Goal: Transaction & Acquisition: Purchase product/service

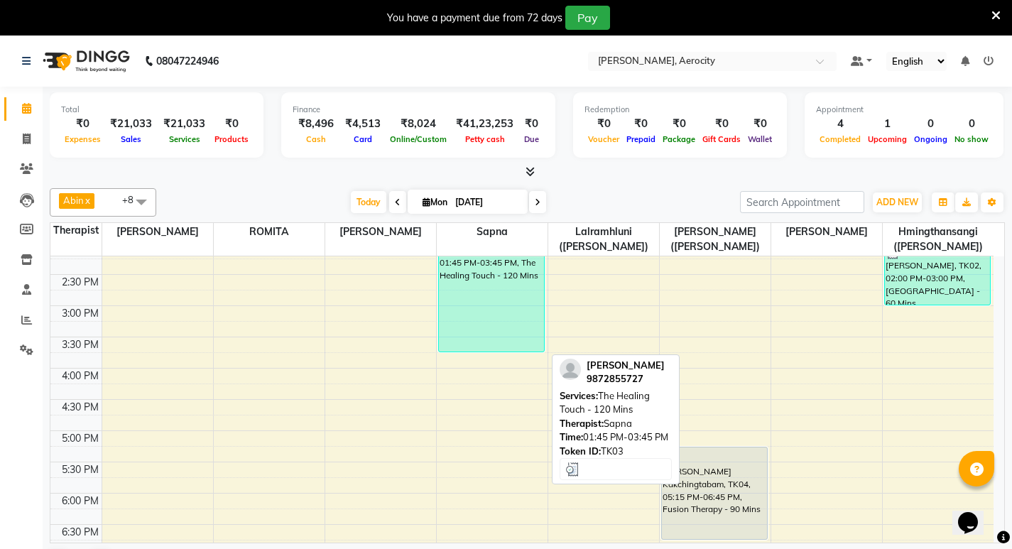
scroll to position [475, 0]
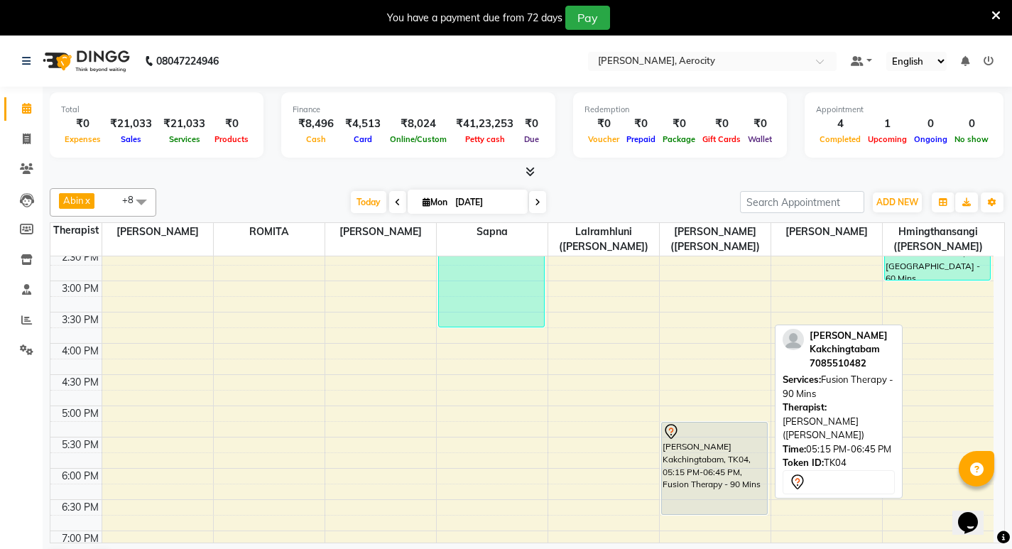
click at [714, 461] on div "[PERSON_NAME] Kakchingtabam, TK04, 05:15 PM-06:45 PM, Fusion Therapy - 90 Mins" at bounding box center [714, 468] width 105 height 92
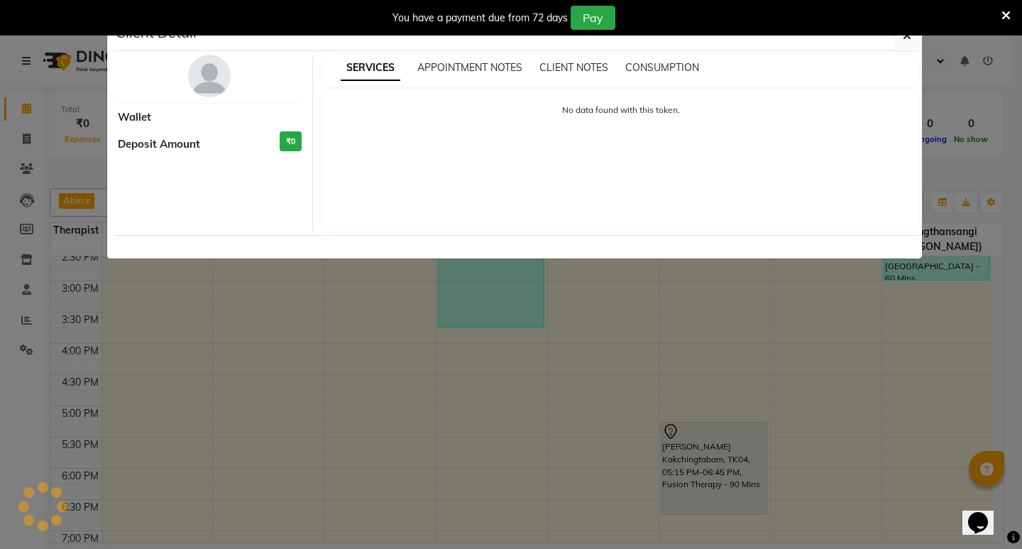
select select "7"
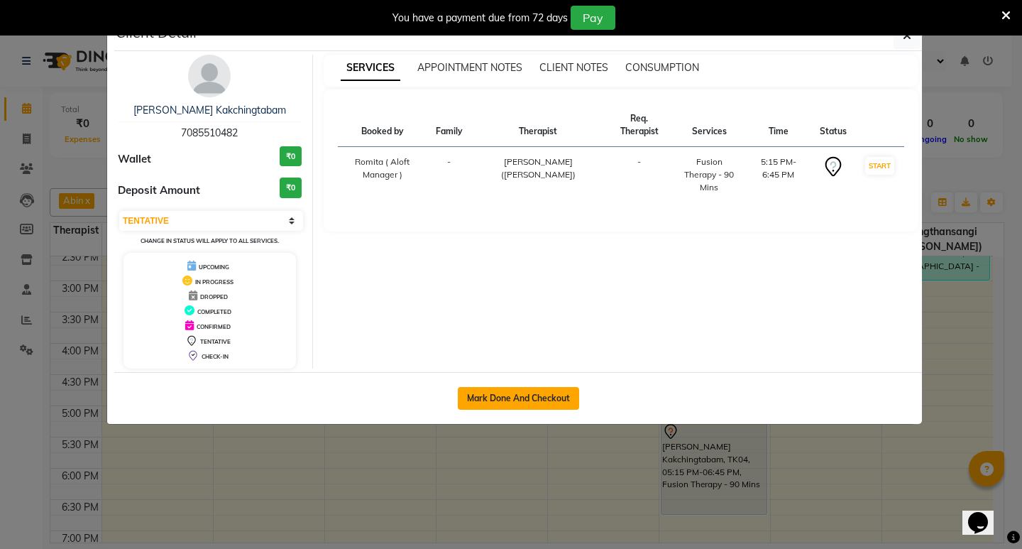
click at [550, 397] on button "Mark Done And Checkout" at bounding box center [518, 398] width 121 height 23
select select "service"
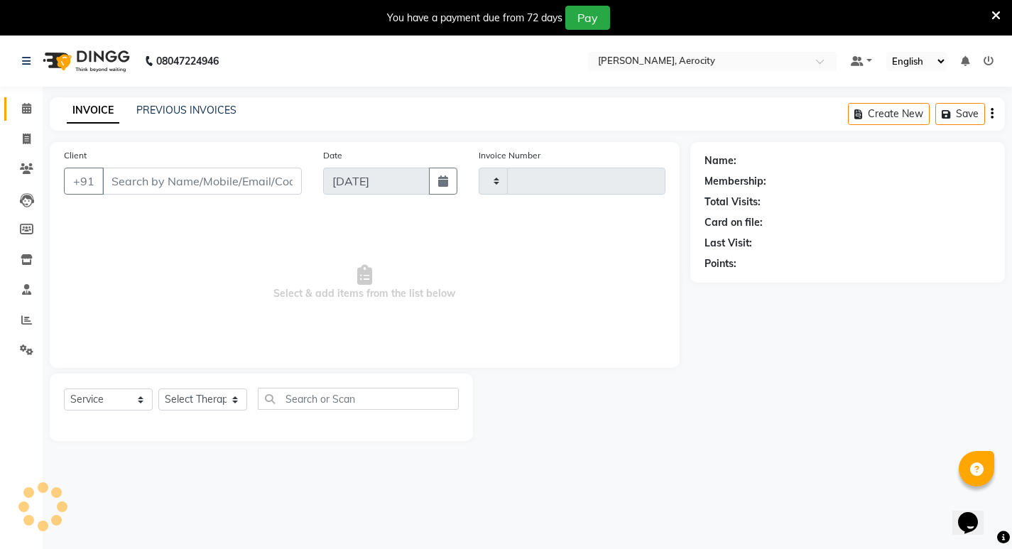
type input "1576"
select select "6403"
type input "7085510482"
select select "48460"
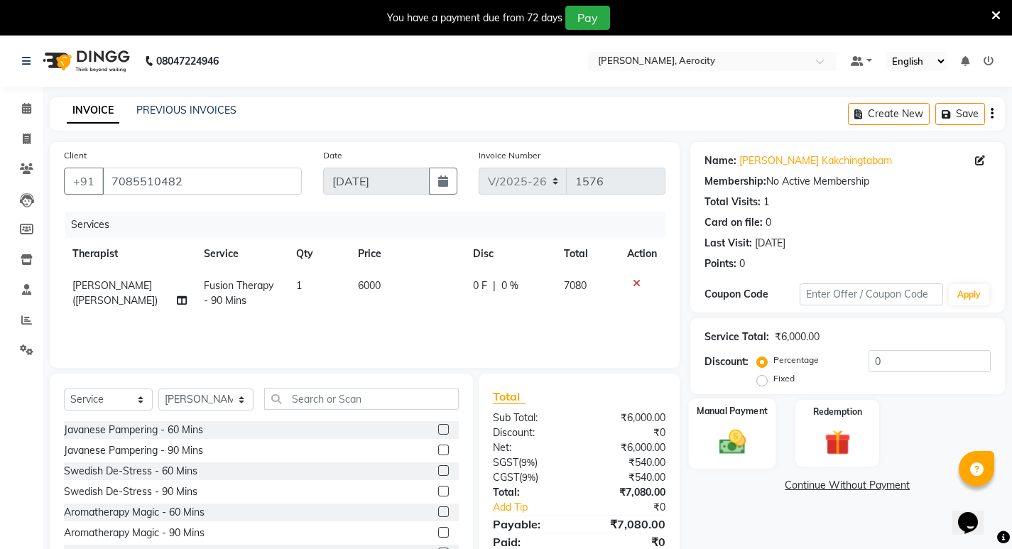
click at [741, 434] on img at bounding box center [731, 441] width 43 height 31
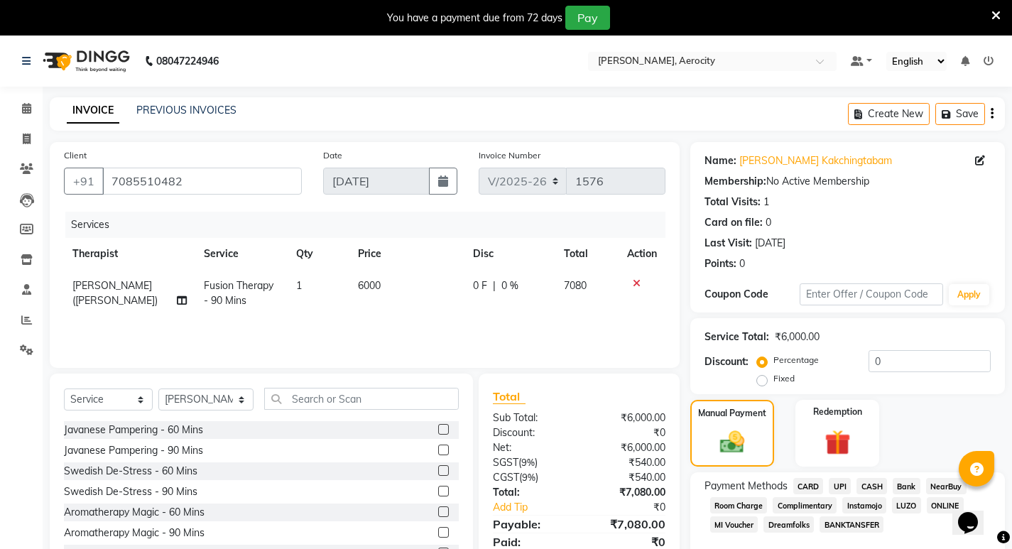
scroll to position [59, 0]
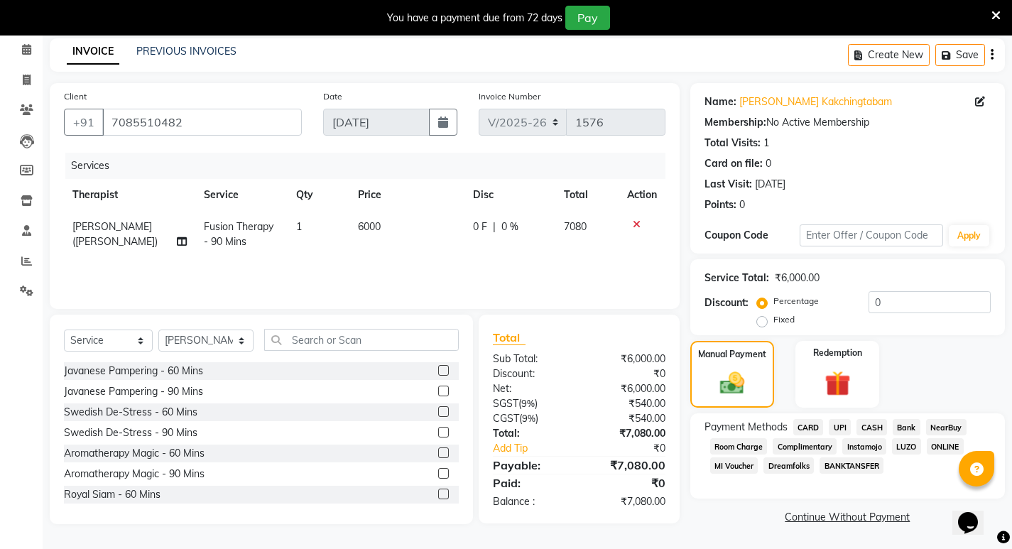
click at [873, 425] on span "CASH" at bounding box center [871, 427] width 31 height 16
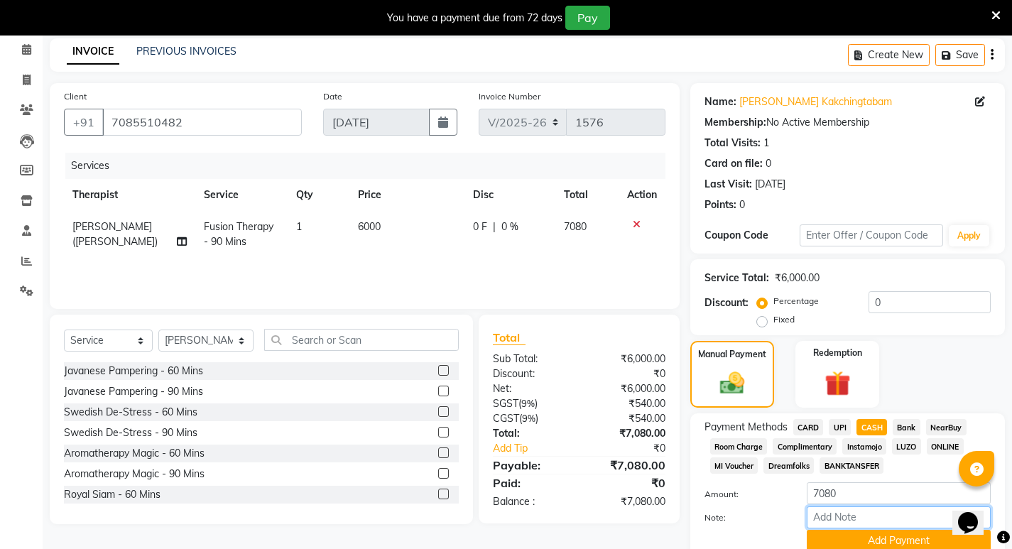
click at [839, 518] on input "Note:" at bounding box center [899, 517] width 184 height 22
type input "#315"
click at [892, 530] on button "Add Payment" at bounding box center [899, 541] width 184 height 22
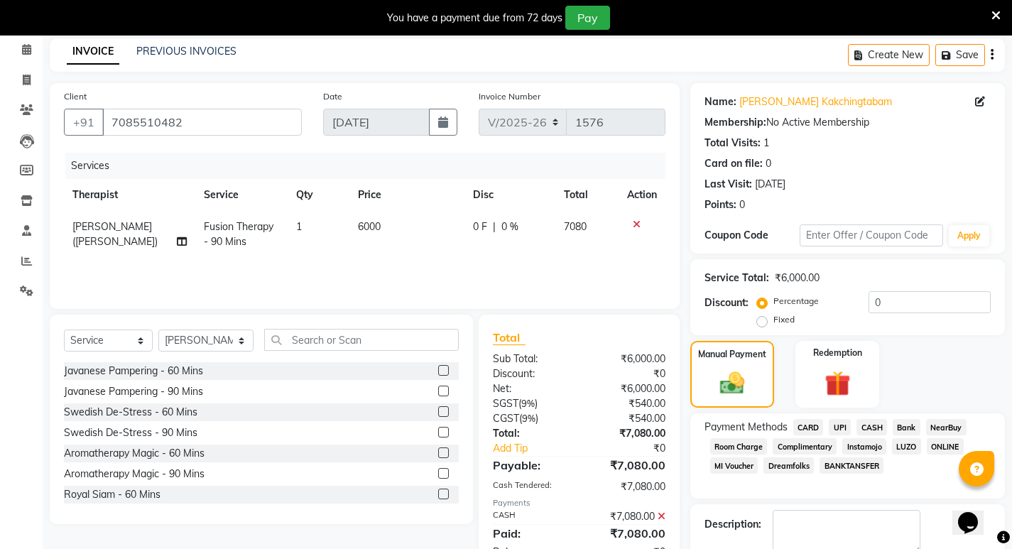
scroll to position [118, 0]
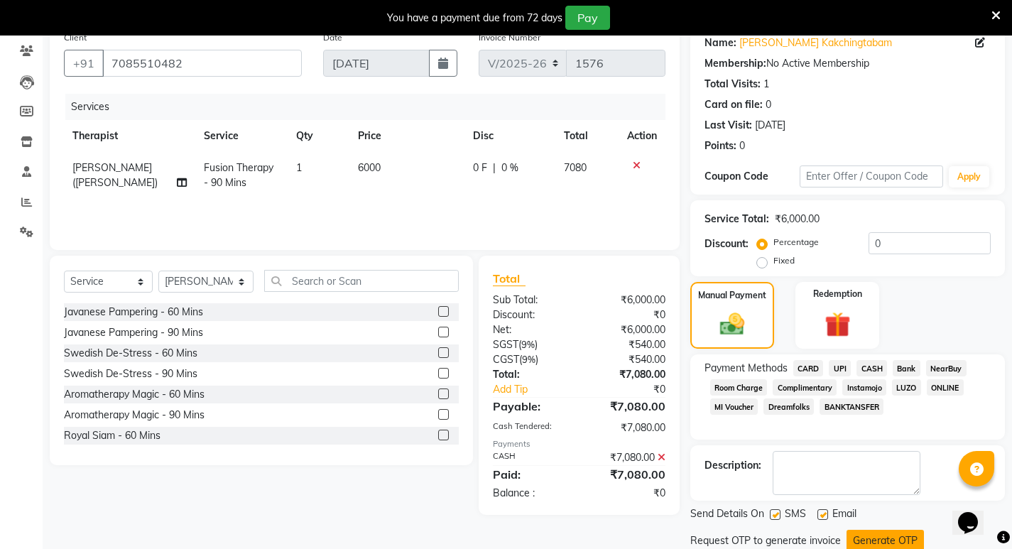
click at [879, 530] on button "Generate OTP" at bounding box center [884, 541] width 77 height 22
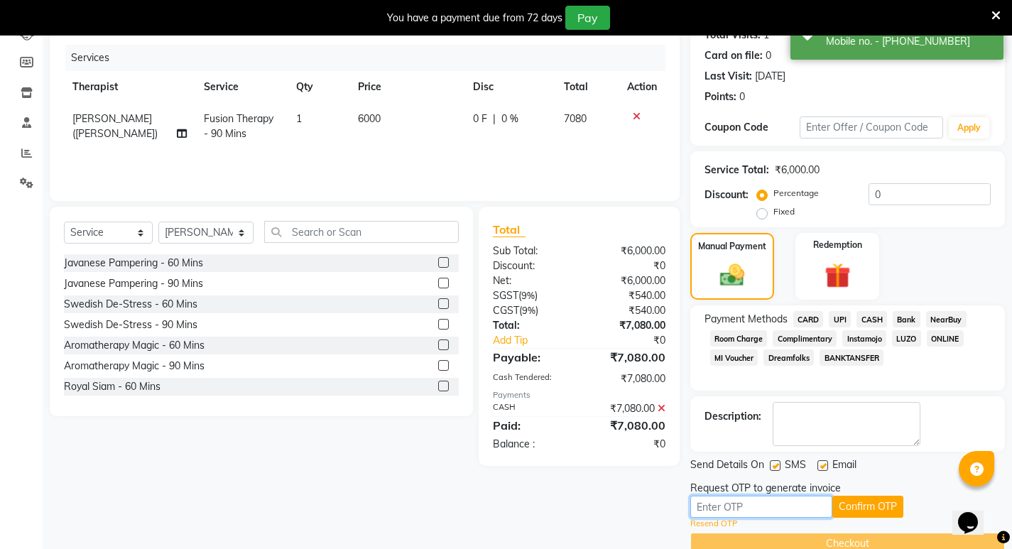
click at [780, 507] on input "text" at bounding box center [761, 507] width 142 height 22
type input "6656"
click at [882, 501] on button "Confirm OTP" at bounding box center [867, 507] width 71 height 22
drag, startPoint x: 726, startPoint y: 508, endPoint x: 678, endPoint y: 507, distance: 48.3
click at [678, 507] on div "Client [PHONE_NUMBER] Date [DATE] Invoice Number V/2025 V/[PHONE_NUMBER] Servic…" at bounding box center [527, 264] width 976 height 579
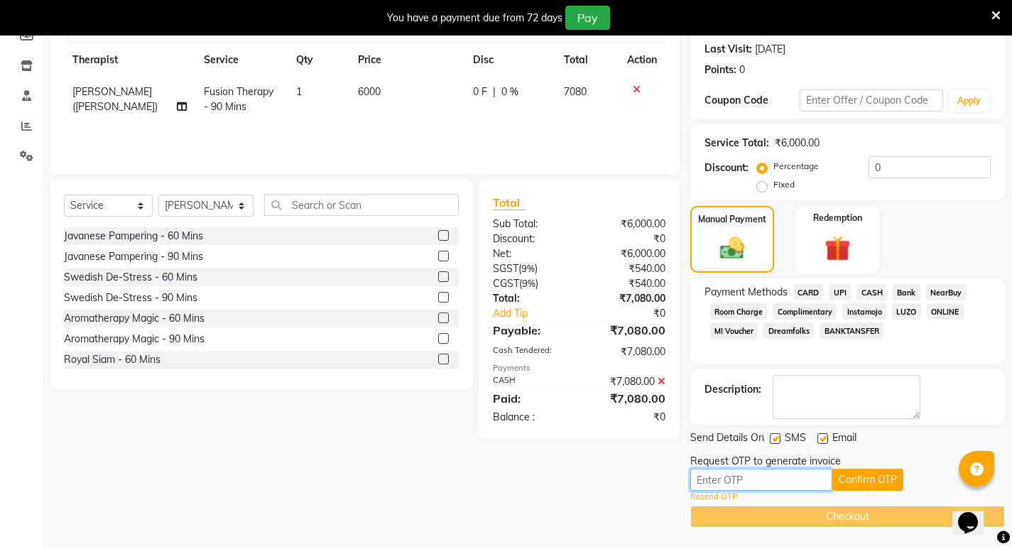
scroll to position [0, 0]
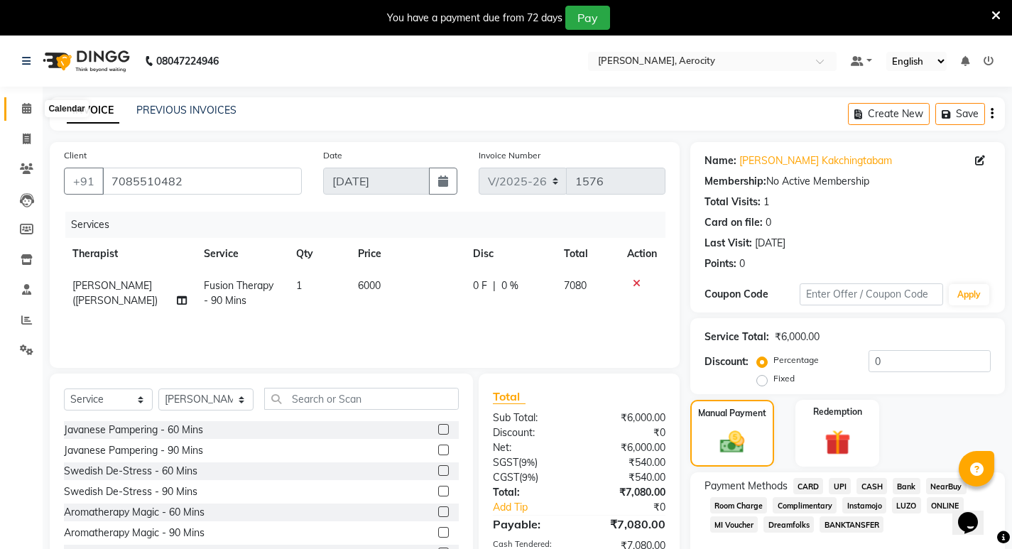
click at [27, 109] on icon at bounding box center [26, 108] width 9 height 11
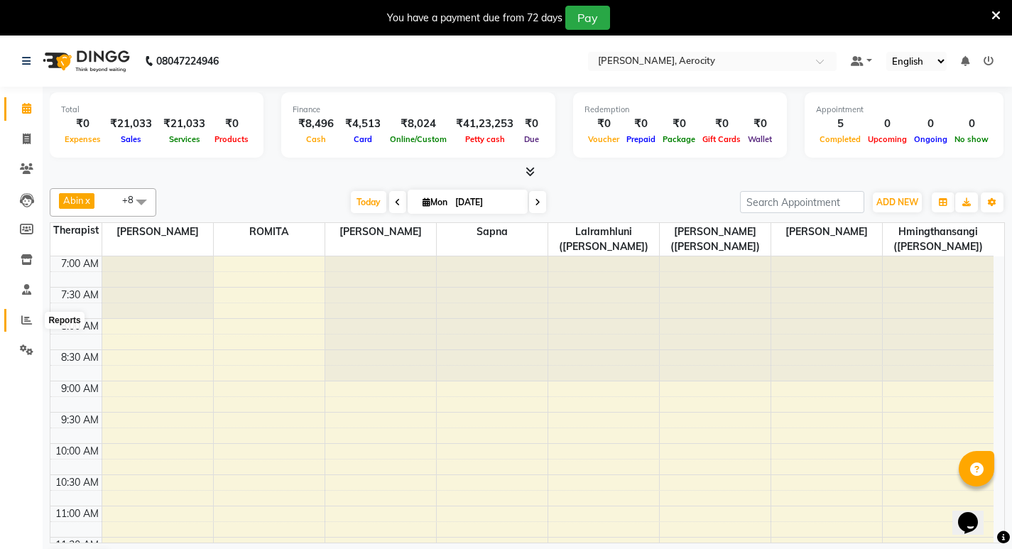
click at [30, 317] on icon at bounding box center [26, 320] width 11 height 11
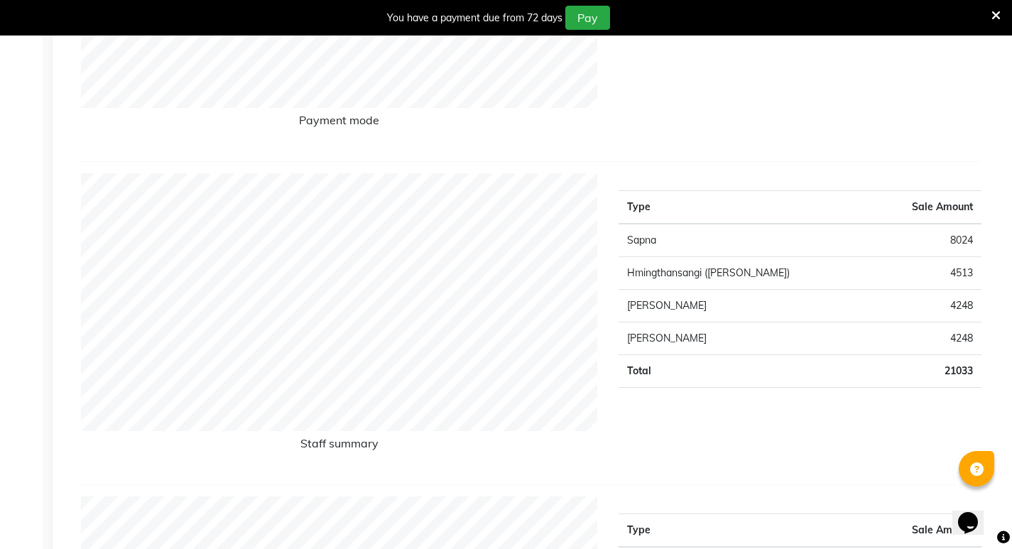
scroll to position [71, 0]
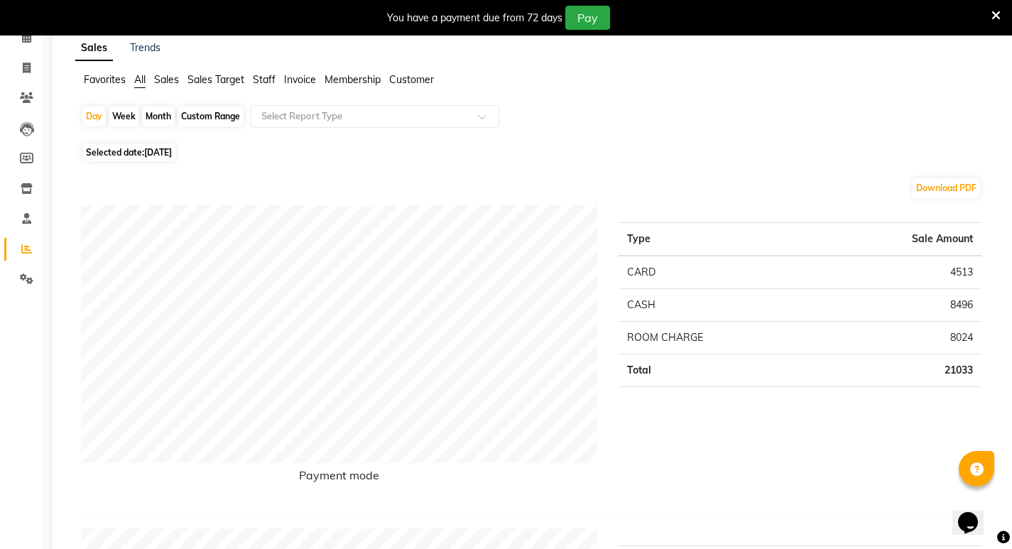
click at [163, 116] on div "Month" at bounding box center [158, 117] width 33 height 20
select select "9"
select select "2025"
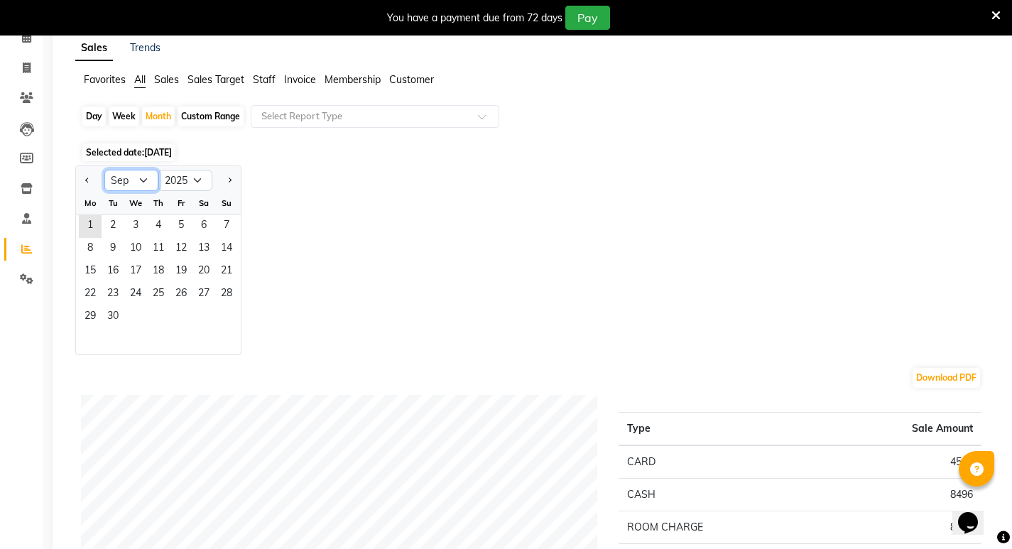
click at [144, 176] on select "Jan Feb Mar Apr May Jun [DATE] Aug Sep Oct Nov Dec" at bounding box center [131, 180] width 54 height 21
select select "8"
click at [104, 170] on select "Jan Feb Mar Apr May Jun [DATE] Aug Sep Oct Nov Dec" at bounding box center [131, 180] width 54 height 21
click at [183, 223] on span "1" at bounding box center [181, 226] width 23 height 23
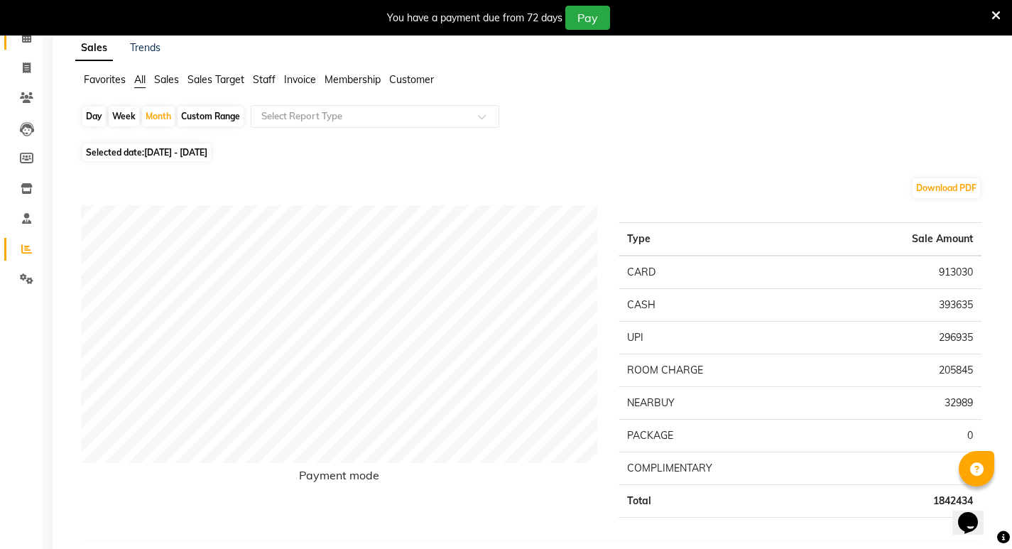
scroll to position [0, 0]
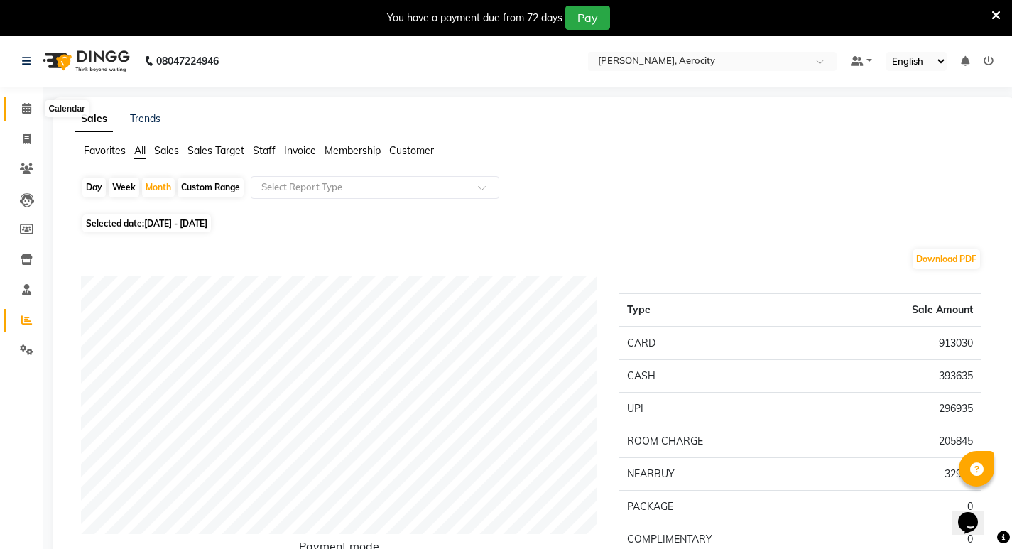
click at [26, 108] on icon at bounding box center [26, 108] width 9 height 11
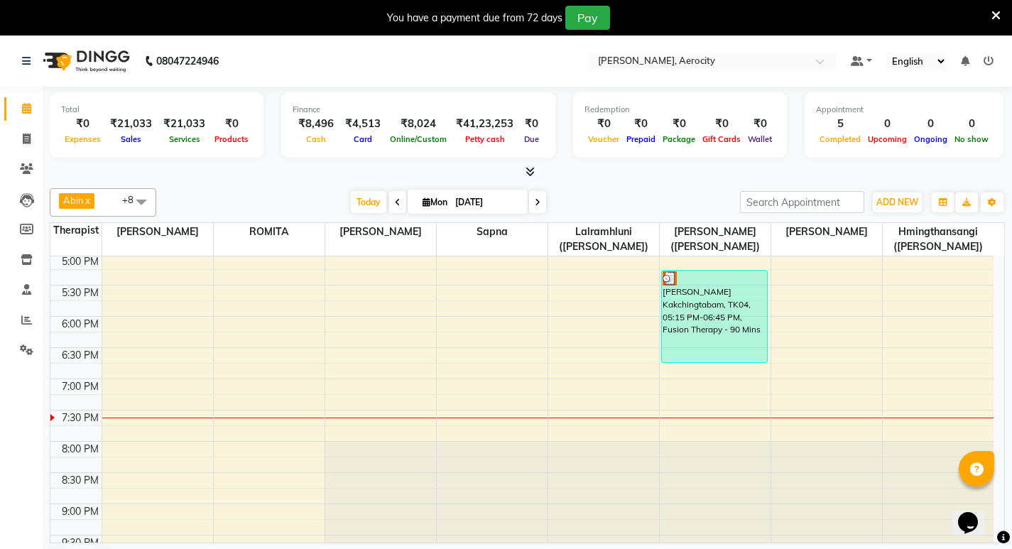
scroll to position [639, 0]
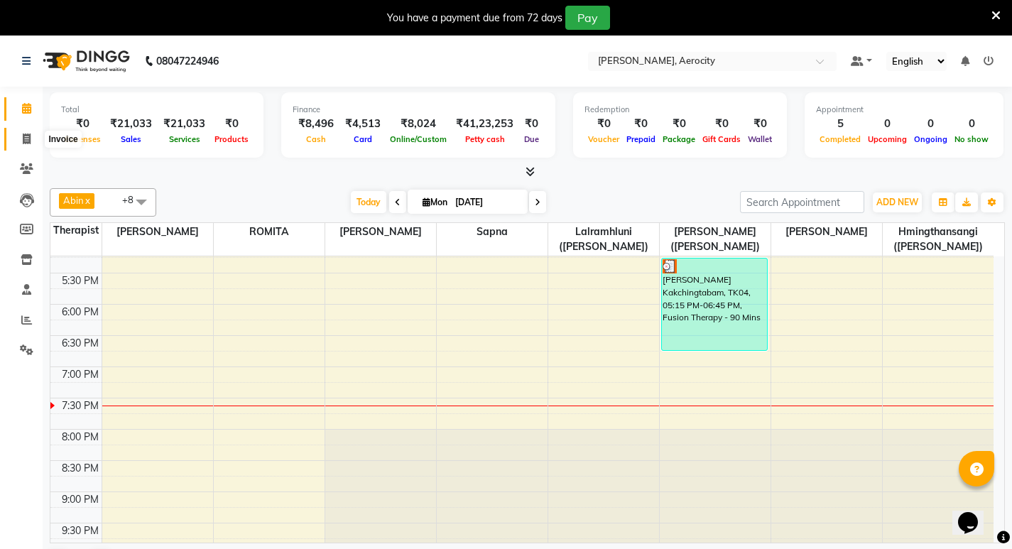
click at [28, 136] on icon at bounding box center [27, 138] width 8 height 11
select select "6403"
select select "service"
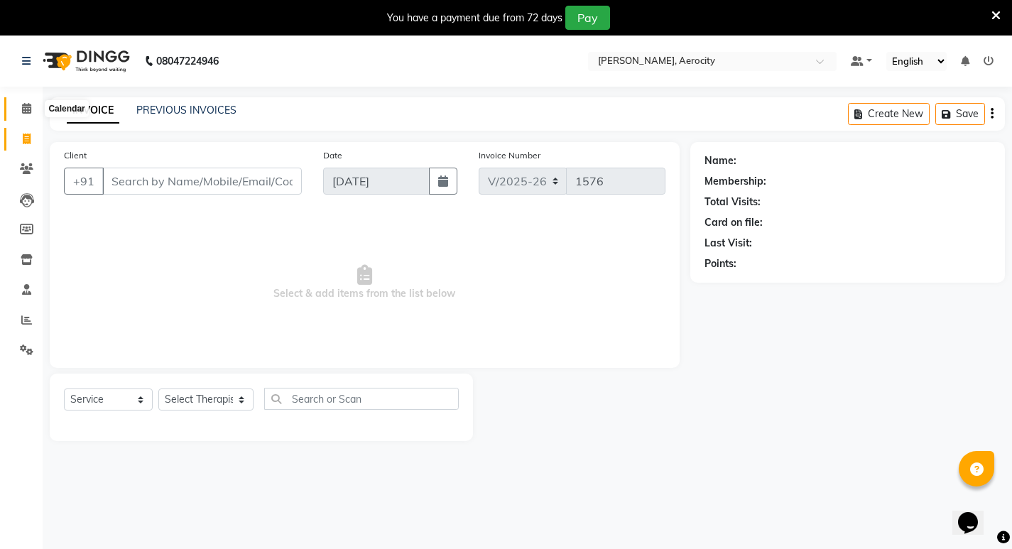
click at [30, 106] on icon at bounding box center [26, 108] width 9 height 11
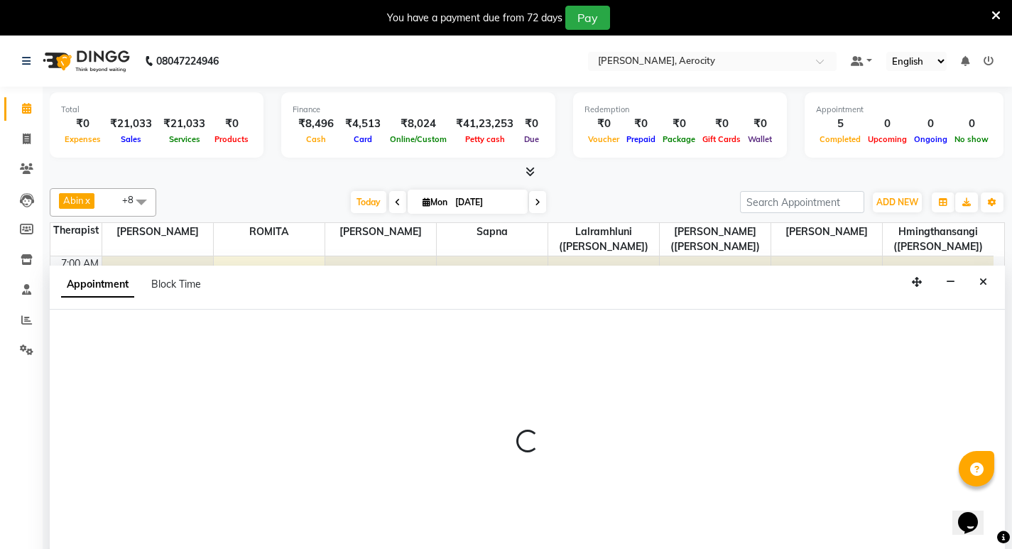
select select "48455"
select select "tentative"
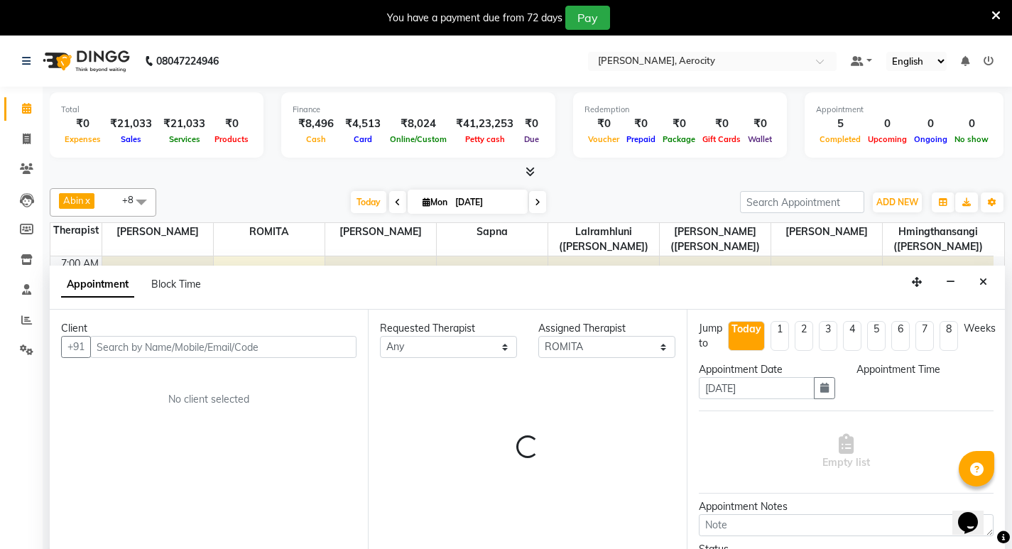
select select "555"
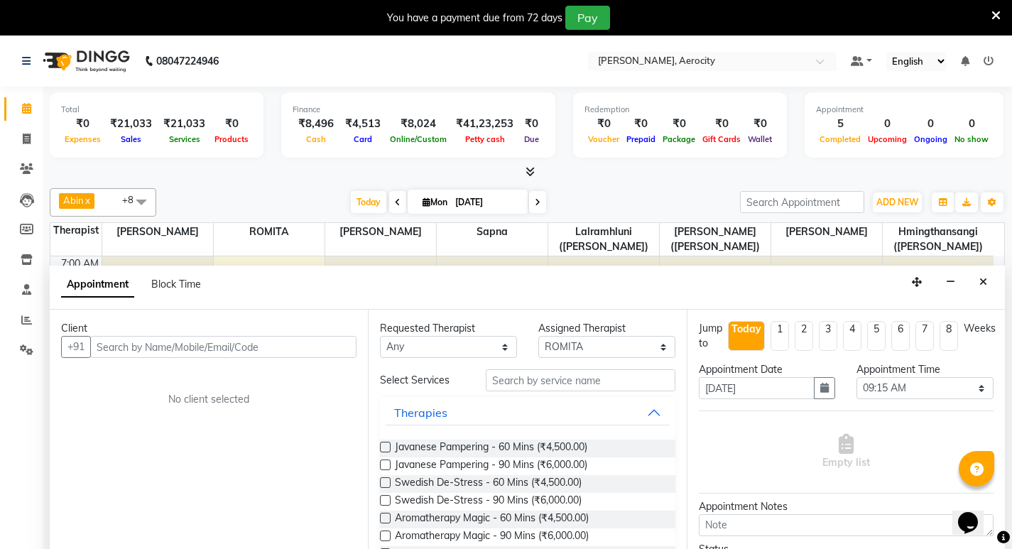
scroll to position [36, 0]
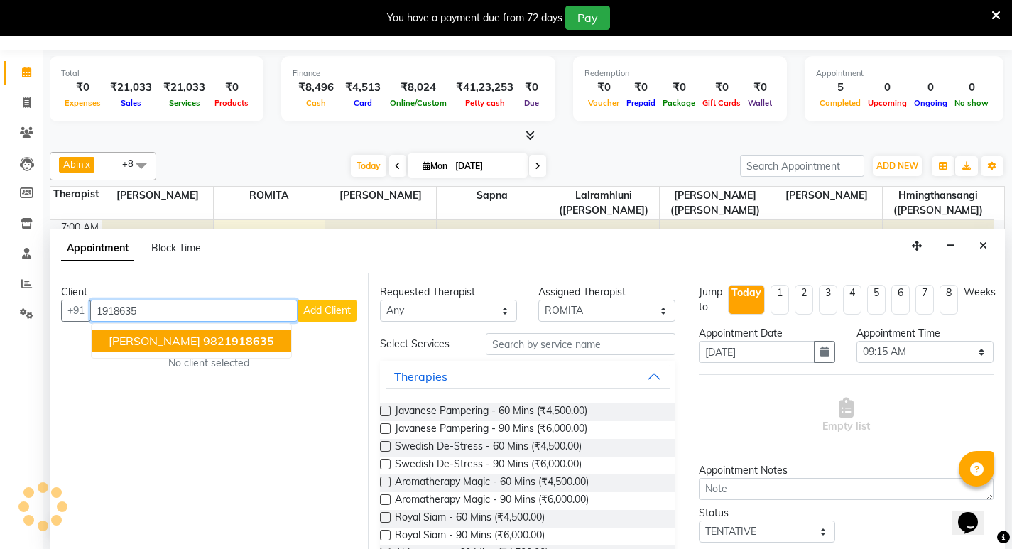
click at [147, 342] on span "[PERSON_NAME]" at bounding box center [155, 341] width 92 height 14
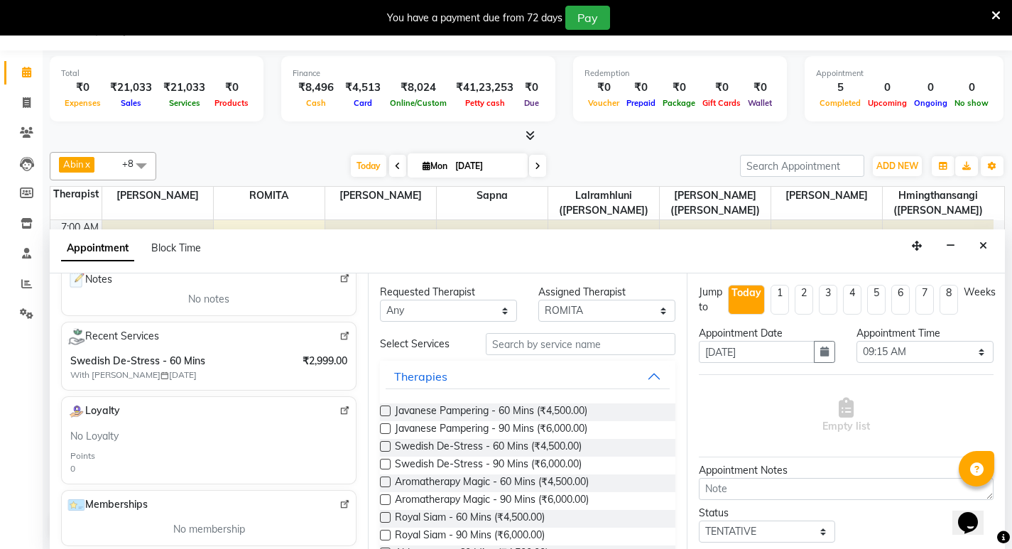
scroll to position [0, 0]
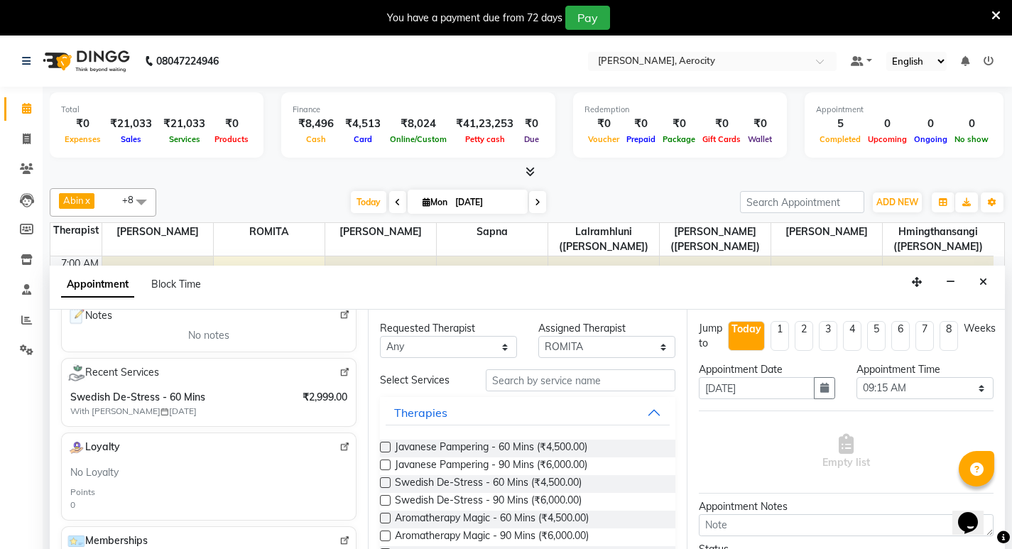
type input "9821918635"
click at [243, 384] on div "Recent Services Swedish De-Stress - 60 Mins With [PERSON_NAME] [DATE] ₹2,999.00" at bounding box center [208, 392] width 295 height 69
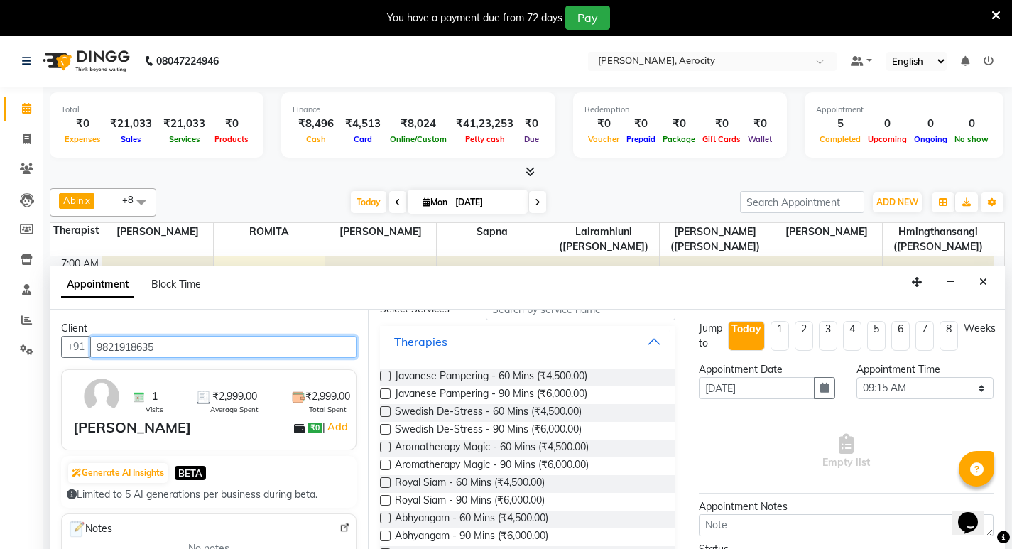
drag, startPoint x: 97, startPoint y: 350, endPoint x: 163, endPoint y: 348, distance: 66.1
click at [163, 348] on input "9821918635" at bounding box center [223, 347] width 266 height 22
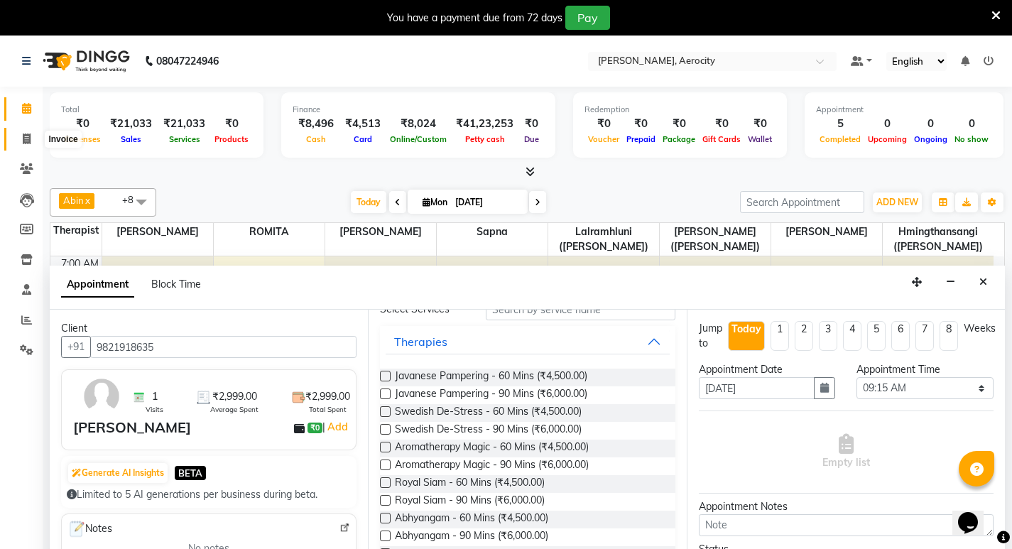
click at [21, 137] on span at bounding box center [26, 139] width 25 height 16
select select "service"
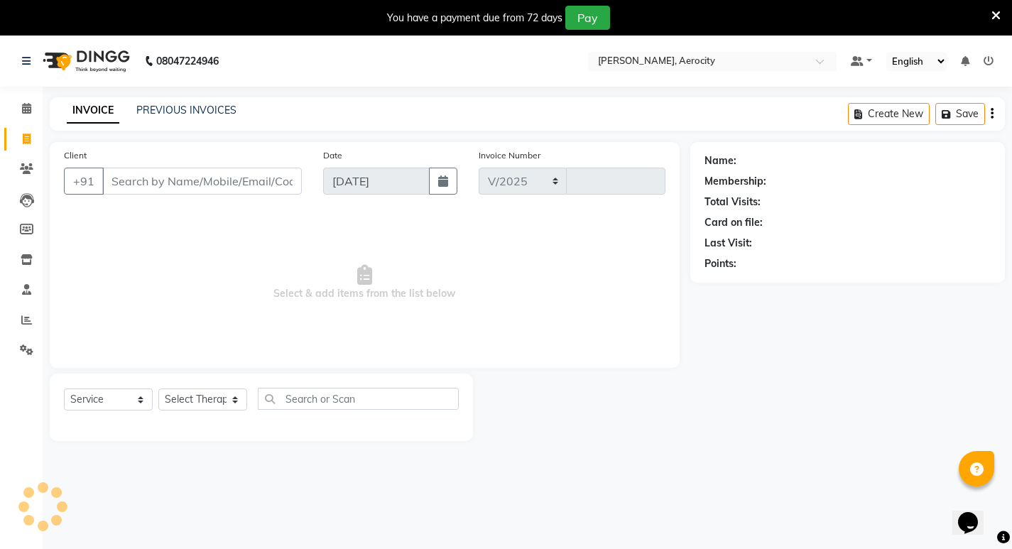
select select "6403"
type input "1576"
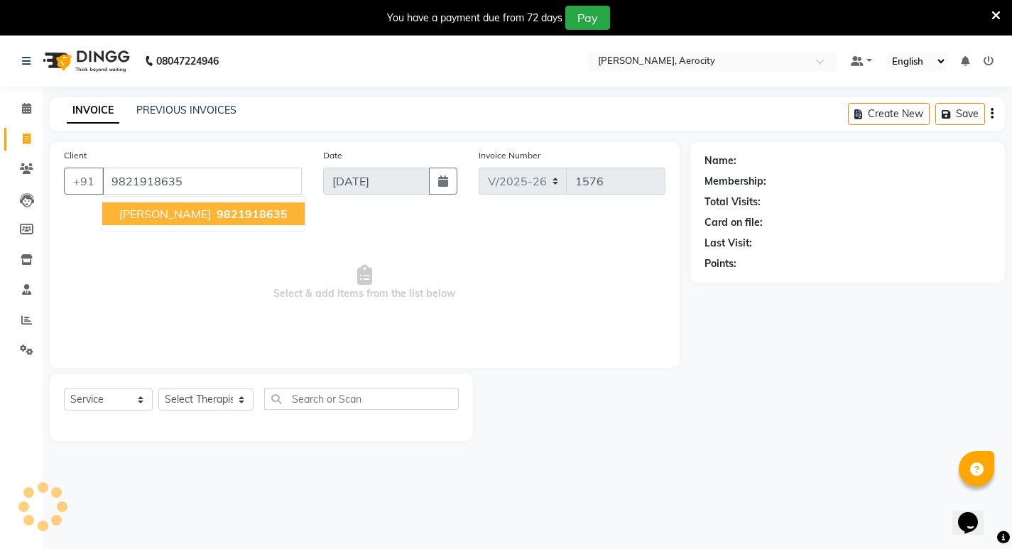
type input "9821918635"
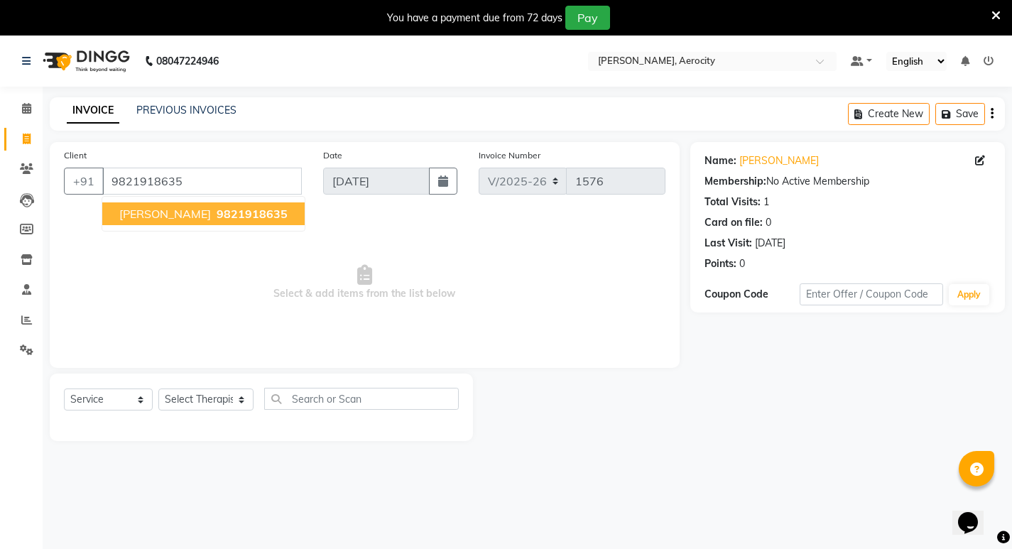
click at [217, 214] on span "9821918635" at bounding box center [252, 214] width 71 height 14
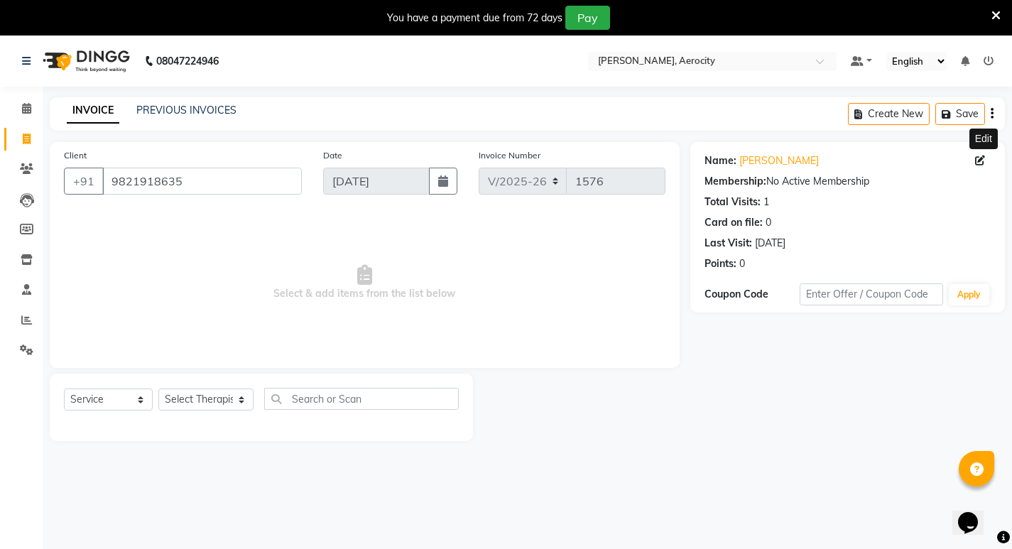
click at [979, 159] on icon at bounding box center [980, 160] width 10 height 10
select select "[DEMOGRAPHIC_DATA]"
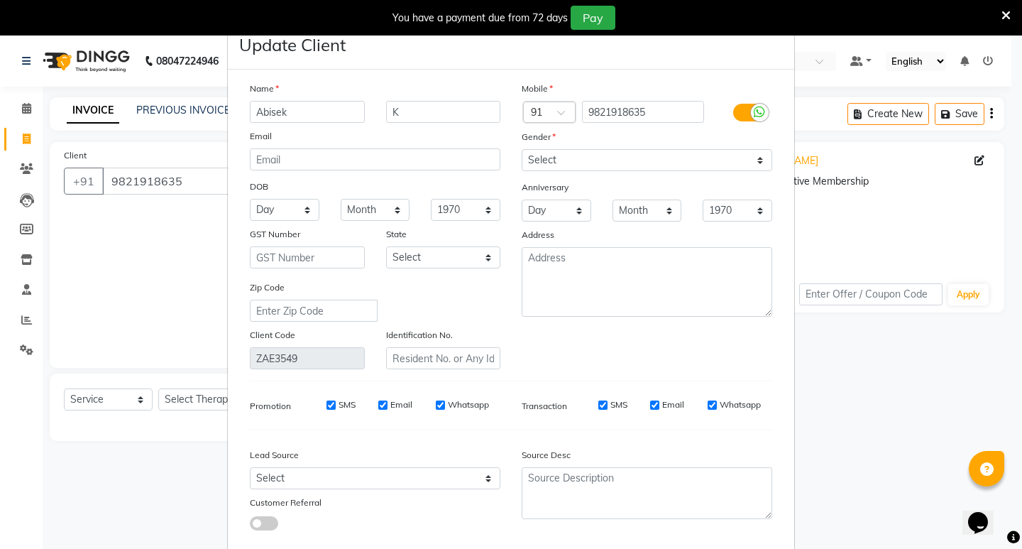
click at [263, 108] on input "Abisek" at bounding box center [307, 112] width 115 height 22
drag, startPoint x: 250, startPoint y: 111, endPoint x: 333, endPoint y: 108, distance: 83.1
click at [333, 108] on input "Abisek" at bounding box center [307, 112] width 115 height 22
type input "S"
type input "Abhishek"
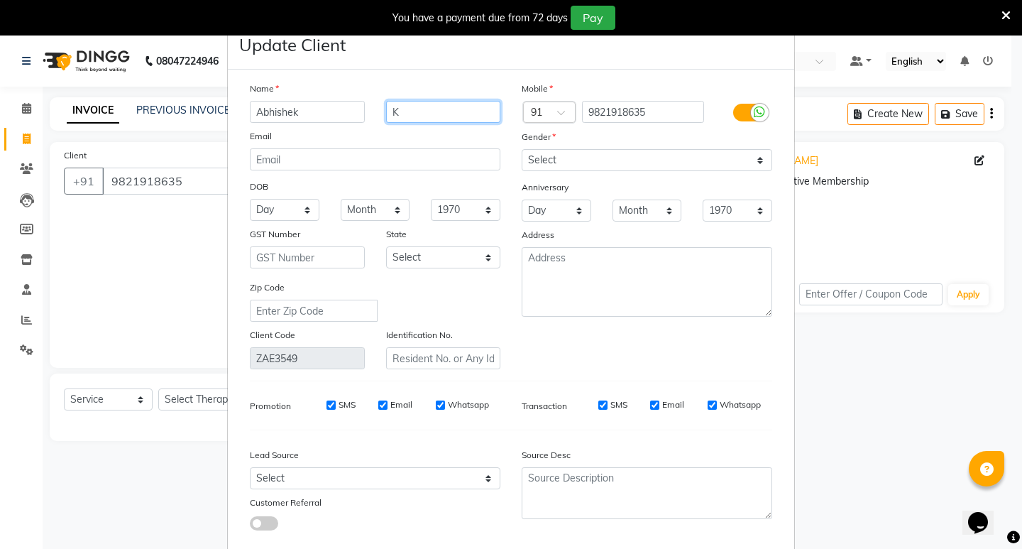
click at [399, 109] on input "K" at bounding box center [443, 112] width 115 height 22
type input "[PERSON_NAME]"
click at [327, 405] on input "SMS" at bounding box center [331, 404] width 9 height 9
checkbox input "false"
click at [378, 408] on input "Email" at bounding box center [382, 404] width 9 height 9
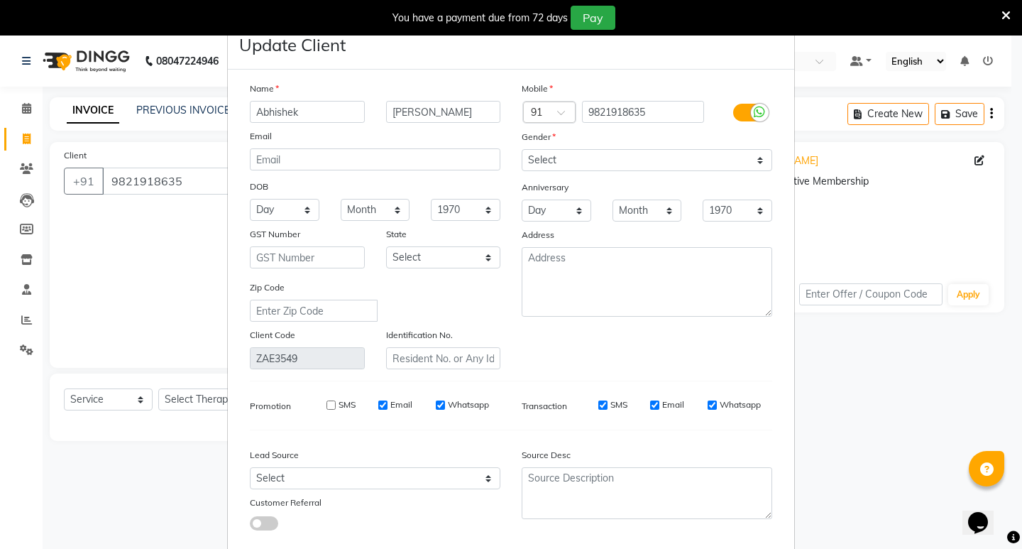
checkbox input "false"
click at [436, 401] on input "Whatsapp" at bounding box center [440, 404] width 9 height 9
checkbox input "false"
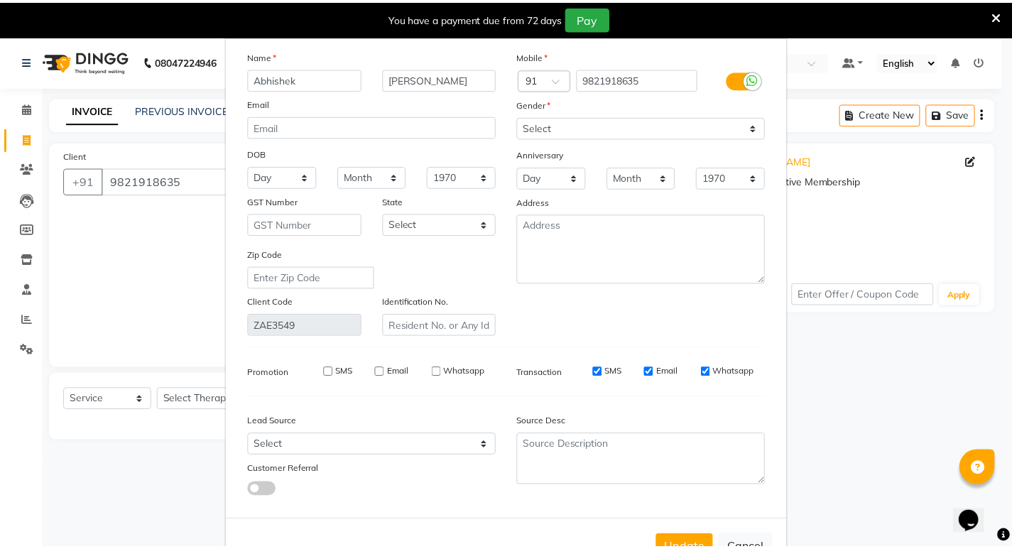
scroll to position [81, 0]
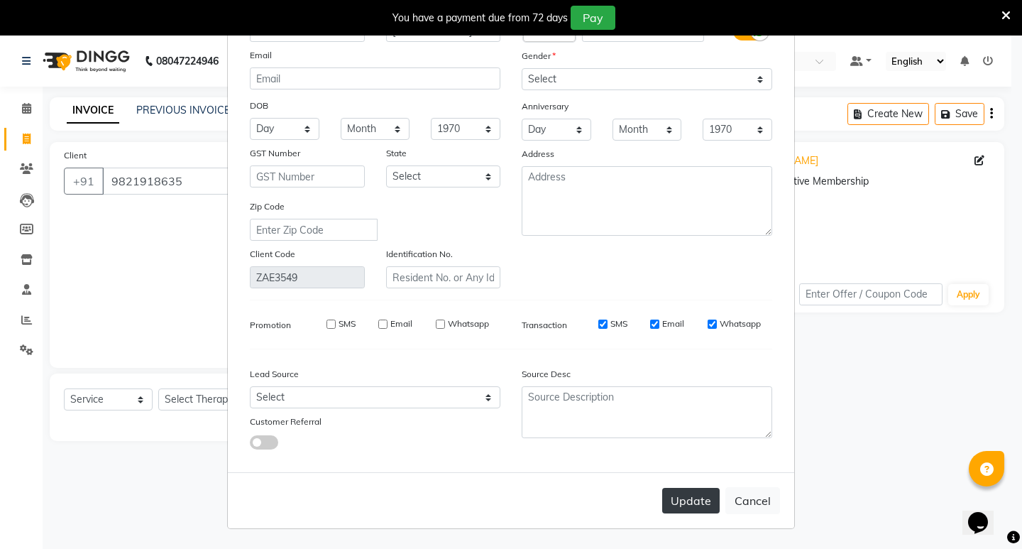
click at [689, 501] on button "Update" at bounding box center [691, 501] width 58 height 26
select select
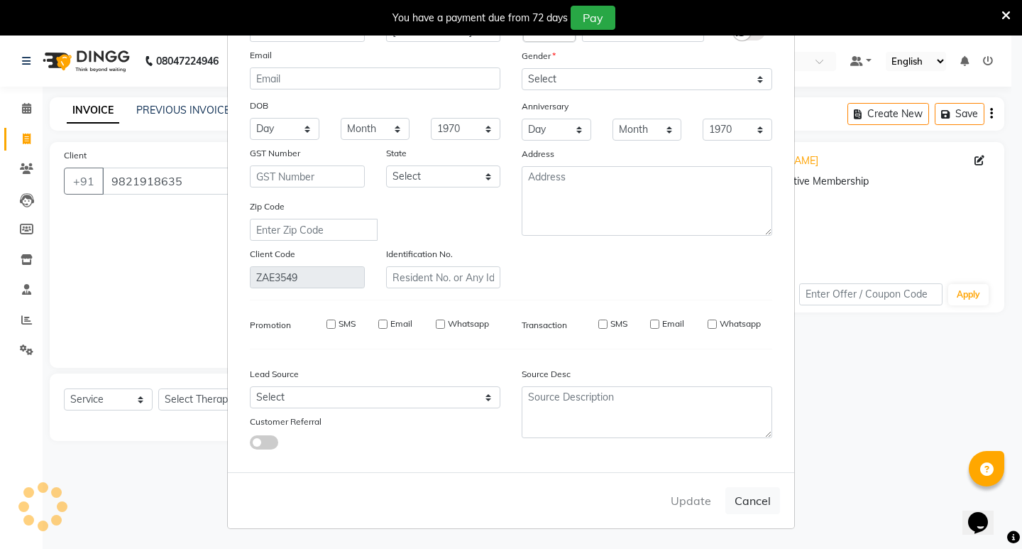
select select
checkbox input "false"
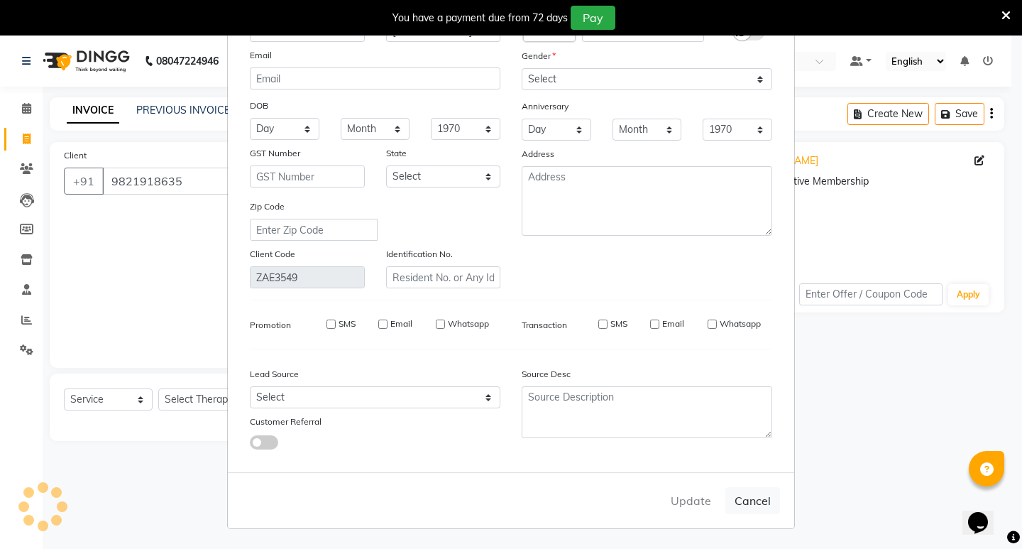
checkbox input "false"
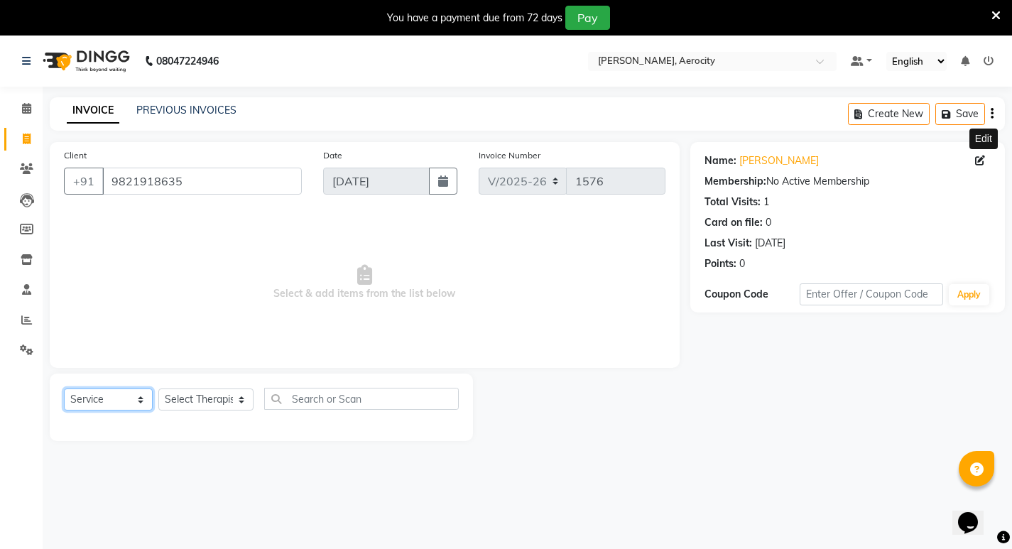
click at [139, 398] on select "Select Service Product Membership Package Voucher Prepaid Gift Card" at bounding box center [108, 399] width 89 height 22
click at [27, 109] on icon at bounding box center [26, 108] width 9 height 11
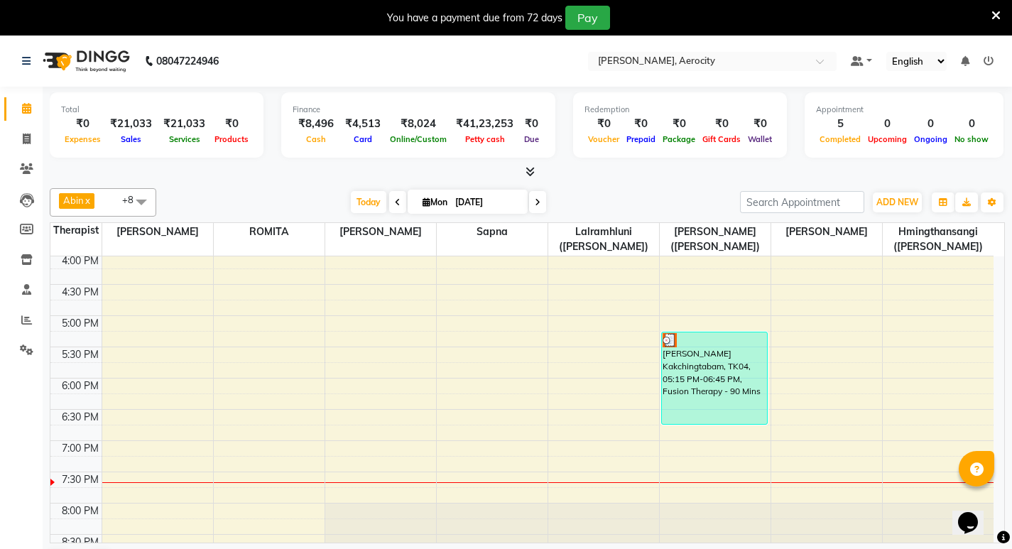
scroll to position [562, 0]
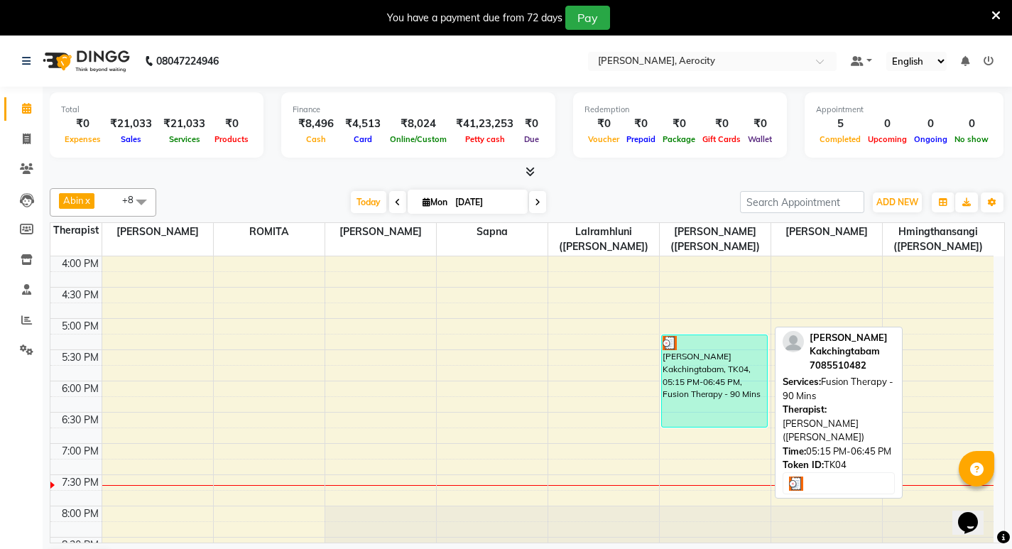
click at [739, 378] on div "[PERSON_NAME] Kakchingtabam, TK04, 05:15 PM-06:45 PM, Fusion Therapy - 90 Mins" at bounding box center [714, 381] width 105 height 92
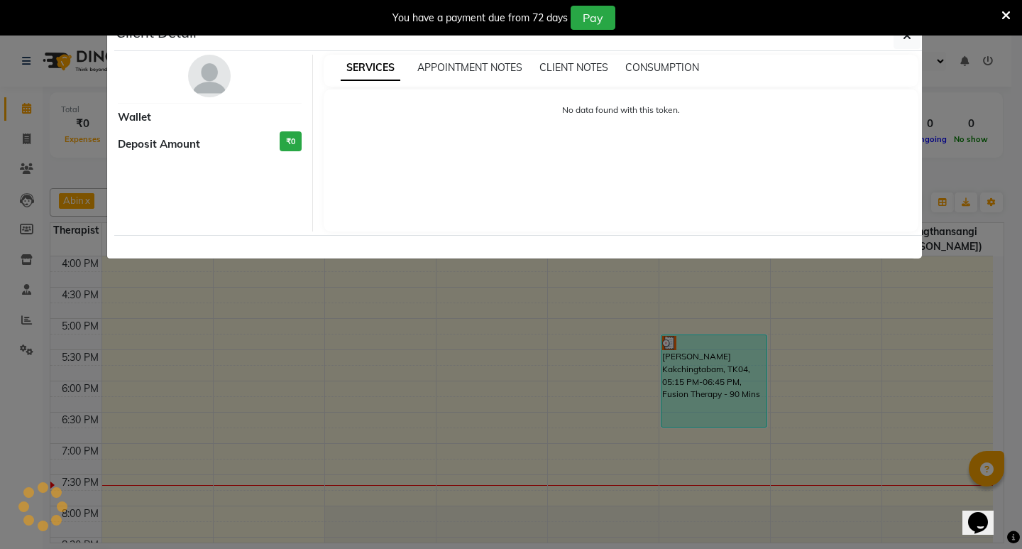
select select "3"
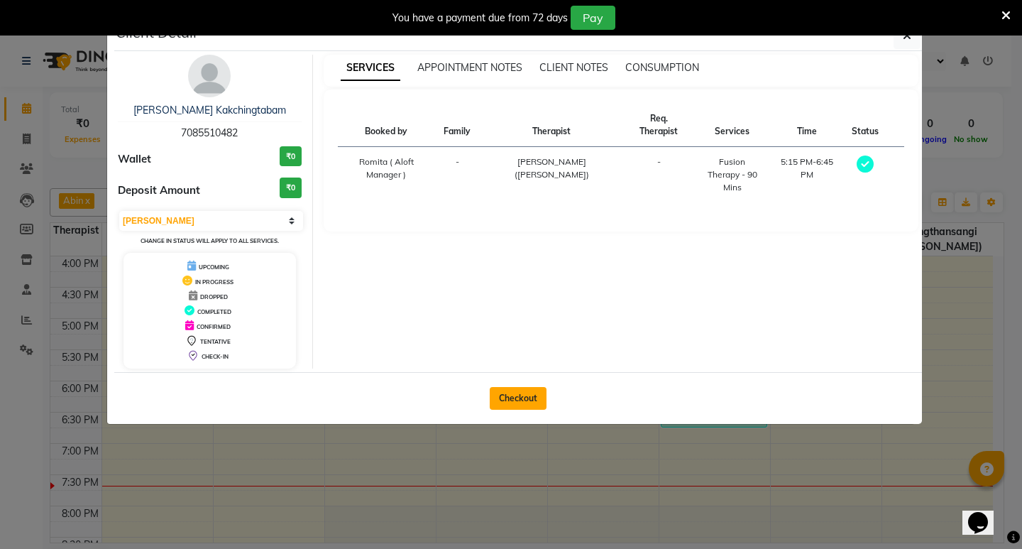
click at [523, 396] on button "Checkout" at bounding box center [518, 398] width 57 height 23
select select "service"
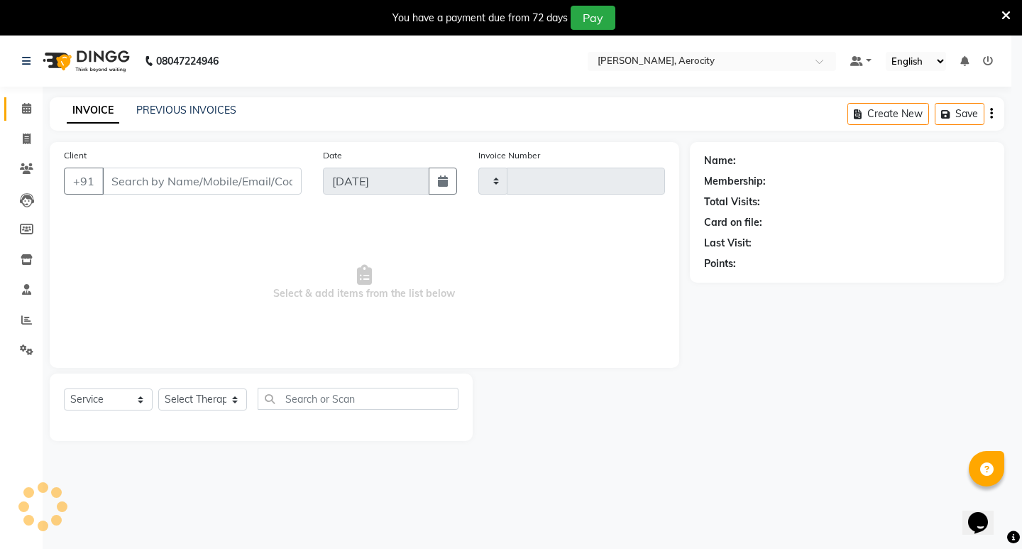
type input "1576"
select select "6403"
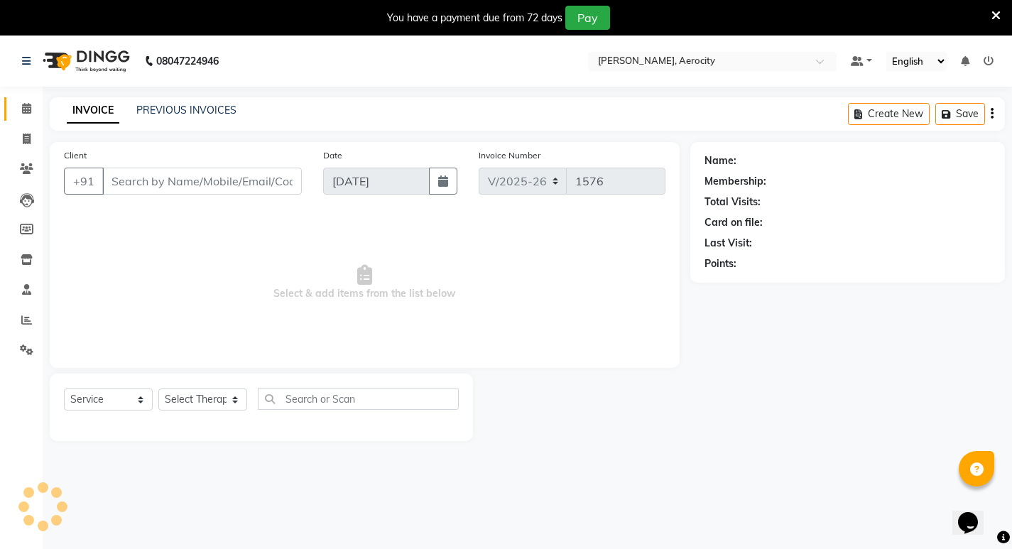
type input "7085510482"
select select "48460"
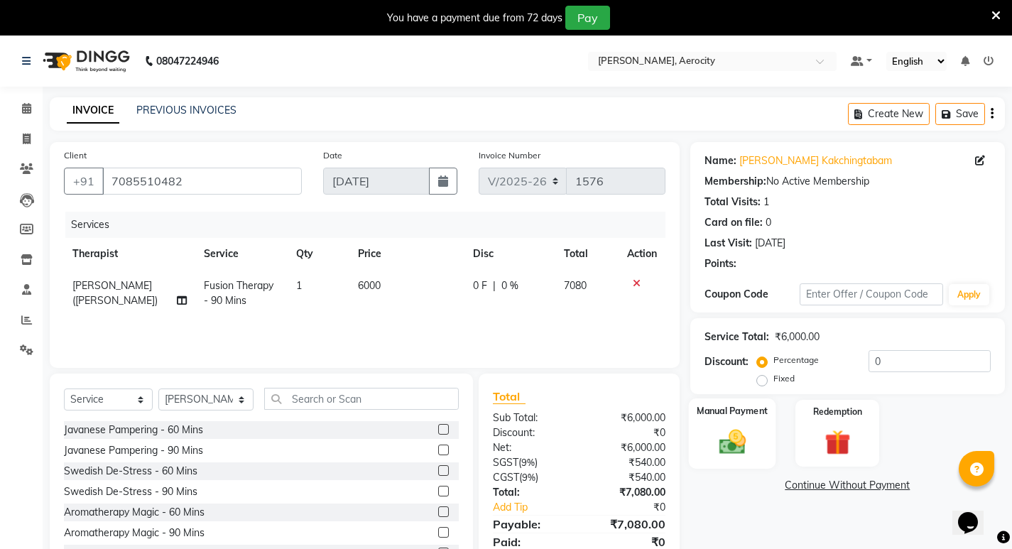
click at [737, 426] on img at bounding box center [731, 441] width 43 height 31
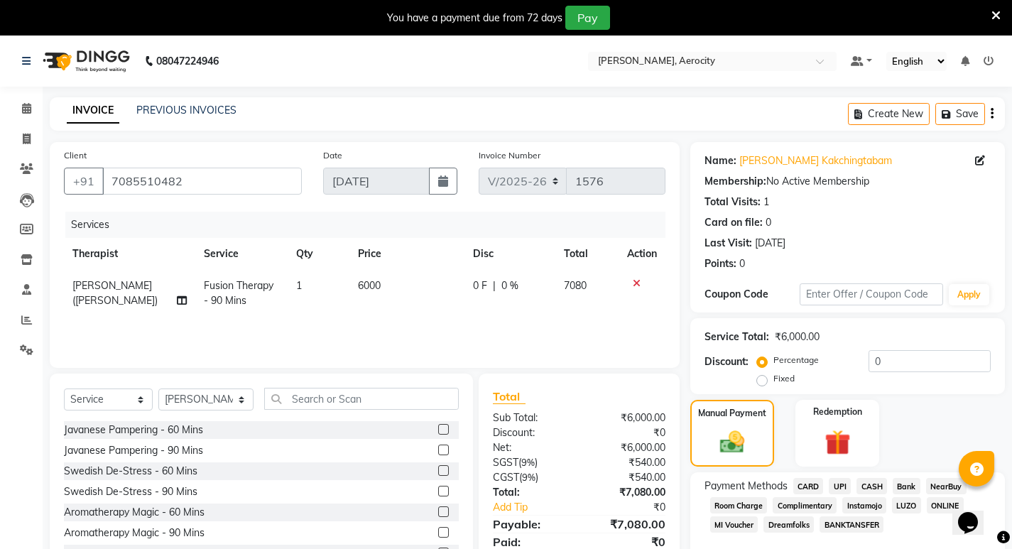
scroll to position [55, 0]
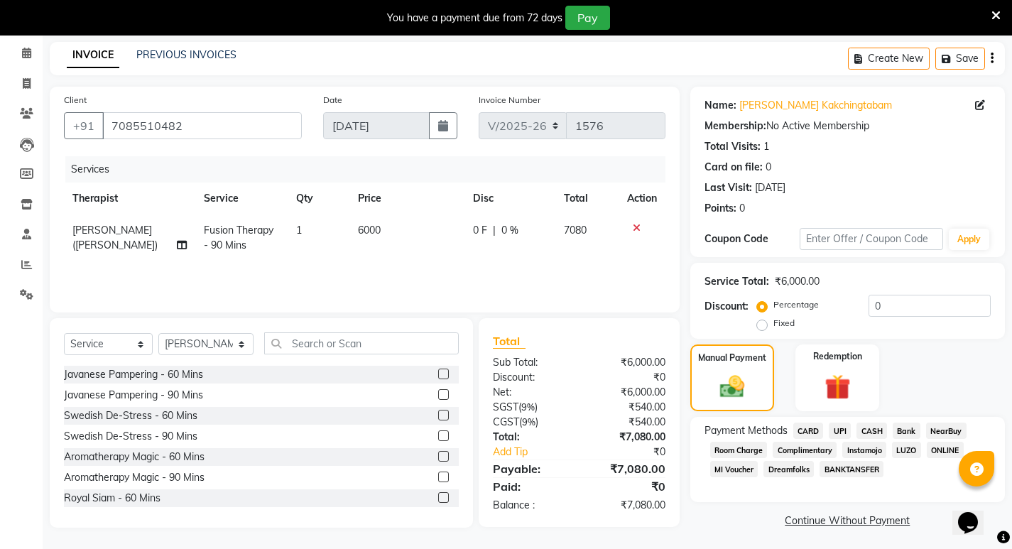
click at [870, 433] on span "CASH" at bounding box center [871, 430] width 31 height 16
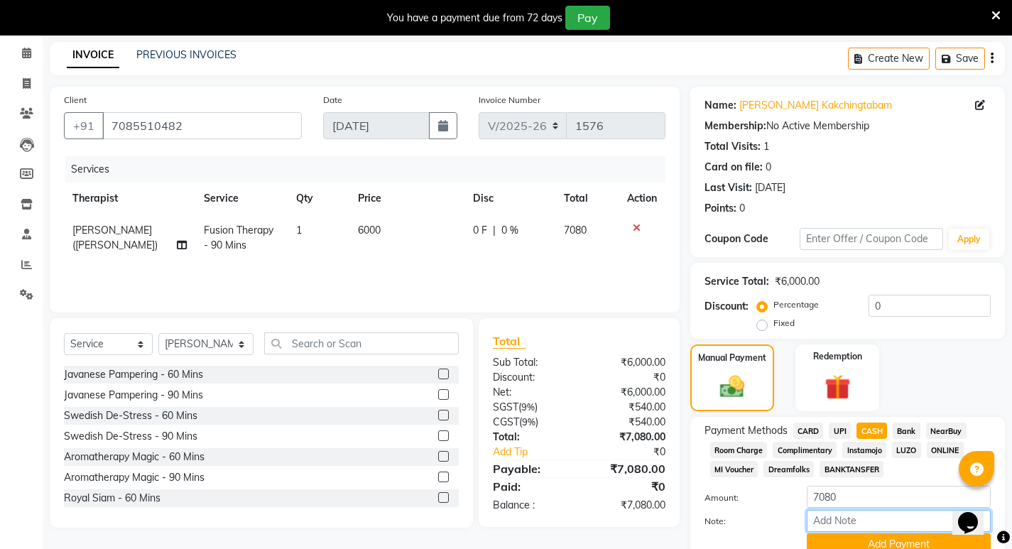
click at [819, 523] on input "Note:" at bounding box center [899, 521] width 184 height 22
type input "#315"
click at [899, 533] on button "Add Payment" at bounding box center [899, 544] width 184 height 22
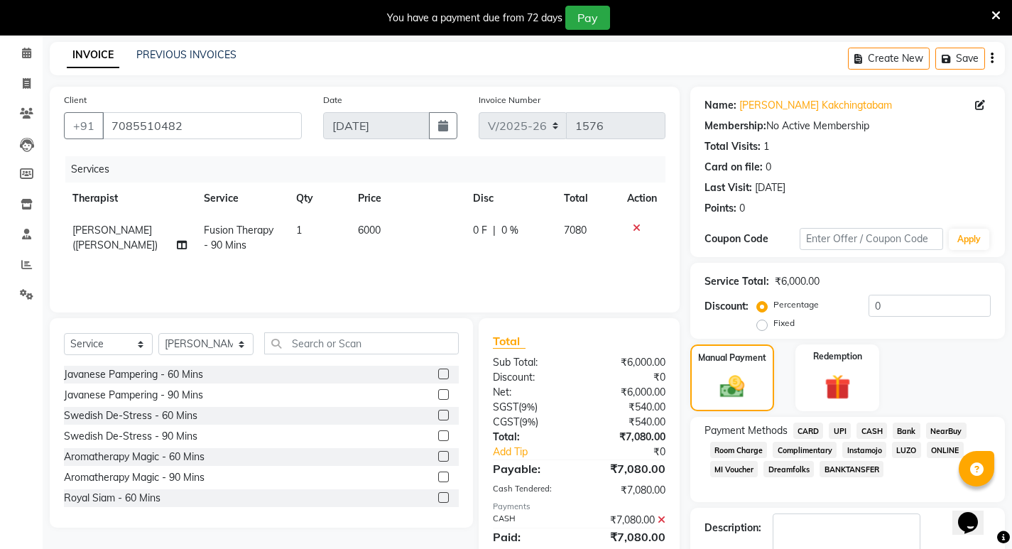
scroll to position [118, 0]
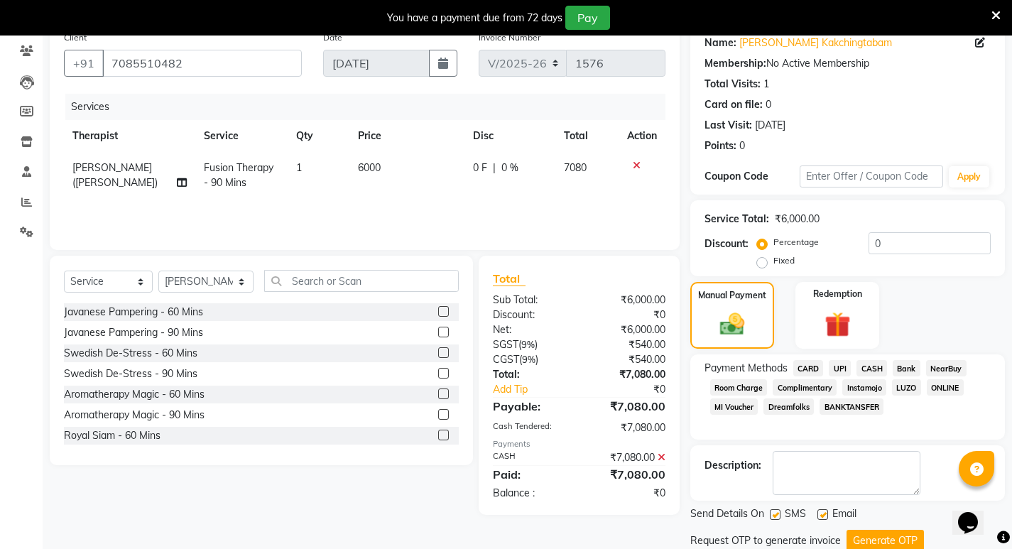
click at [884, 530] on button "Generate OTP" at bounding box center [884, 541] width 77 height 22
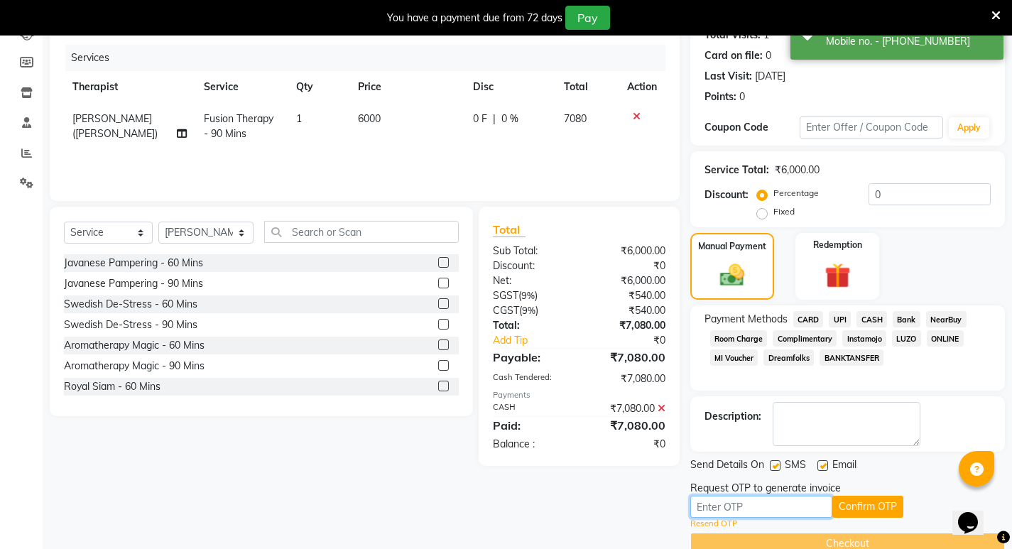
click at [783, 503] on input "text" at bounding box center [761, 507] width 142 height 22
click at [878, 506] on button "Confirm OTP" at bounding box center [867, 507] width 71 height 22
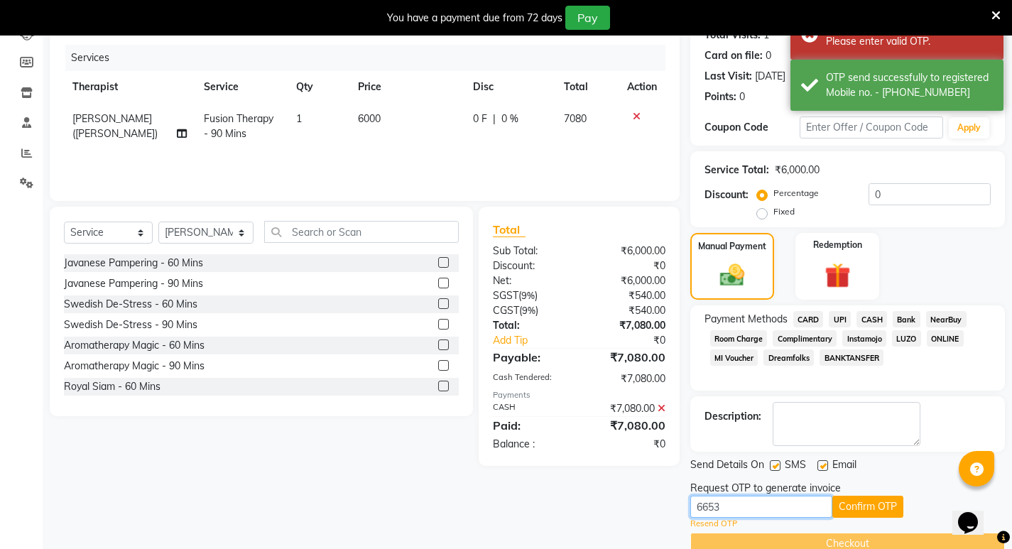
drag, startPoint x: 732, startPoint y: 506, endPoint x: 648, endPoint y: 510, distance: 84.6
click at [648, 510] on div "Client [PHONE_NUMBER] Date [DATE] Invoice Number V/2025 V/[PHONE_NUMBER] Servic…" at bounding box center [527, 264] width 976 height 579
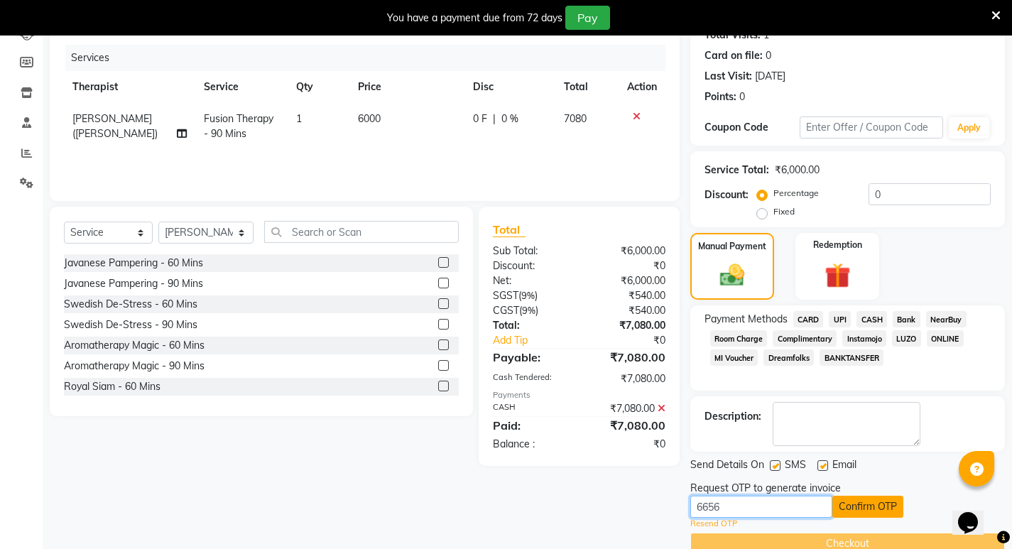
type input "6656"
click at [882, 499] on button "Confirm OTP" at bounding box center [867, 507] width 71 height 22
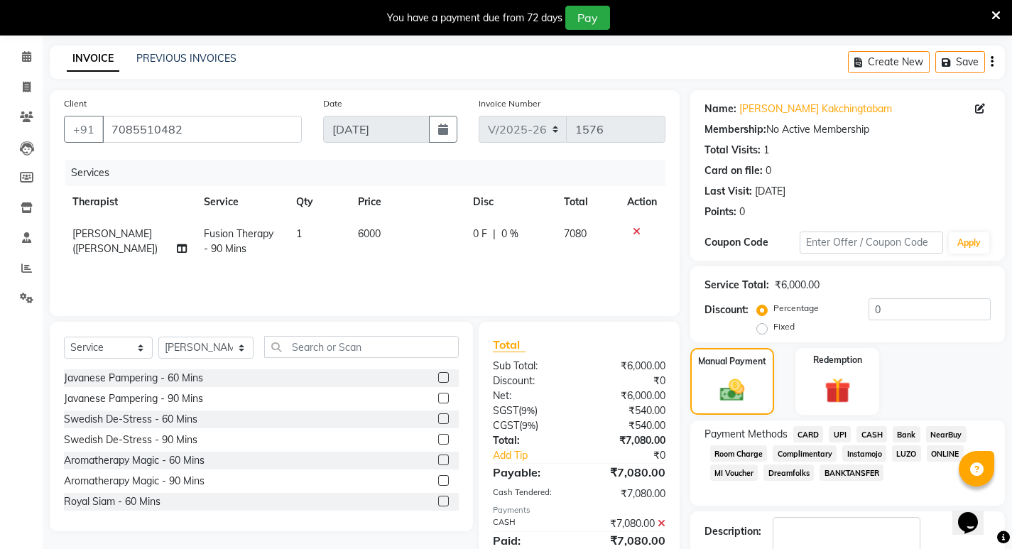
scroll to position [194, 0]
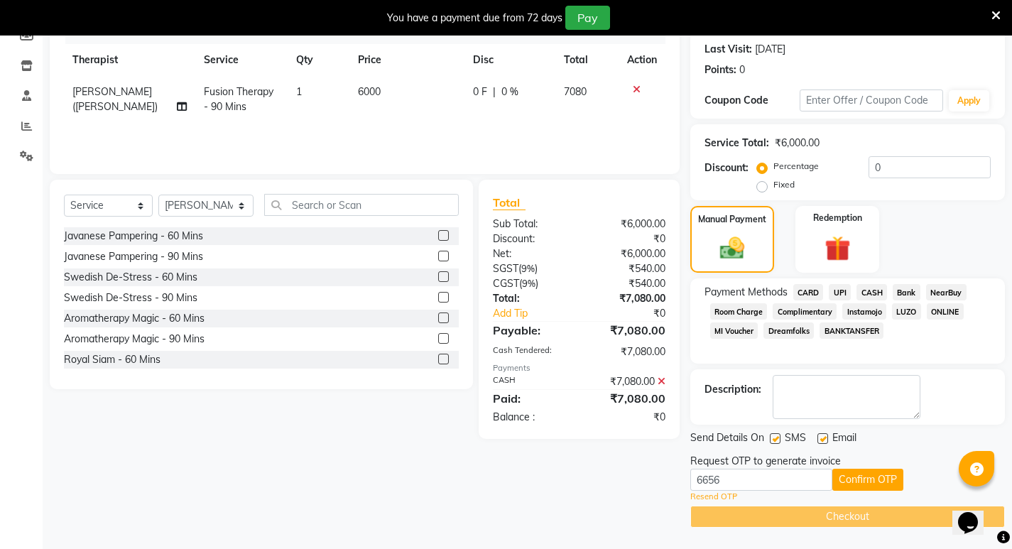
click at [253, 434] on div "Select Service Product Membership Package Voucher Prepaid Gift Card Select Ther…" at bounding box center [256, 309] width 434 height 259
drag, startPoint x: 28, startPoint y: 109, endPoint x: 432, endPoint y: 6, distance: 417.6
click at [28, 109] on ul "Calendar Invoice Clients Leads Members Inventory Staff Reports Settings Complet…" at bounding box center [21, 39] width 43 height 279
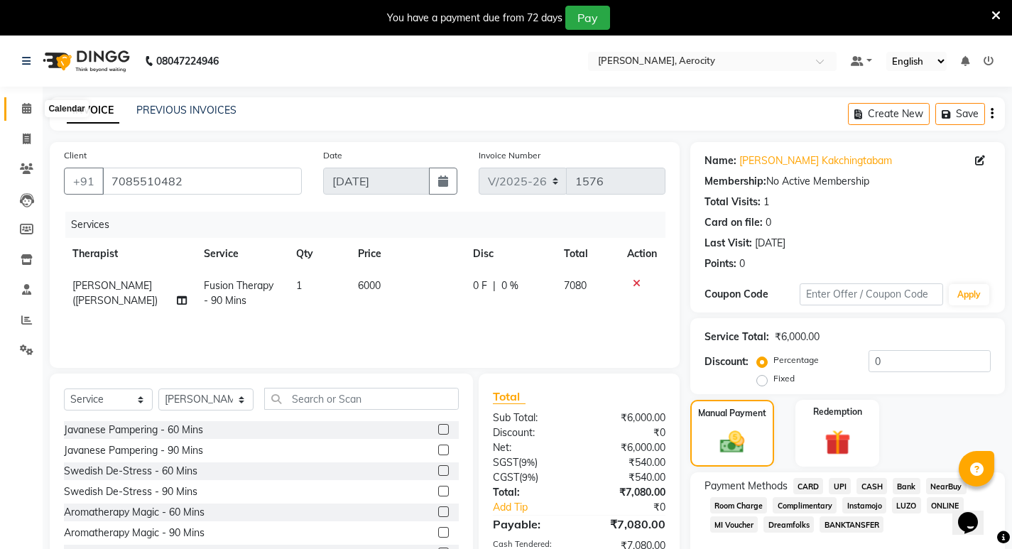
click at [28, 105] on icon at bounding box center [26, 108] width 9 height 11
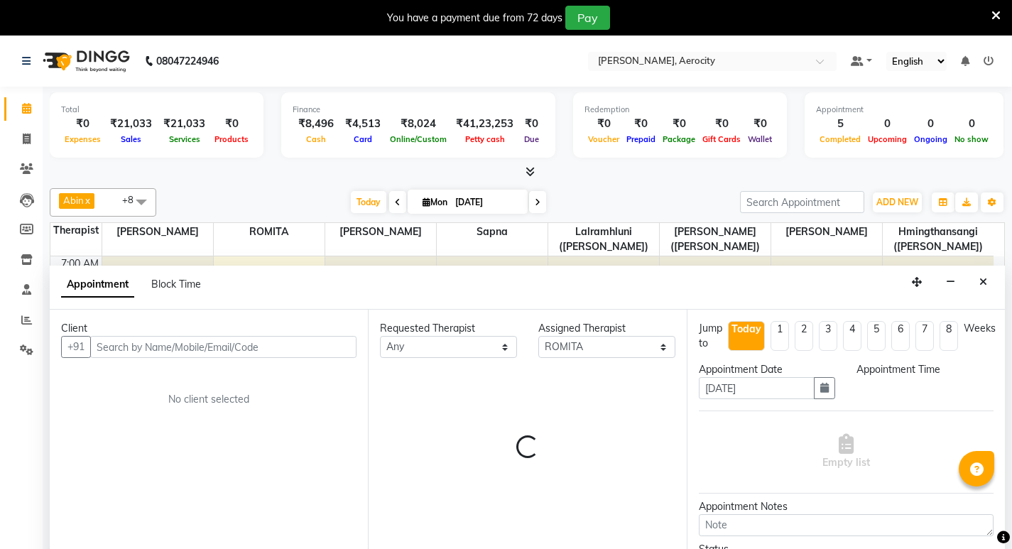
select select "48455"
select select "tentative"
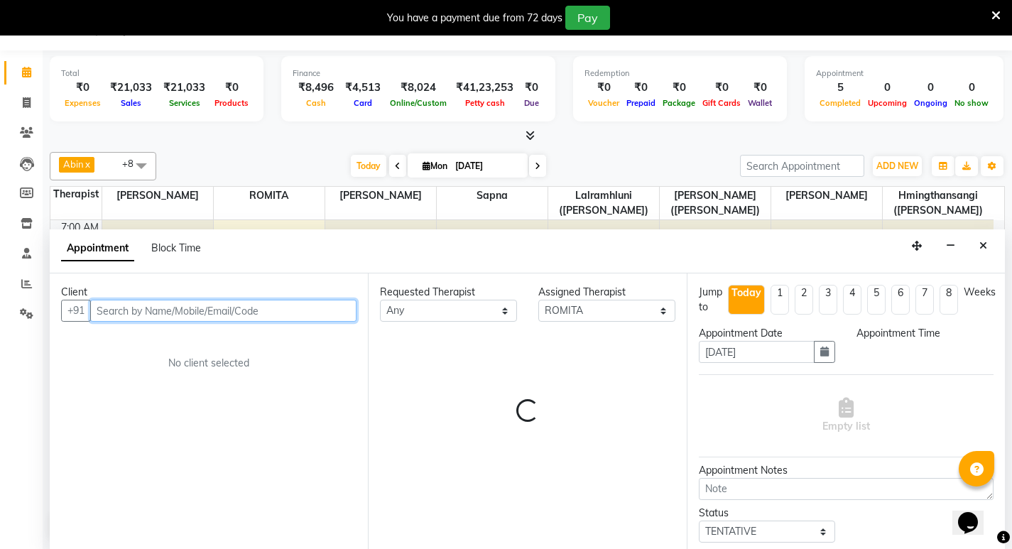
select select "585"
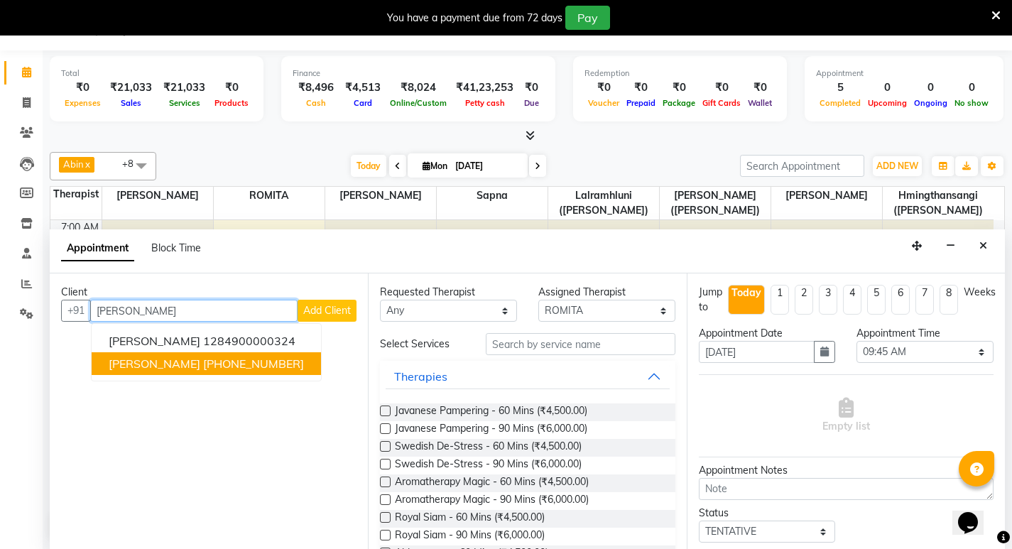
click at [203, 364] on ngb-highlight "+65 88750815" at bounding box center [253, 363] width 101 height 14
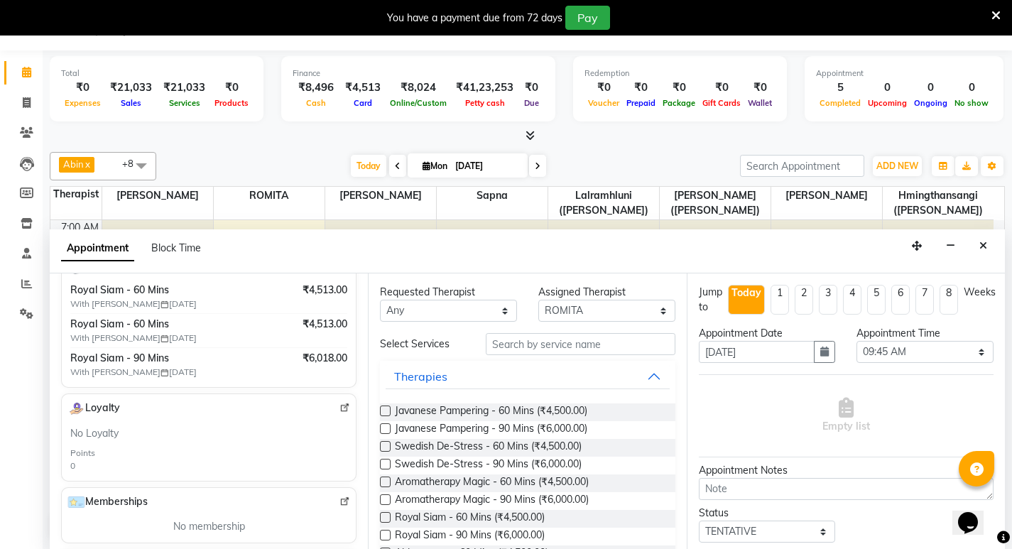
scroll to position [213, 0]
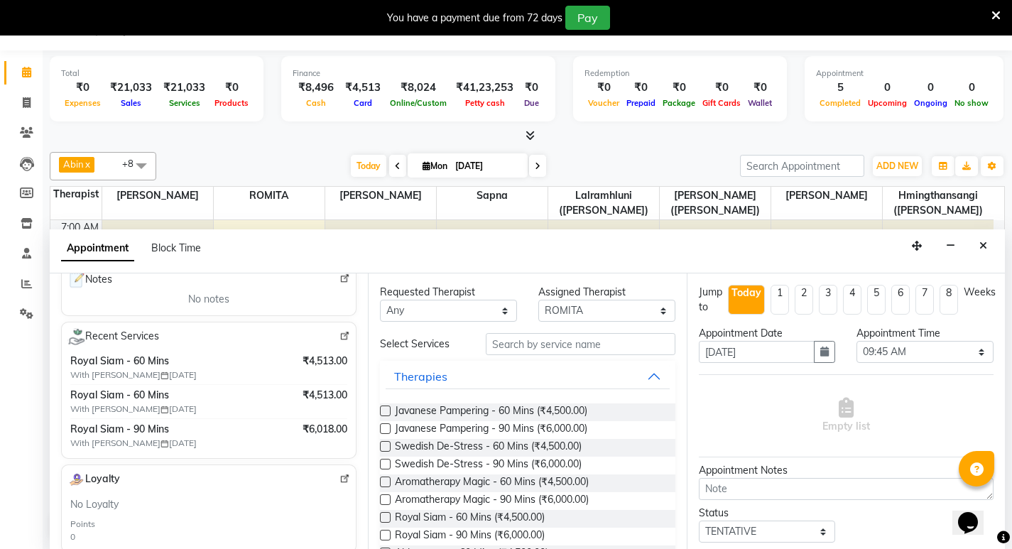
type input "88750815"
click at [649, 314] on select "Select Anoli Hmingthansangi (Shirley) Lalramhluni (Jojo) Litsabila Sangtam (Lis…" at bounding box center [606, 311] width 137 height 22
select select "48454"
click at [538, 300] on select "Select Anoli Hmingthansangi (Shirley) Lalramhluni (Jojo) Litsabila Sangtam (Lis…" at bounding box center [606, 311] width 137 height 22
click at [973, 351] on select "Select 08:00 AM 08:15 AM 08:30 AM 08:45 AM 09:00 AM 09:15 AM 09:30 AM 09:45 AM …" at bounding box center [924, 352] width 137 height 22
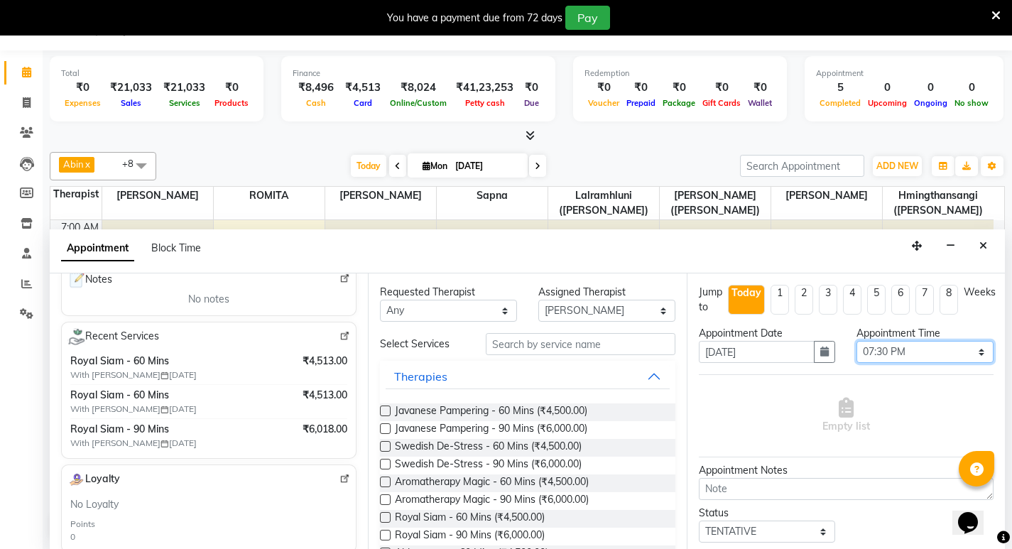
click at [856, 341] on select "Select 08:00 AM 08:15 AM 08:30 AM 08:45 AM 09:00 AM 09:15 AM 09:30 AM 09:45 AM …" at bounding box center [924, 352] width 137 height 22
click at [971, 353] on select "Select 08:00 AM 08:15 AM 08:30 AM 08:45 AM 09:00 AM 09:15 AM 09:30 AM 09:45 AM …" at bounding box center [924, 352] width 137 height 22
select select "1185"
click at [856, 341] on select "Select 08:00 AM 08:15 AM 08:30 AM 08:45 AM 09:00 AM 09:15 AM 09:30 AM 09:45 AM …" at bounding box center [924, 352] width 137 height 22
click at [480, 516] on span "Royal Siam - 60 Mins (₹4,500.00)" at bounding box center [470, 519] width 150 height 18
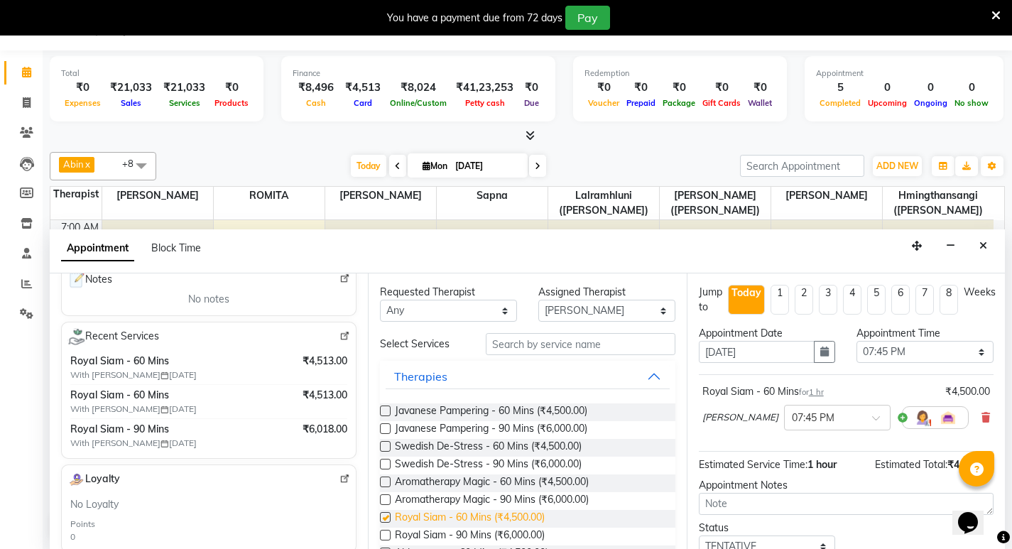
checkbox input "false"
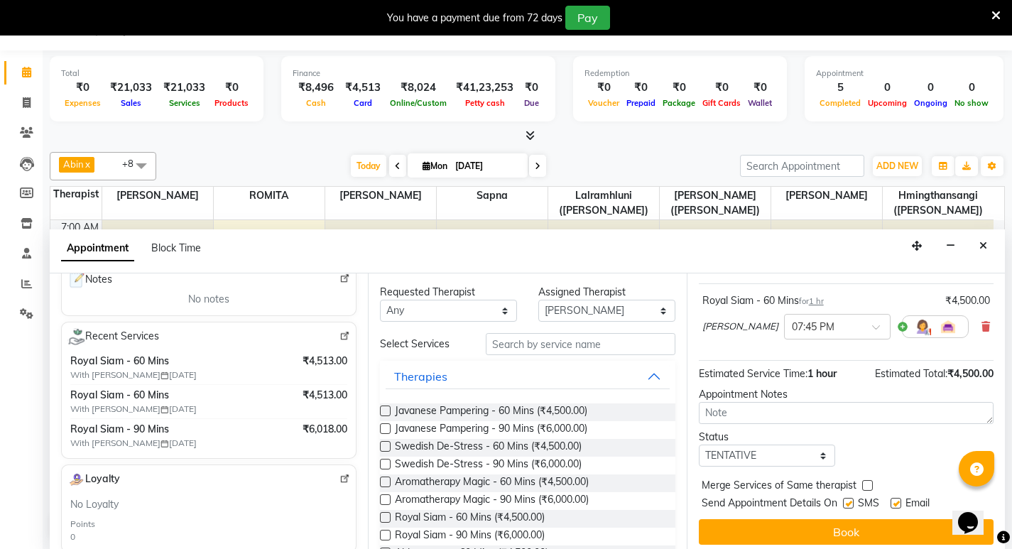
scroll to position [98, 0]
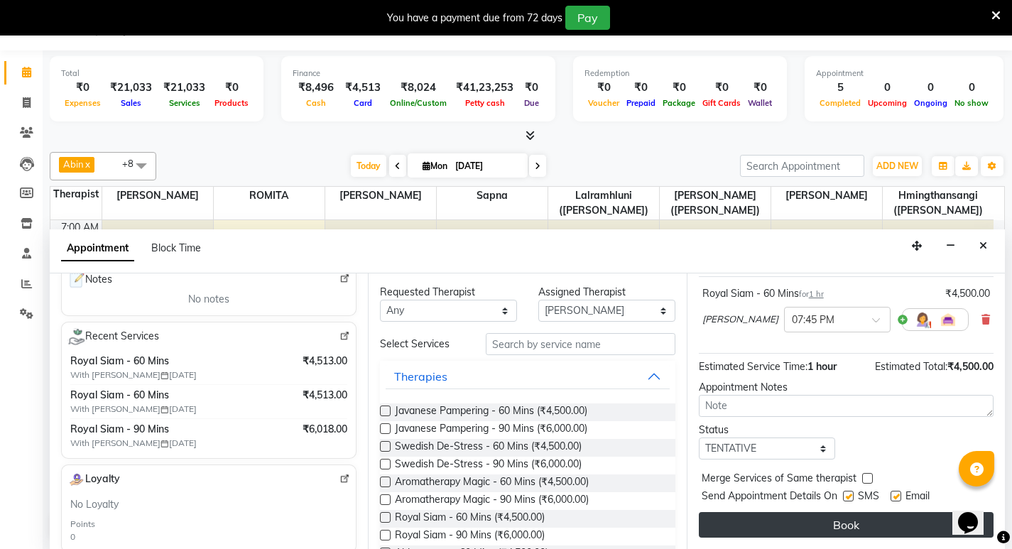
click at [856, 520] on button "Book" at bounding box center [846, 525] width 295 height 26
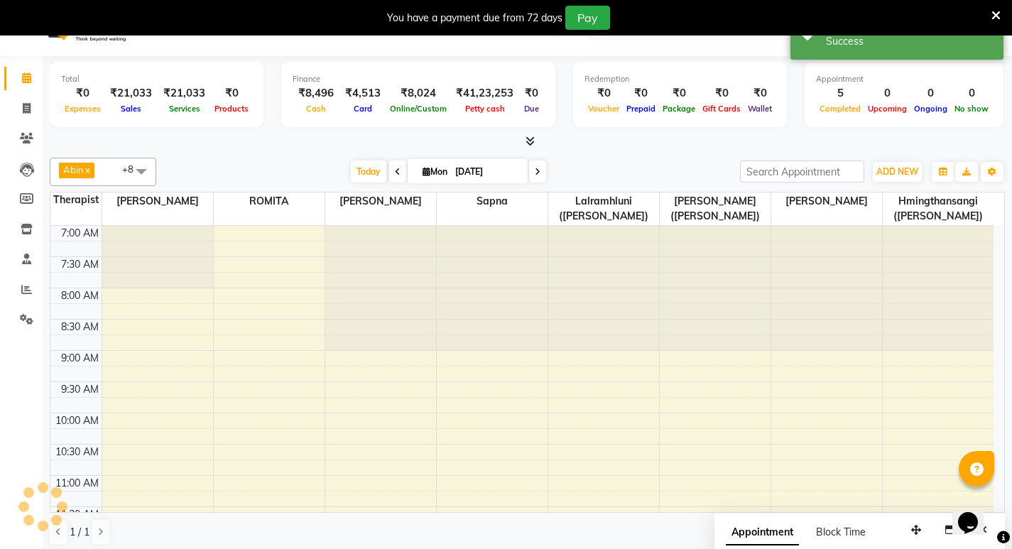
scroll to position [0, 0]
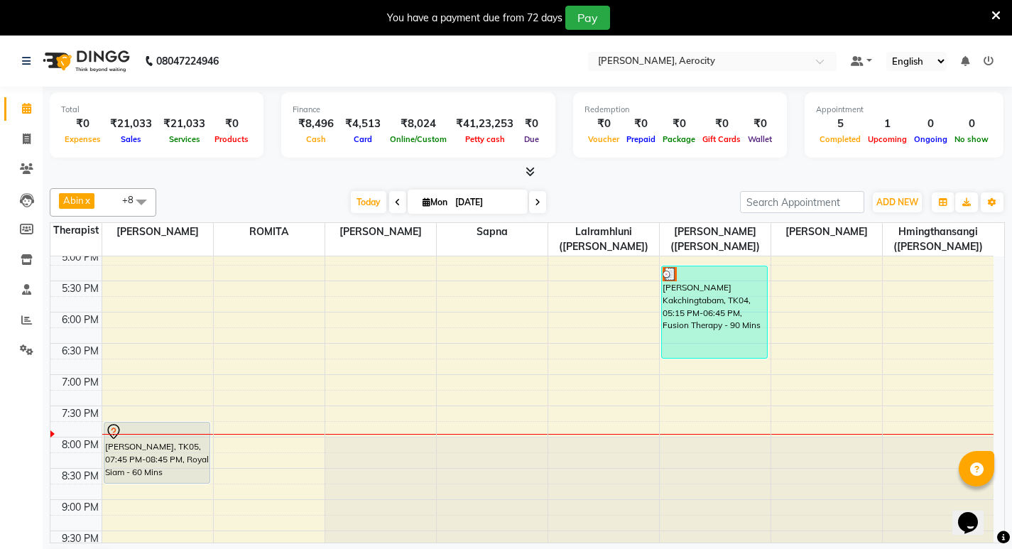
scroll to position [639, 0]
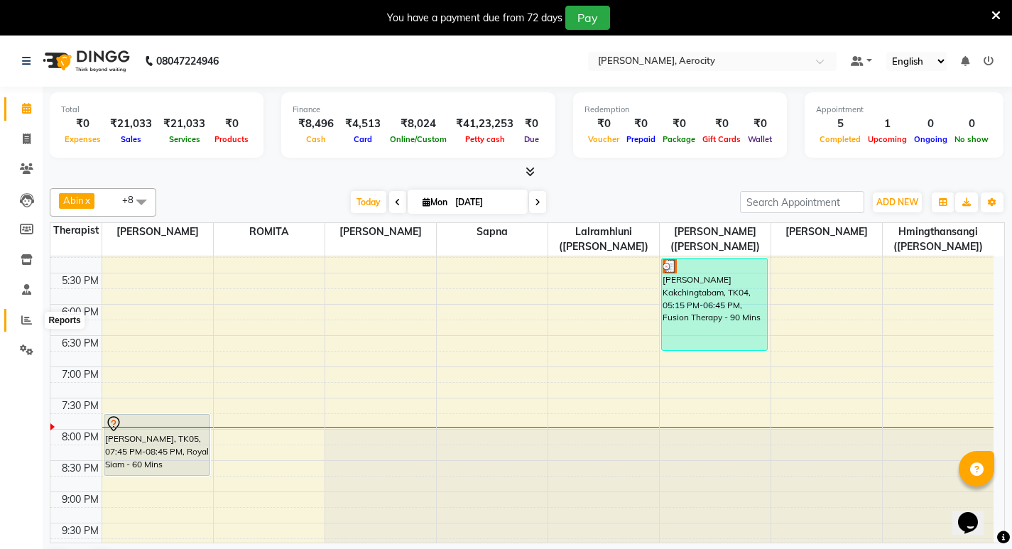
click at [33, 317] on span at bounding box center [26, 320] width 25 height 16
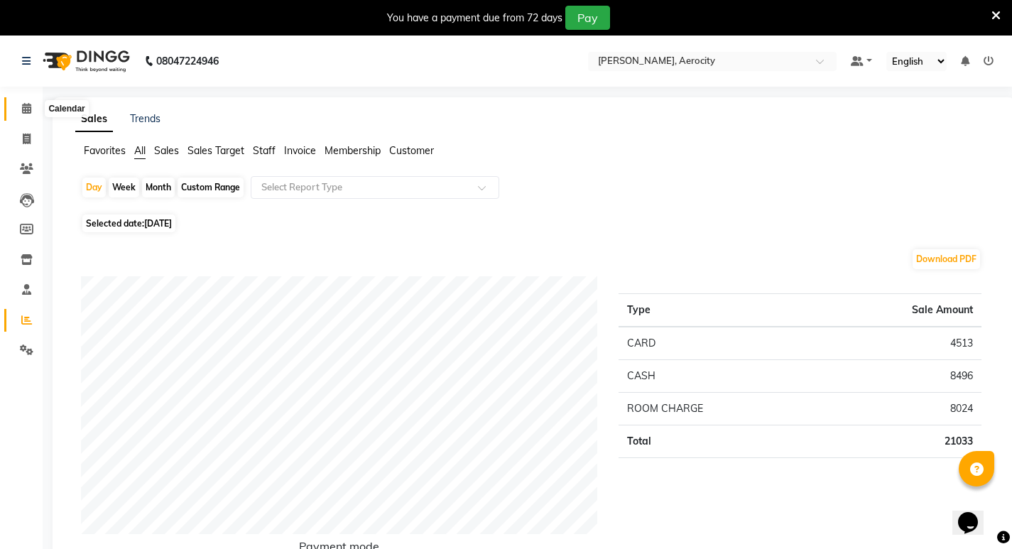
click at [29, 113] on icon at bounding box center [26, 108] width 9 height 11
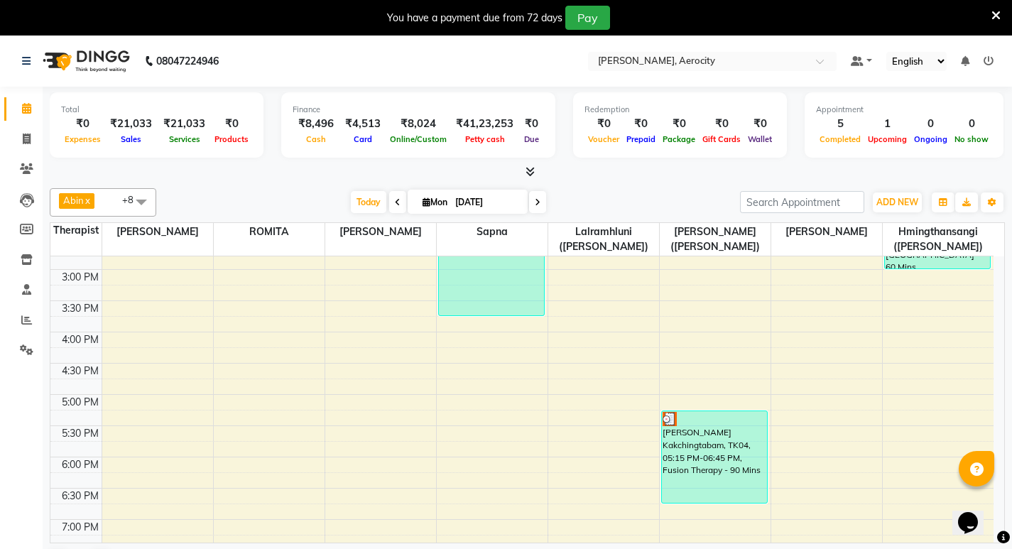
scroll to position [497, 0]
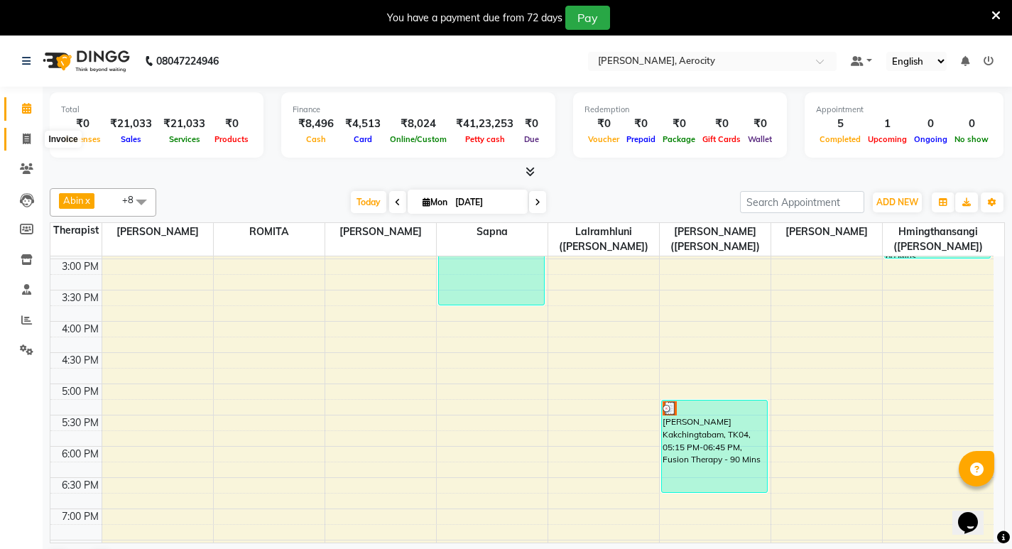
click at [24, 136] on icon at bounding box center [27, 138] width 8 height 11
select select "service"
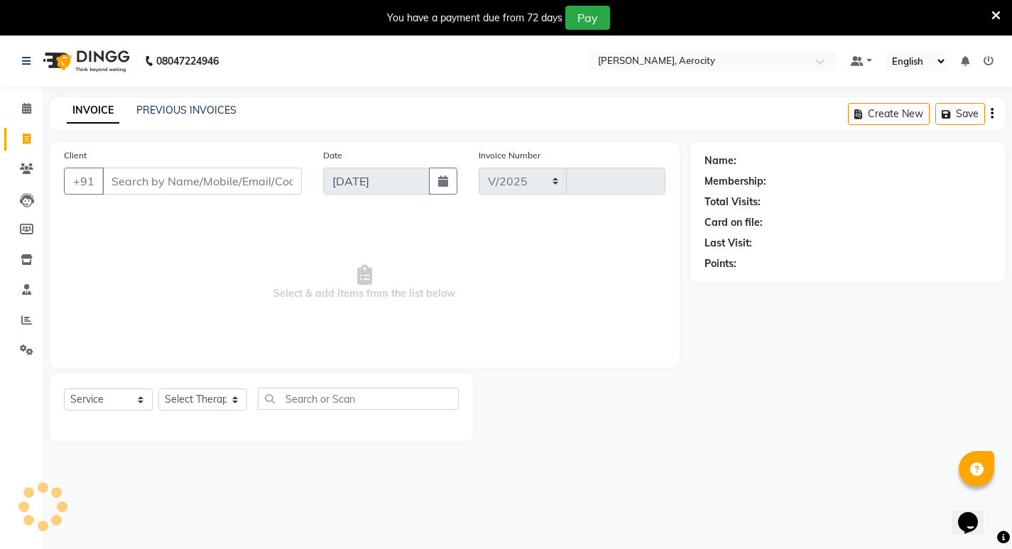
select select "6403"
type input "1576"
click at [237, 182] on input "Client" at bounding box center [202, 181] width 200 height 27
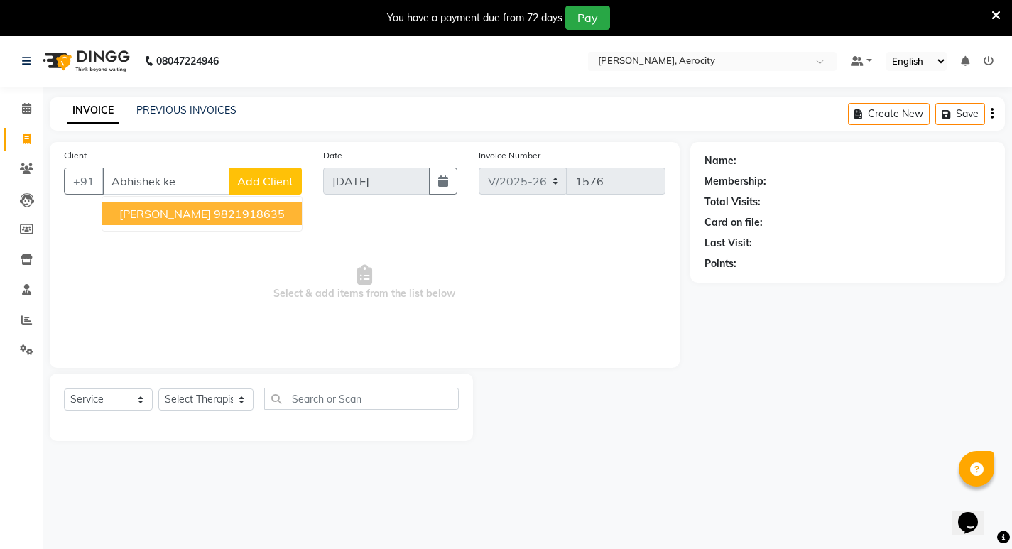
click at [269, 214] on ngb-highlight "9821918635" at bounding box center [249, 214] width 71 height 14
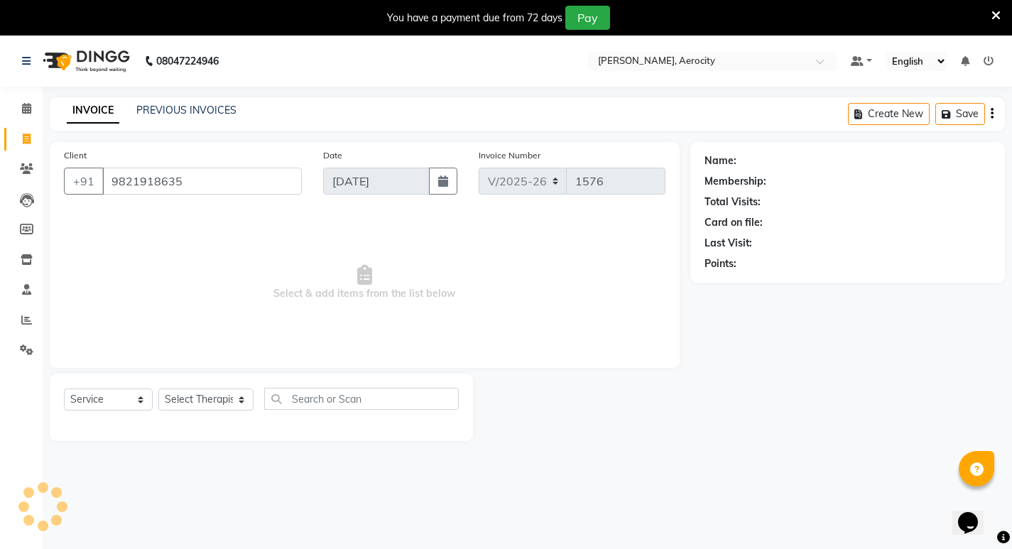
type input "9821918635"
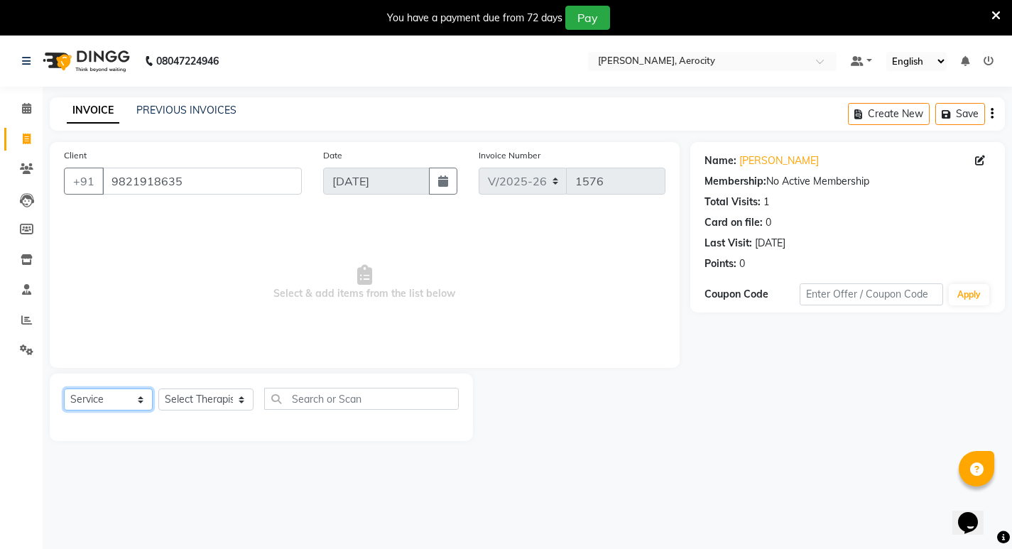
click at [143, 402] on select "Select Service Product Membership Package Voucher Prepaid Gift Card" at bounding box center [108, 399] width 89 height 22
select select "package"
click at [64, 388] on select "Select Service Product Membership Package Voucher Prepaid Gift Card" at bounding box center [108, 399] width 89 height 22
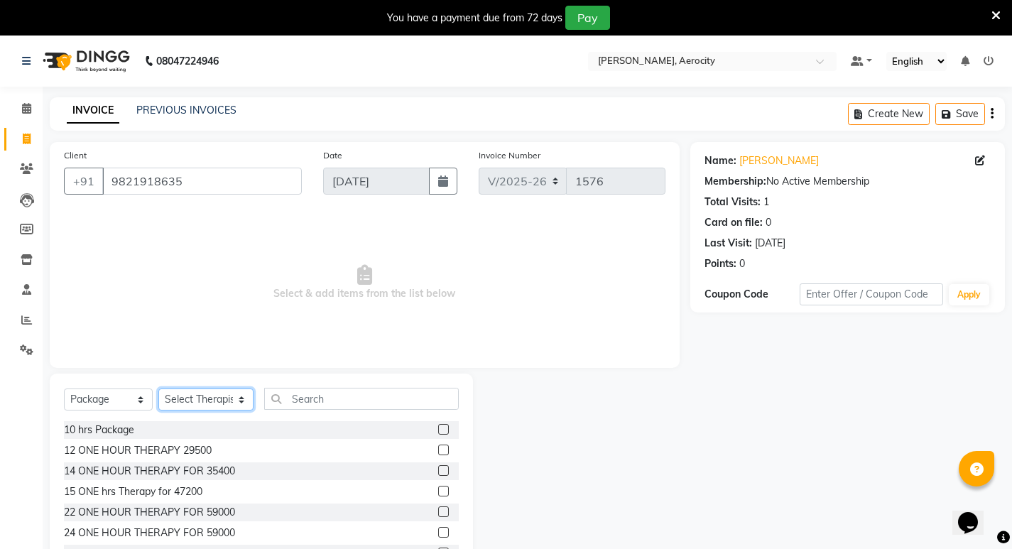
click at [233, 397] on select "Select Therapist Abin Anoli Hmingthansangi (Shirley) Lalramhluni (Jojo) Litsabi…" at bounding box center [205, 399] width 95 height 22
select select "48455"
click at [158, 388] on select "Select Therapist Abin Anoli Hmingthansangi (Shirley) Lalramhluni (Jojo) Litsabi…" at bounding box center [205, 399] width 95 height 22
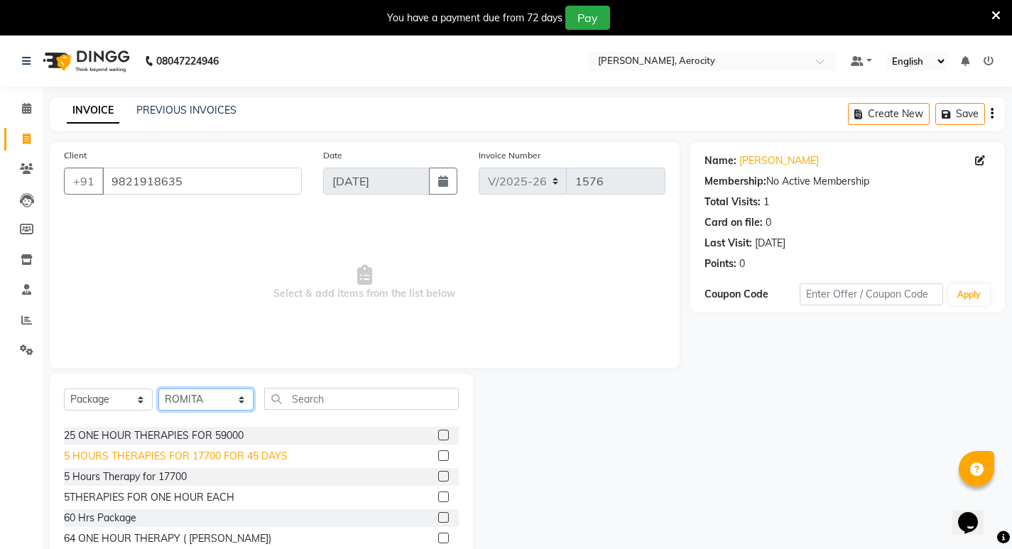
scroll to position [142, 0]
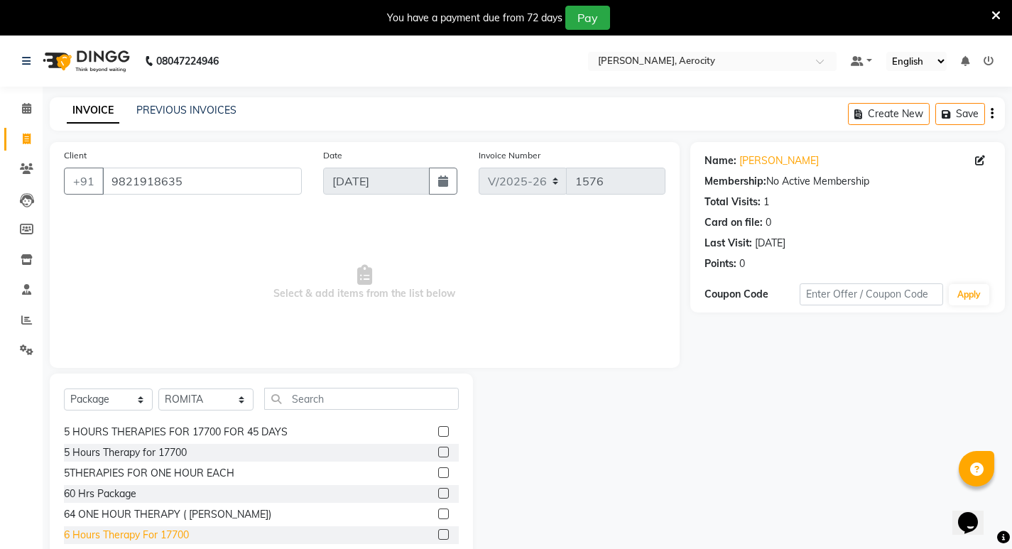
click at [158, 532] on div "6 Hours Therapy For 17700" at bounding box center [126, 535] width 125 height 15
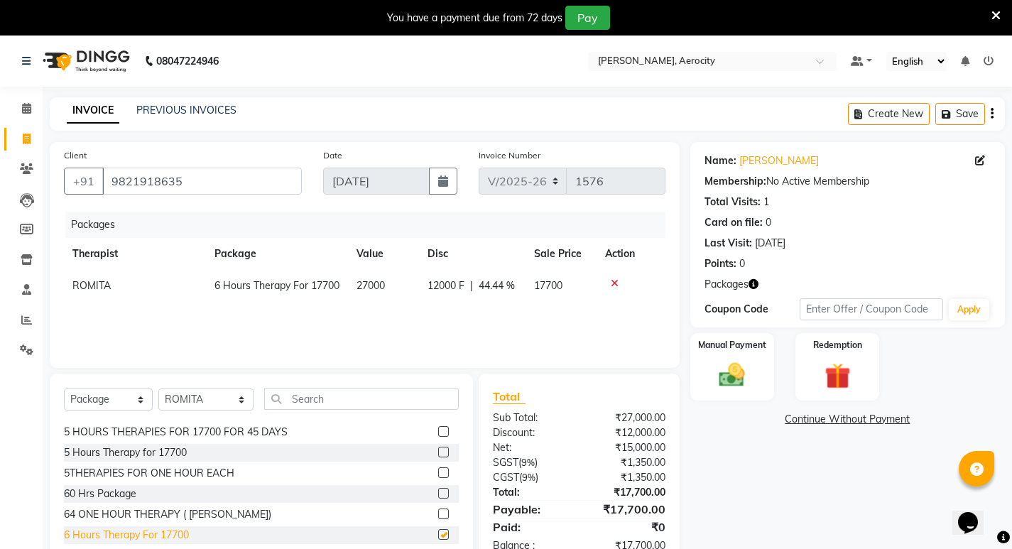
checkbox input "false"
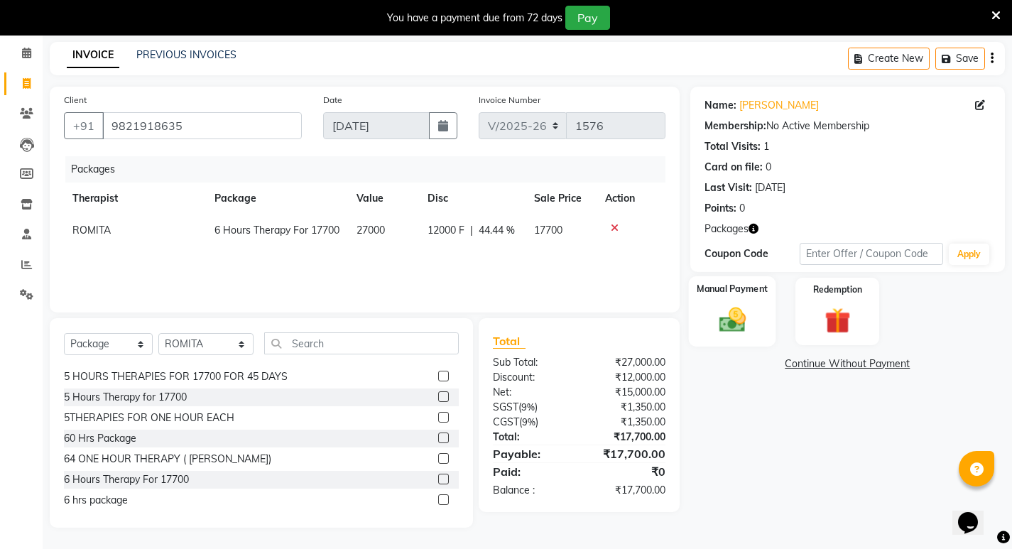
click at [717, 312] on img at bounding box center [731, 320] width 43 height 31
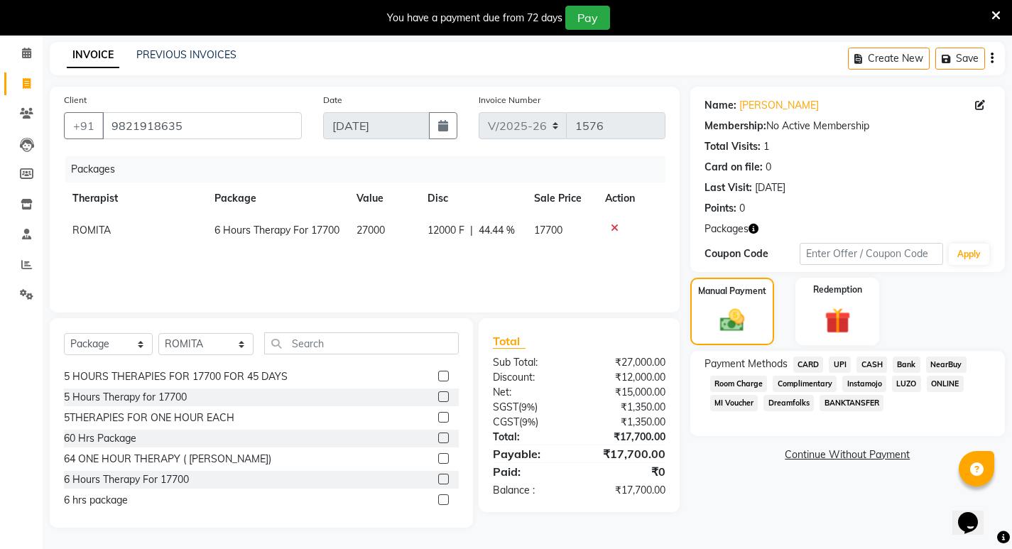
click at [816, 360] on span "CARD" at bounding box center [808, 364] width 31 height 16
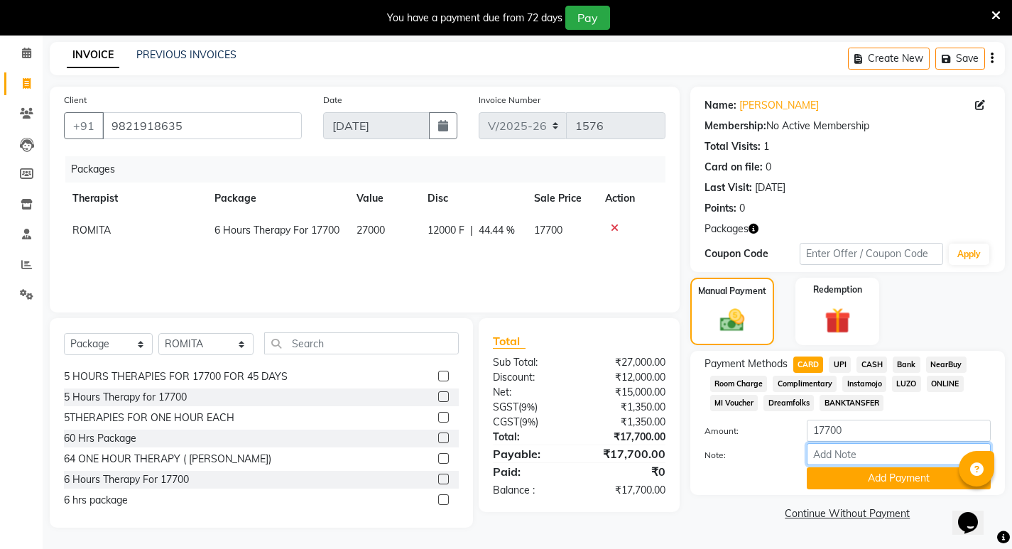
click at [819, 454] on input "Note:" at bounding box center [899, 454] width 184 height 22
type input "Visa-7848"
click at [883, 476] on button "Add Payment" at bounding box center [899, 478] width 184 height 22
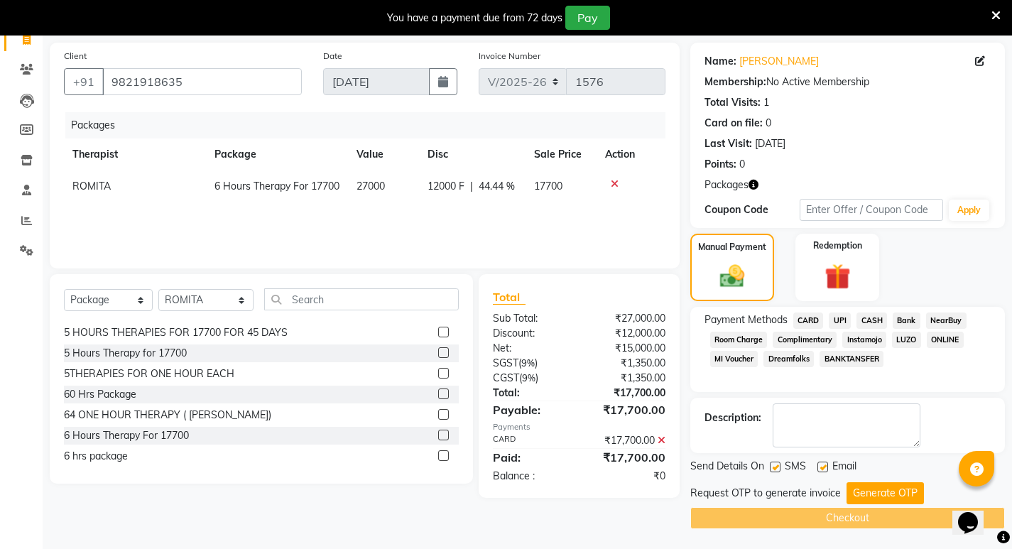
scroll to position [101, 0]
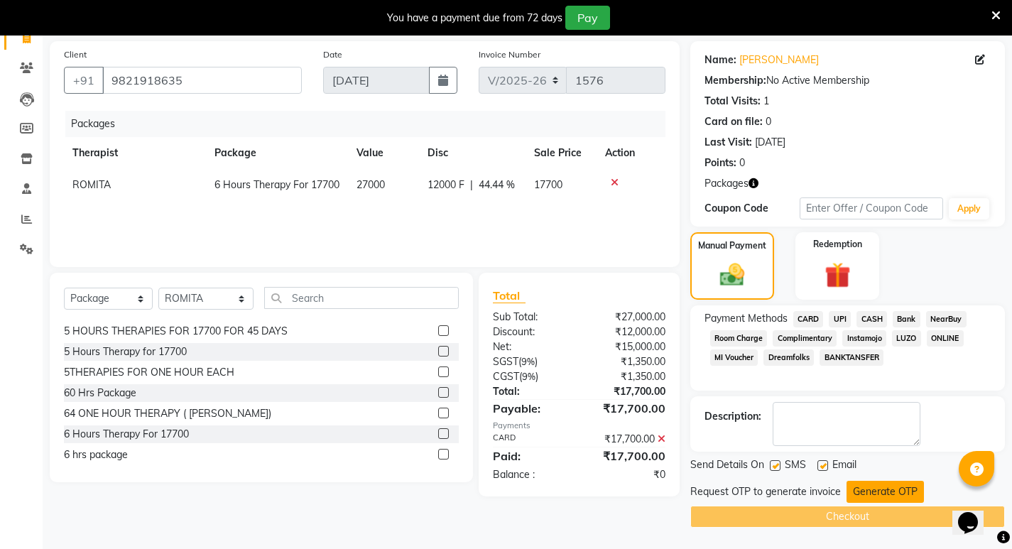
click at [902, 485] on button "Generate OTP" at bounding box center [884, 492] width 77 height 22
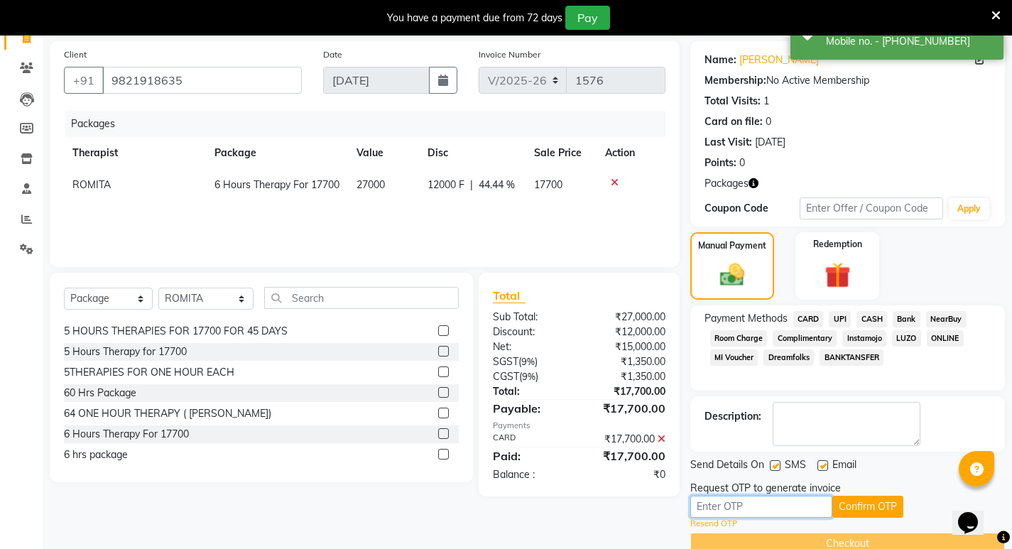
click at [767, 510] on input "text" at bounding box center [761, 507] width 142 height 22
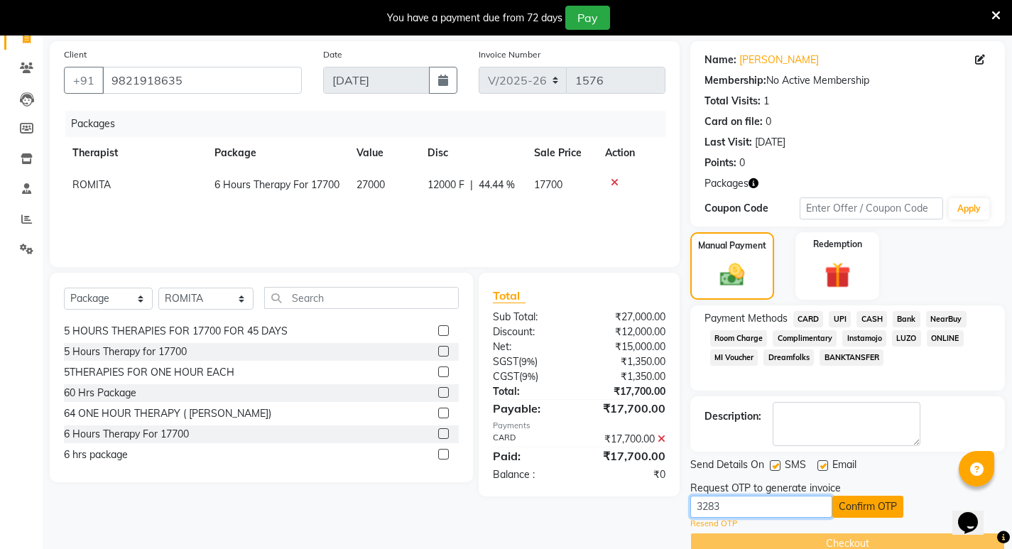
type input "3283"
click at [870, 503] on button "Confirm OTP" at bounding box center [867, 507] width 71 height 22
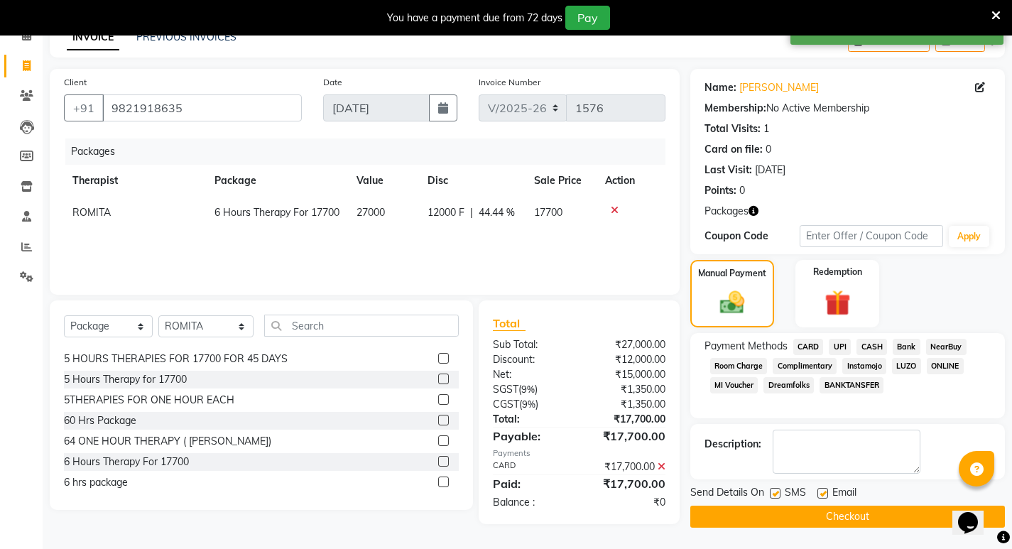
click at [870, 513] on button "Checkout" at bounding box center [847, 517] width 315 height 22
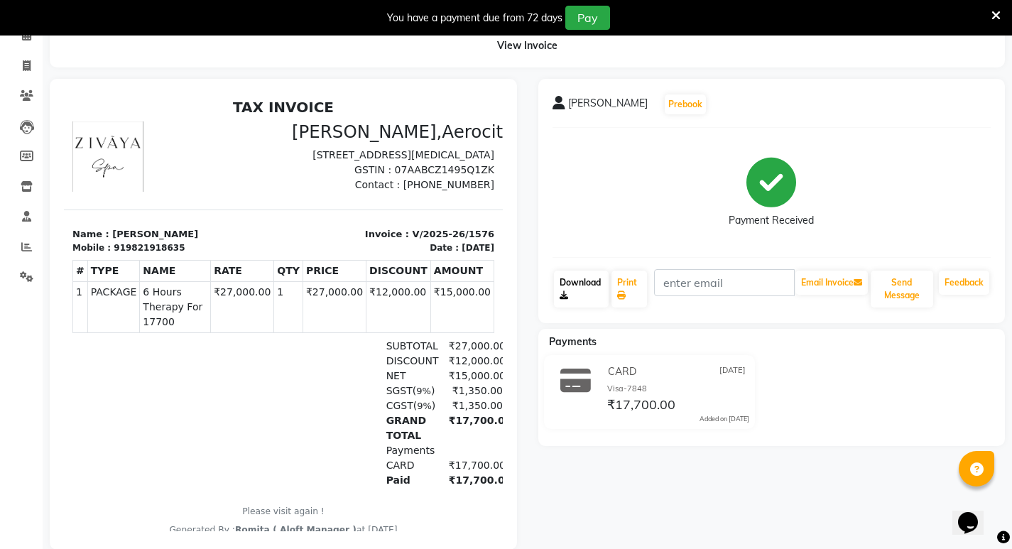
click at [588, 280] on link "Download" at bounding box center [581, 289] width 55 height 37
drag, startPoint x: 118, startPoint y: 266, endPoint x: 168, endPoint y: 267, distance: 49.7
click at [168, 254] on div "Mobile : 919821918635" at bounding box center [173, 247] width 202 height 13
copy div "9821918635"
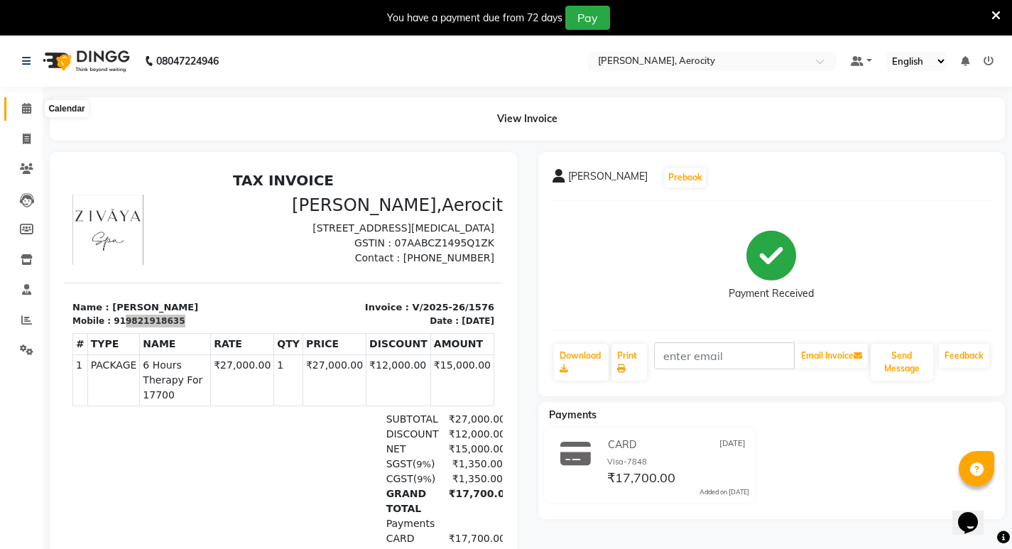
click at [25, 107] on icon at bounding box center [26, 108] width 9 height 11
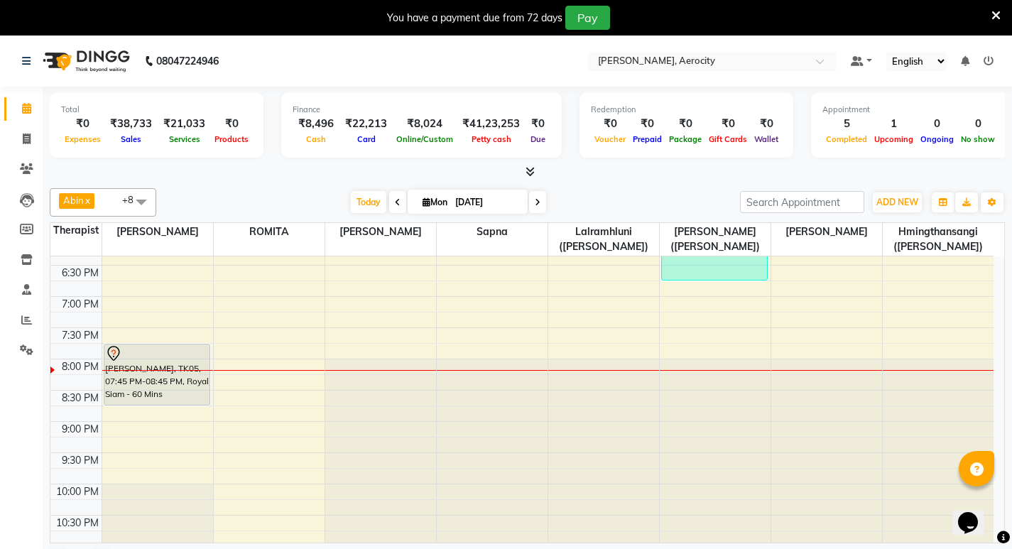
scroll to position [710, 0]
click at [257, 334] on div "7:00 AM 7:30 AM 8:00 AM 8:30 AM 9:00 AM 9:30 AM 10:00 AM 10:30 AM 11:00 AM 11:3…" at bounding box center [521, 76] width 943 height 1061
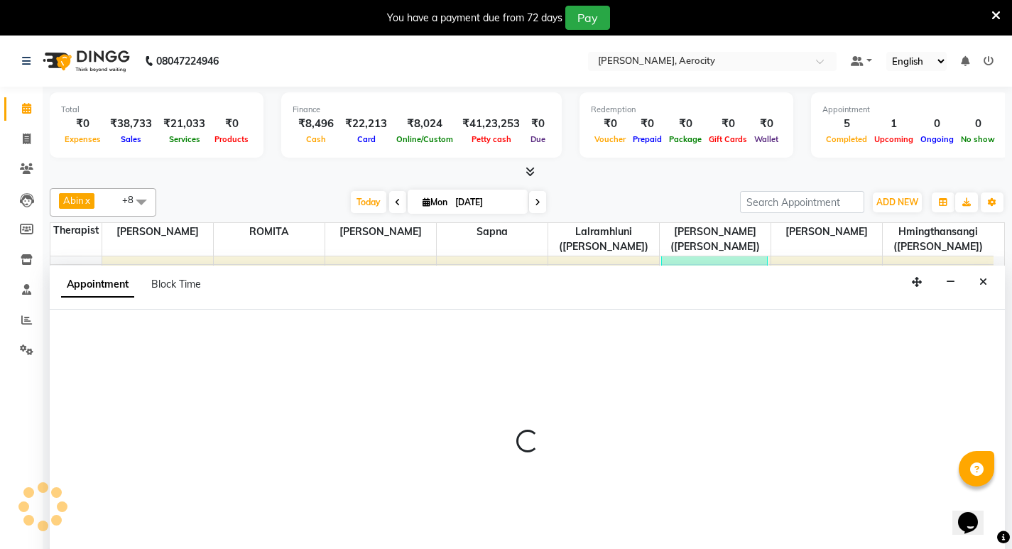
select select "48455"
select select "1170"
select select "tentative"
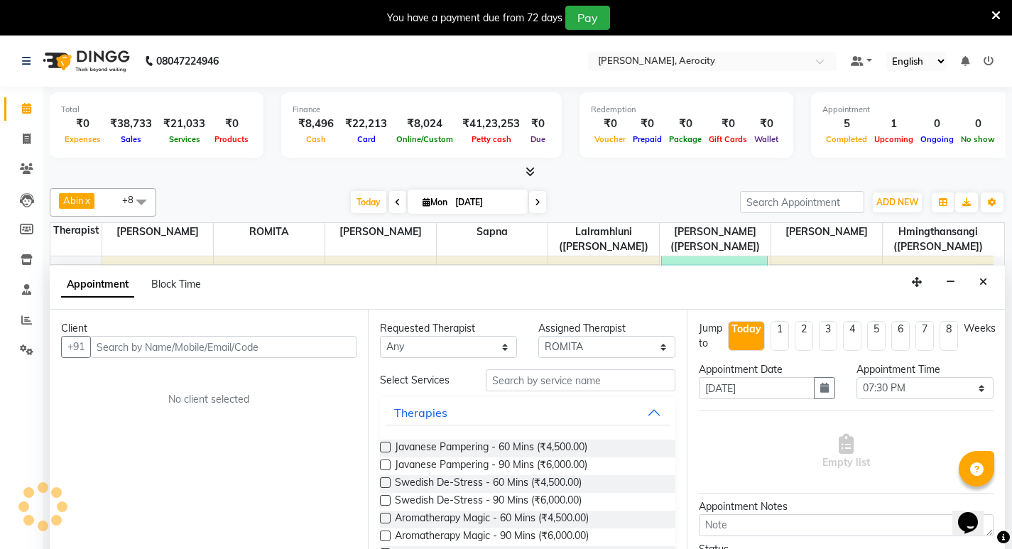
scroll to position [36, 0]
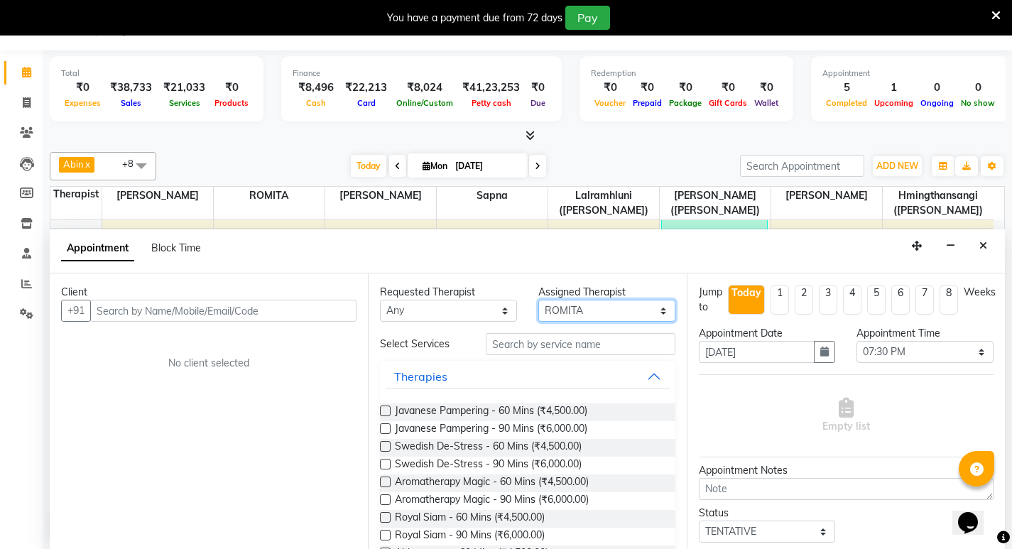
click at [652, 310] on select "Select Anoli Hmingthansangi (Shirley) Lalramhluni (Jojo) Litsabila Sangtam (Lis…" at bounding box center [606, 311] width 137 height 22
select select "48457"
click at [538, 300] on select "Select Anoli Hmingthansangi (Shirley) Lalramhluni (Jojo) Litsabila Sangtam (Lis…" at bounding box center [606, 311] width 137 height 22
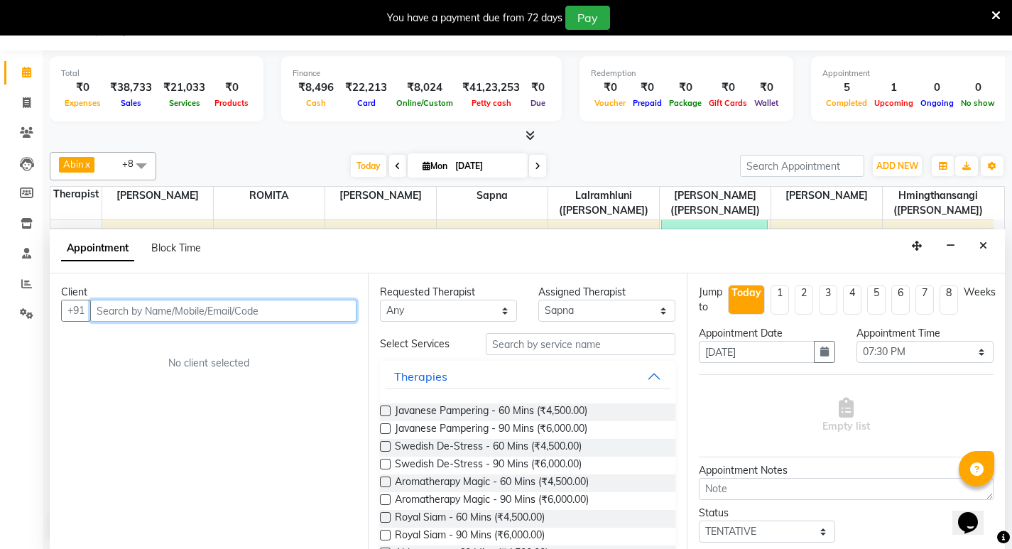
click at [230, 307] on input "text" at bounding box center [223, 311] width 266 height 22
paste input "9821918635"
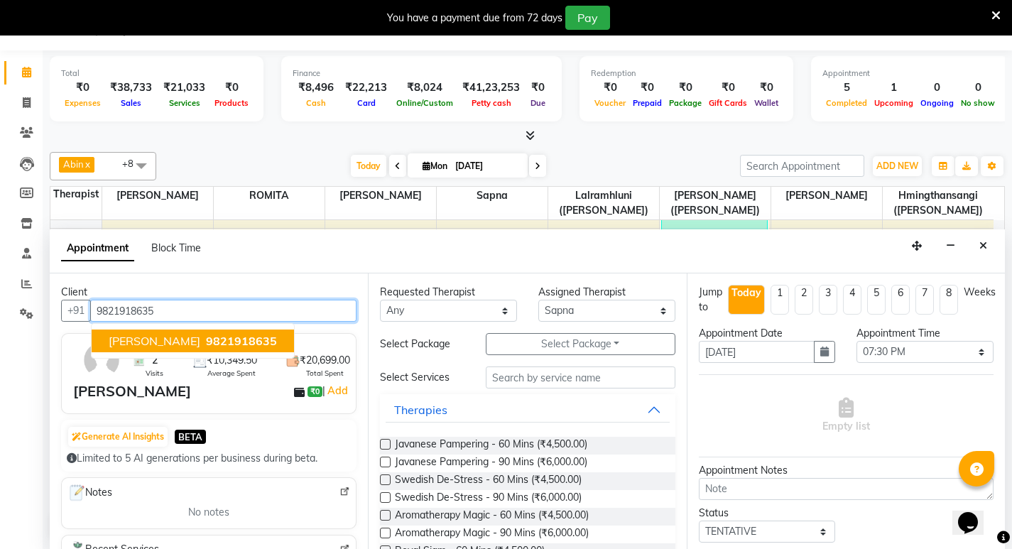
click at [252, 337] on span "9821918635" at bounding box center [241, 341] width 71 height 14
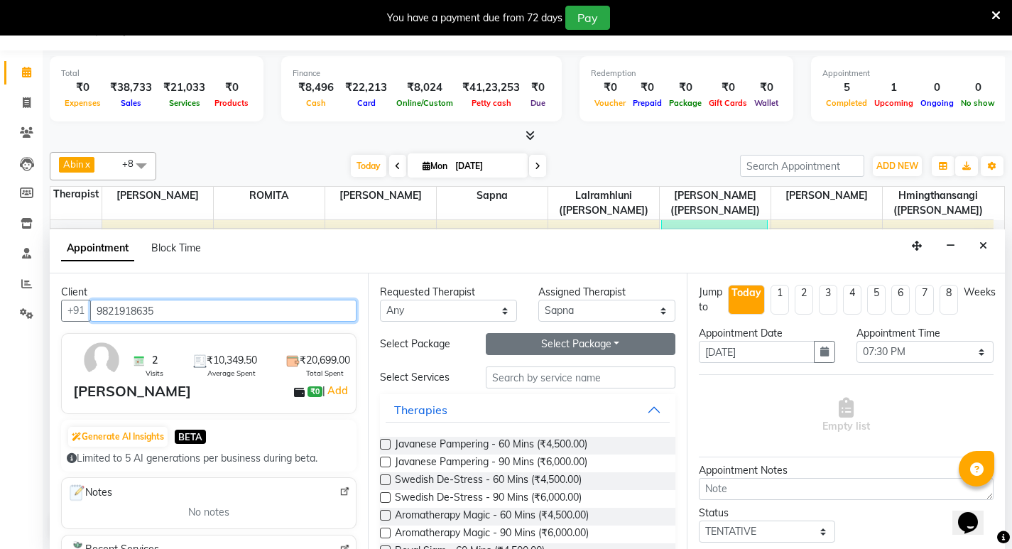
type input "9821918635"
click at [607, 344] on button "Select Package Toggle Dropdown" at bounding box center [581, 344] width 190 height 22
click at [619, 376] on li "6 Hours Therapy For 17700" at bounding box center [570, 373] width 168 height 21
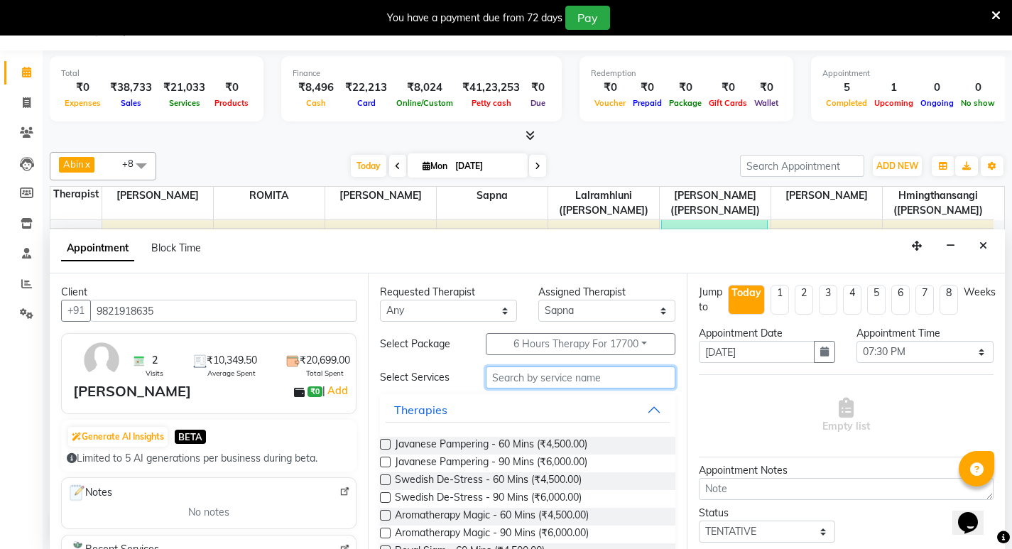
click at [527, 377] on input "text" at bounding box center [581, 377] width 190 height 22
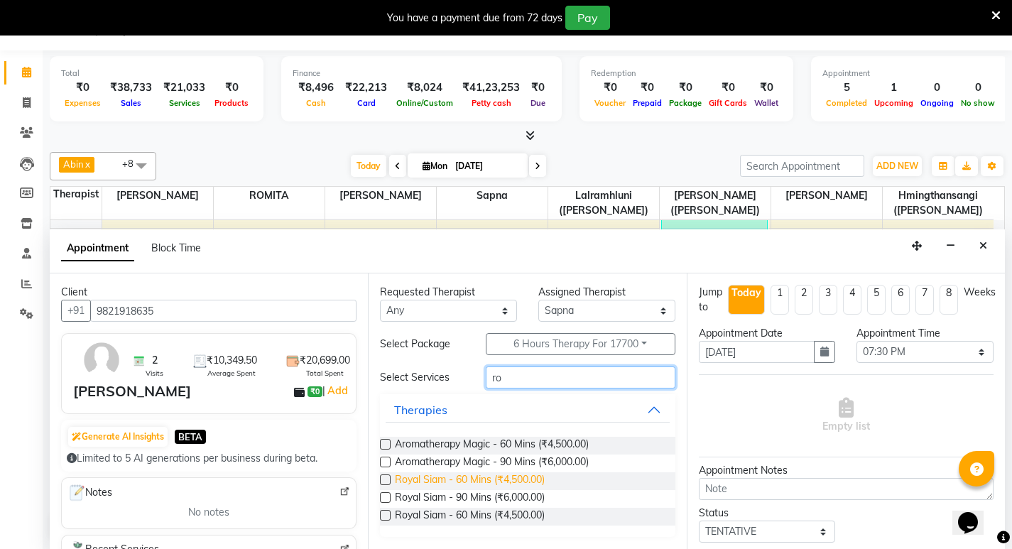
type input "ro"
click at [486, 478] on span "Royal Siam - 60 Mins (₹4,500.00)" at bounding box center [470, 481] width 150 height 18
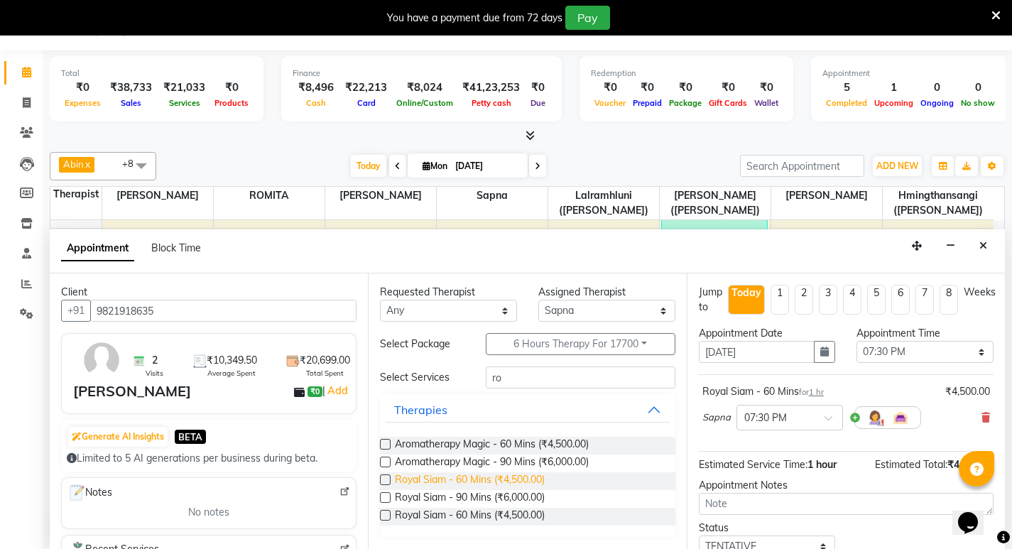
click at [486, 478] on span "Royal Siam - 60 Mins (₹4,500.00)" at bounding box center [470, 481] width 150 height 18
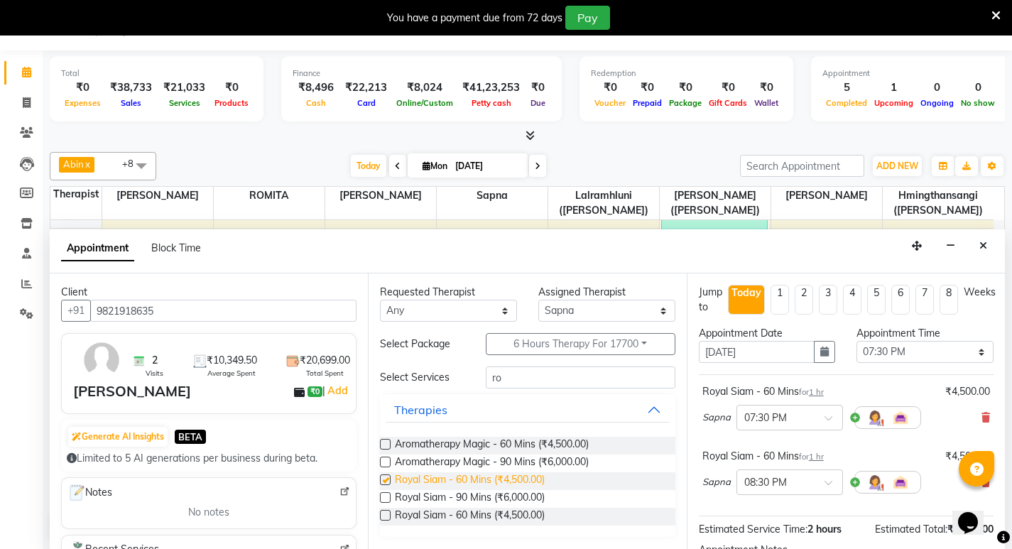
checkbox input "false"
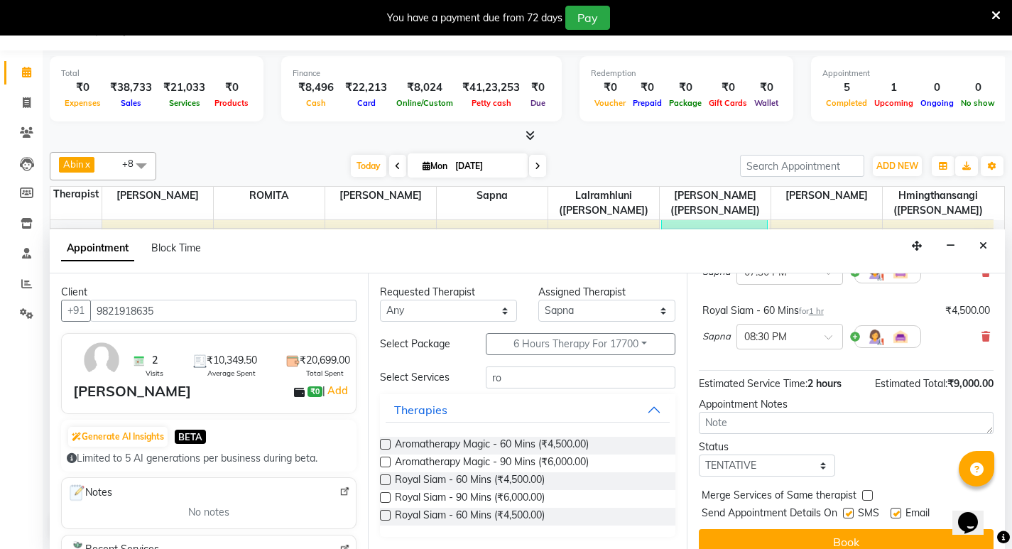
scroll to position [163, 0]
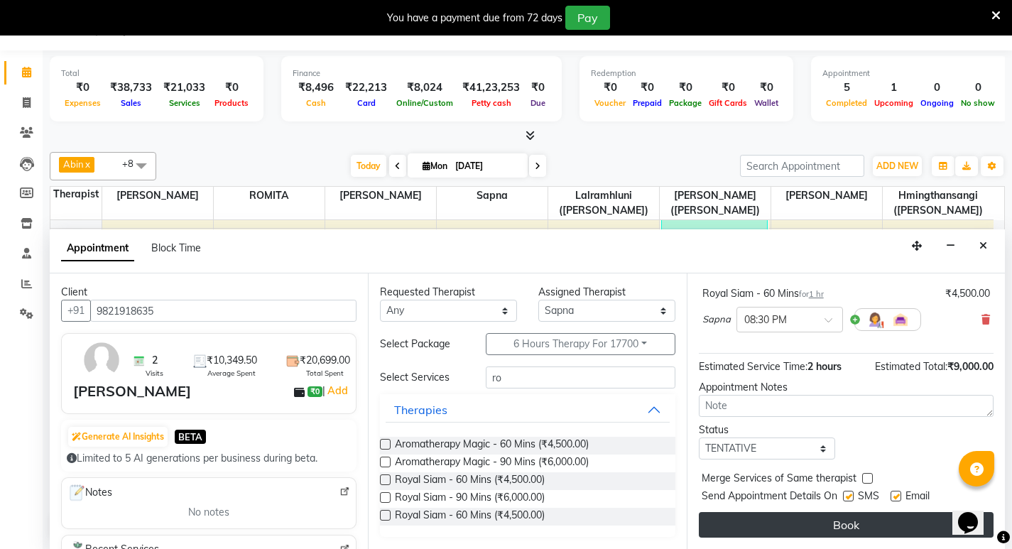
click at [892, 524] on button "Book" at bounding box center [846, 525] width 295 height 26
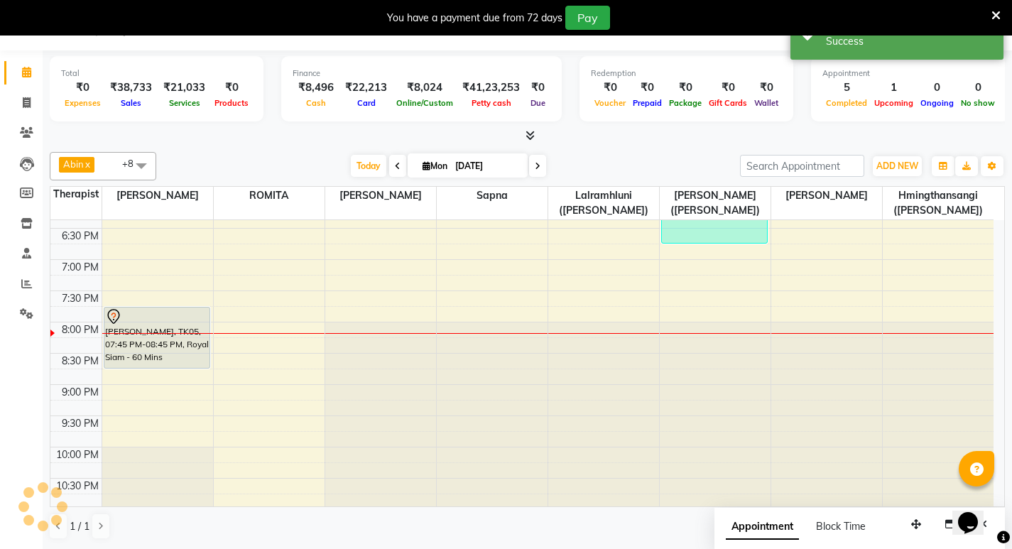
scroll to position [0, 0]
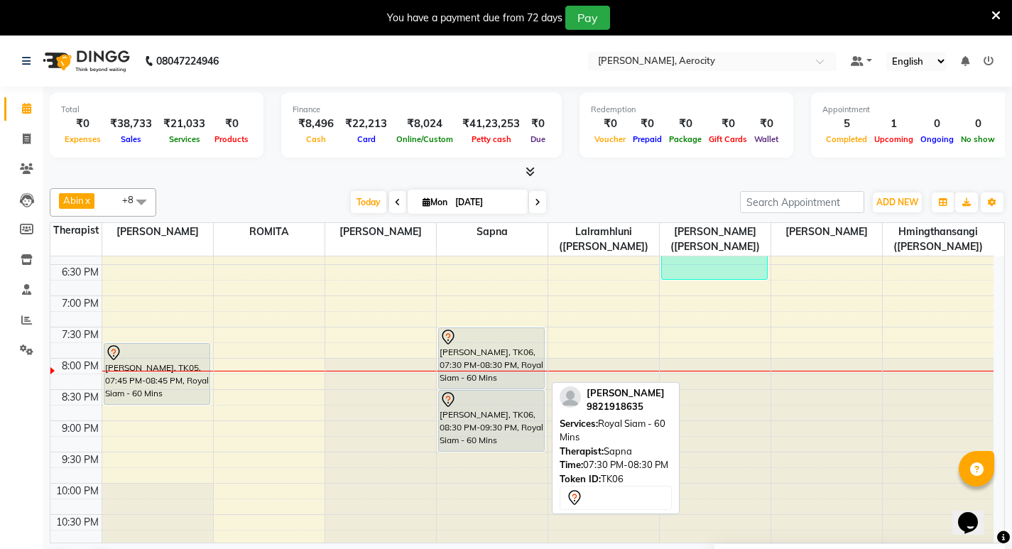
click at [495, 364] on div "Abhishek Kejriwal, TK06, 07:30 PM-08:30 PM, Royal Siam - 60 Mins" at bounding box center [491, 358] width 105 height 60
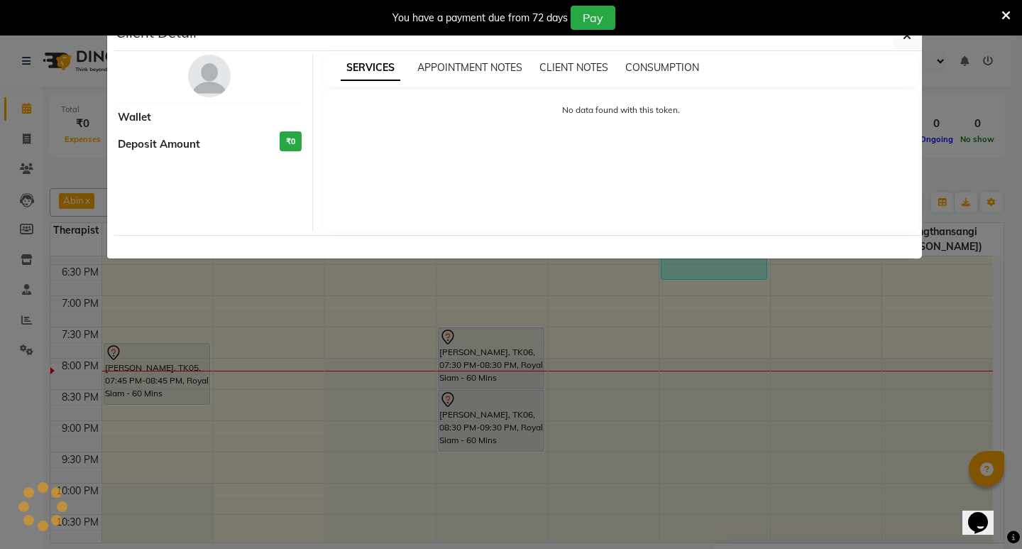
select select "7"
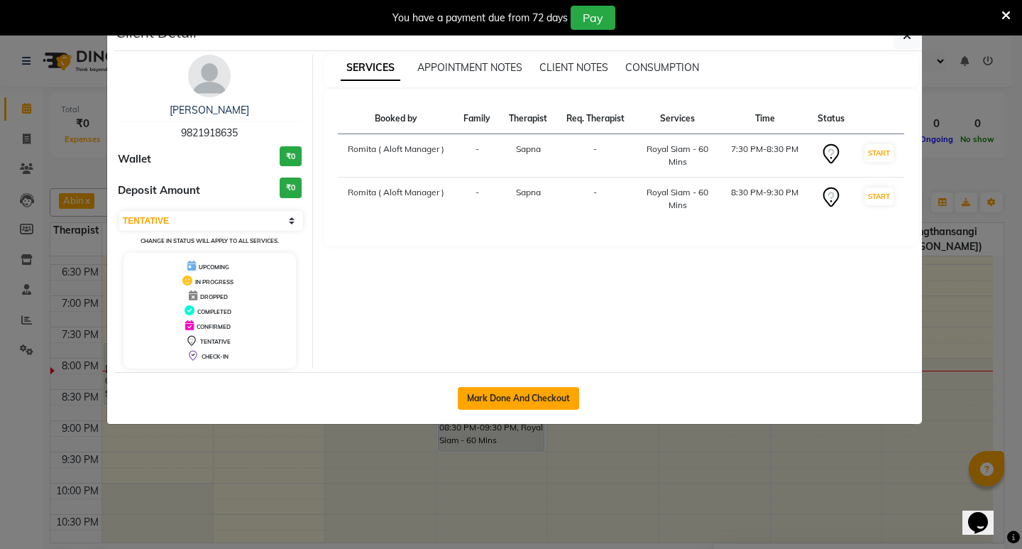
click at [530, 398] on button "Mark Done And Checkout" at bounding box center [518, 398] width 121 height 23
select select "service"
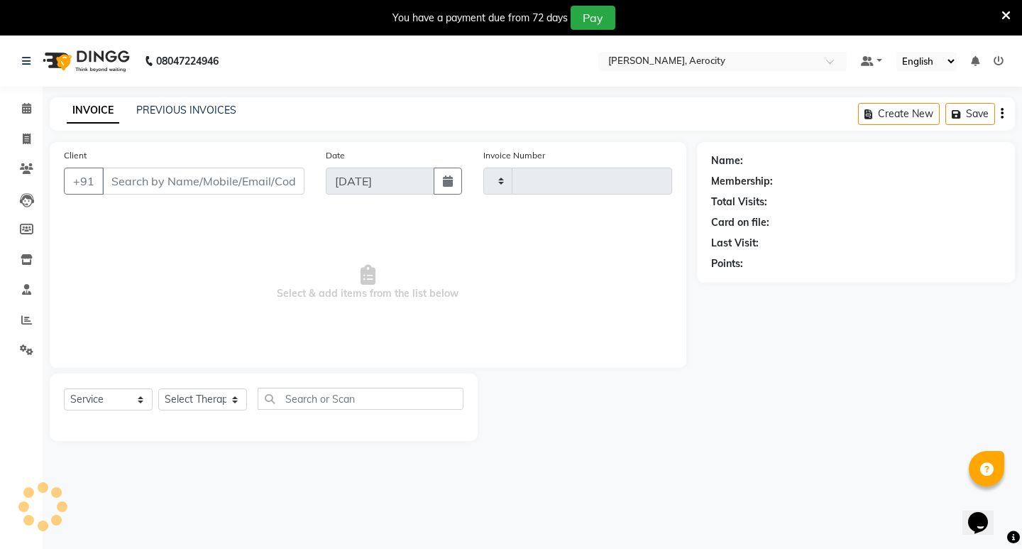
type input "1577"
select select "6403"
type input "9821918635"
select select "48457"
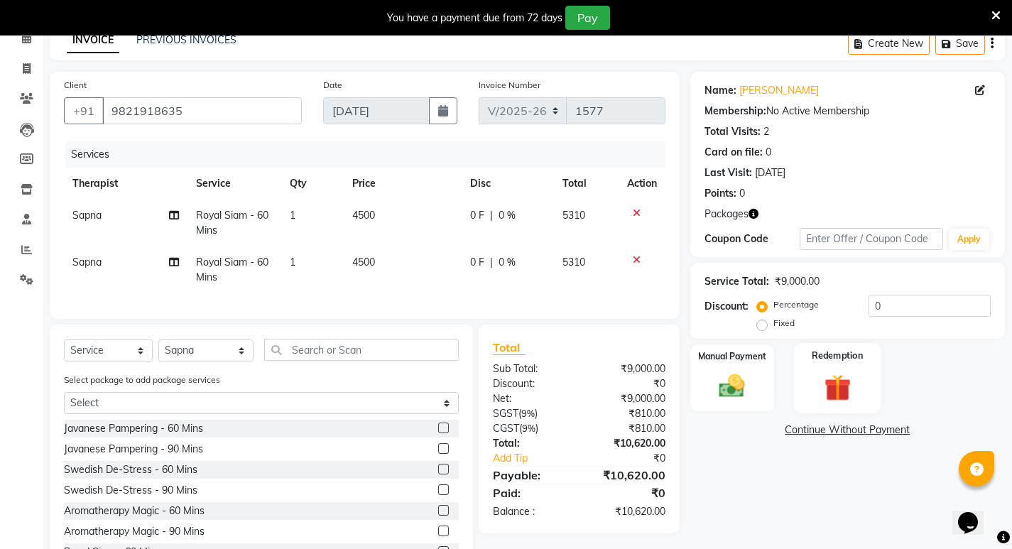
scroll to position [71, 0]
click at [850, 367] on div "Redemption" at bounding box center [837, 377] width 87 height 70
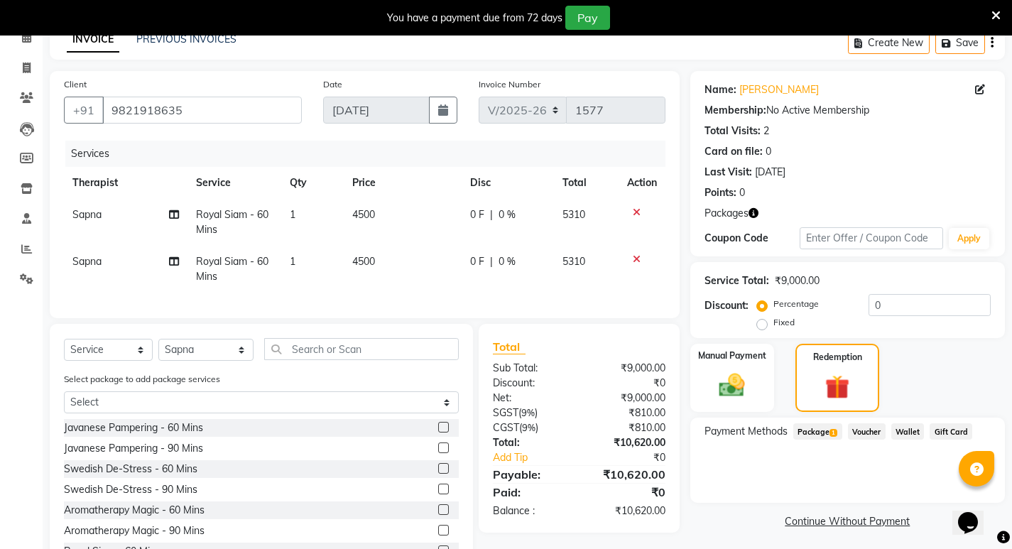
click at [814, 430] on span "Package 1" at bounding box center [817, 431] width 49 height 16
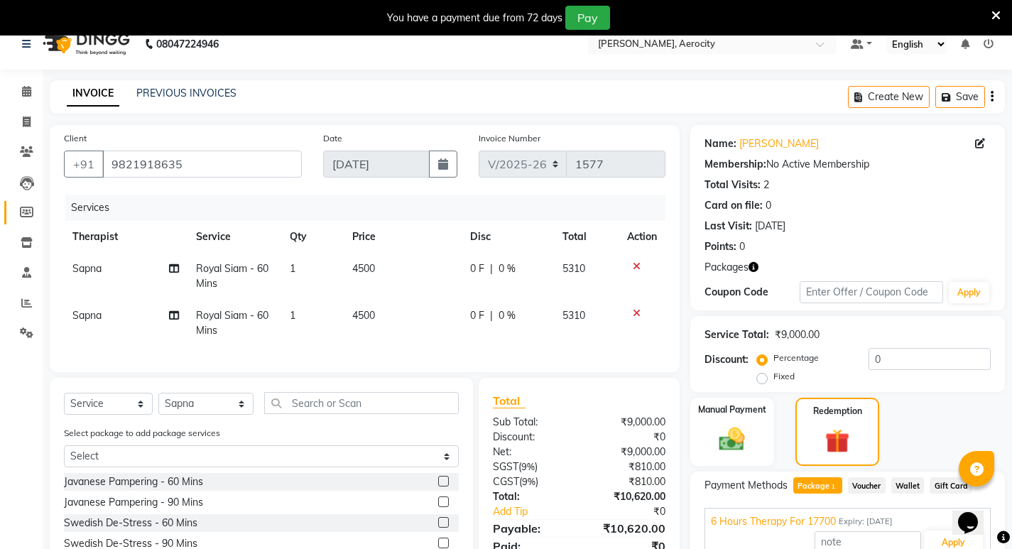
scroll to position [0, 0]
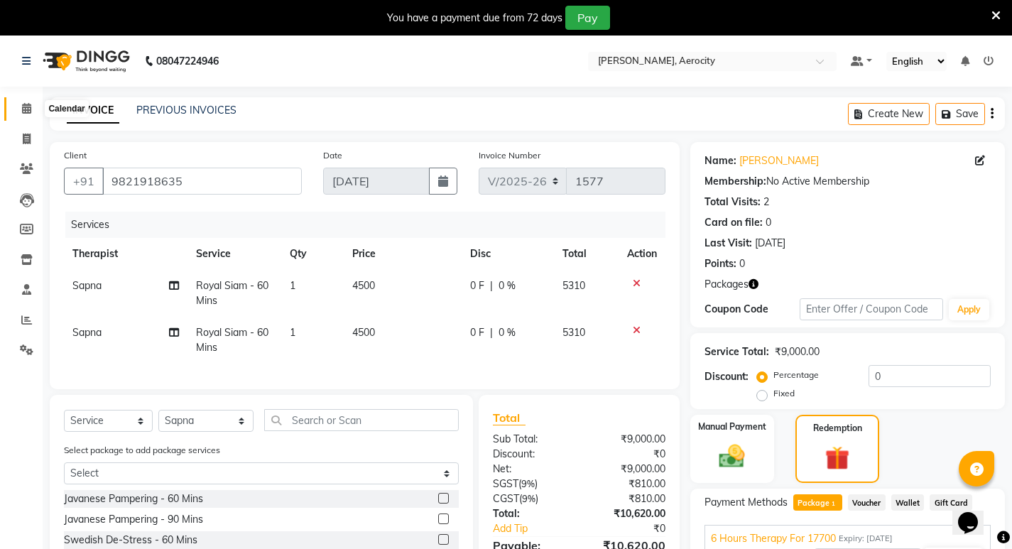
click at [29, 104] on icon at bounding box center [26, 108] width 9 height 11
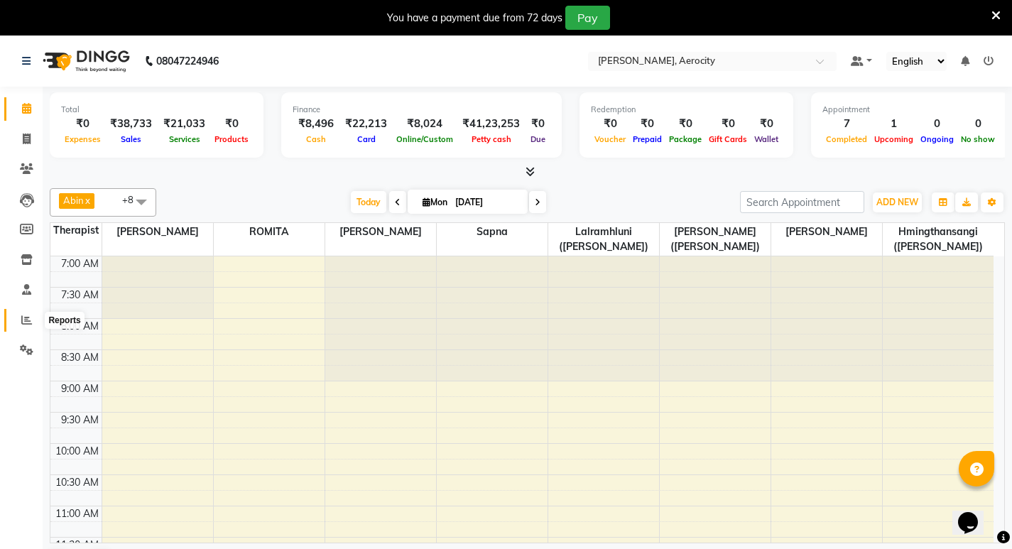
click at [23, 320] on icon at bounding box center [26, 320] width 11 height 11
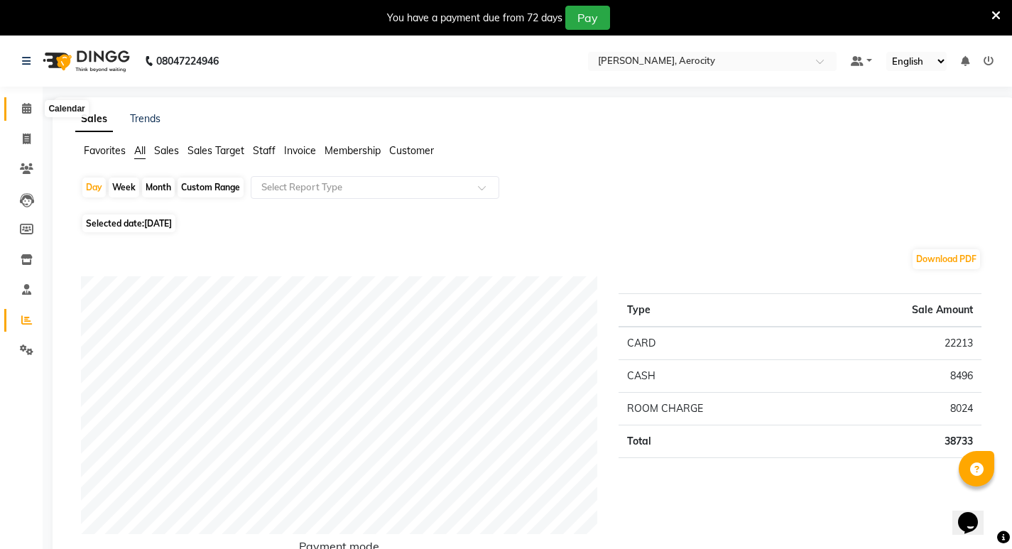
click at [17, 111] on span at bounding box center [26, 109] width 25 height 16
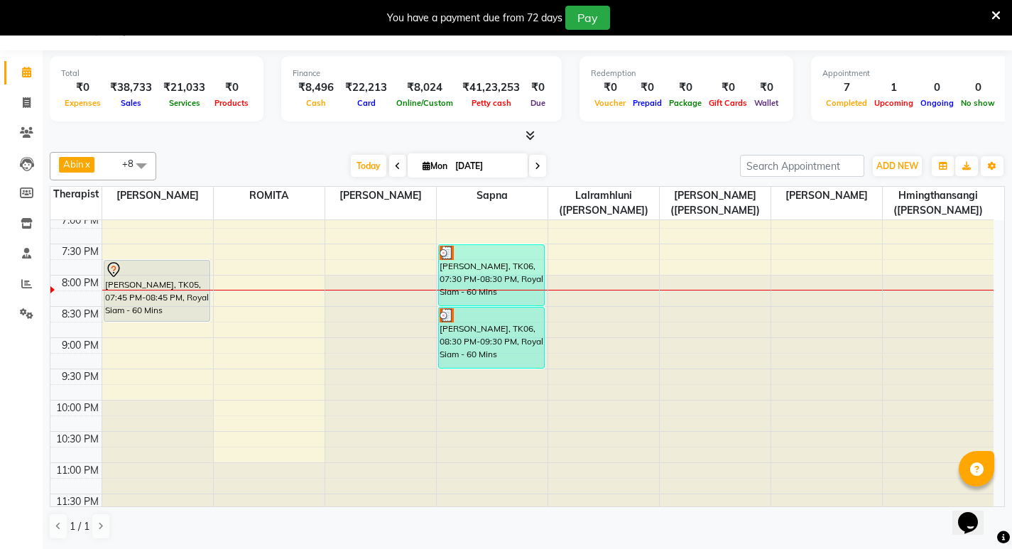
scroll to position [775, 0]
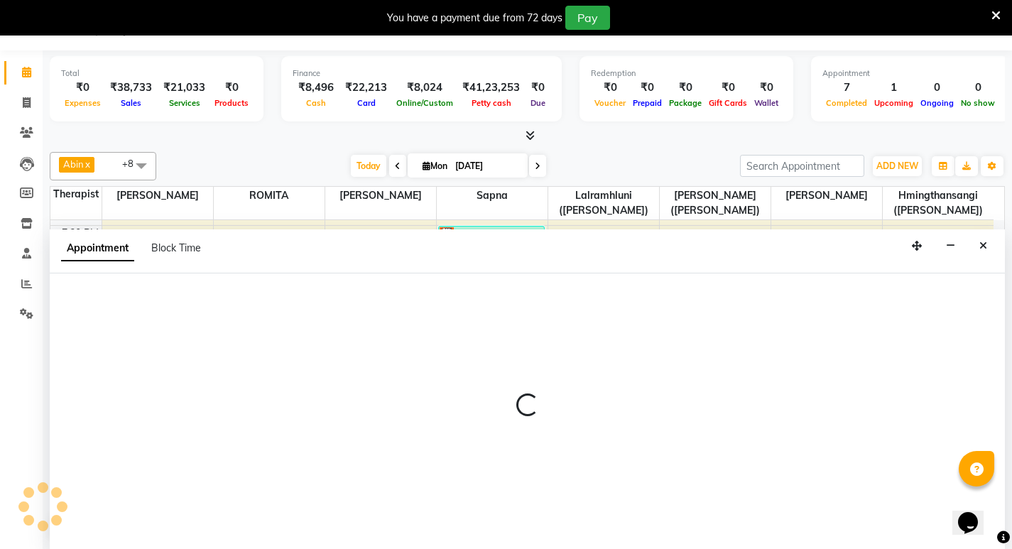
select select "48462"
select select "1185"
select select "tentative"
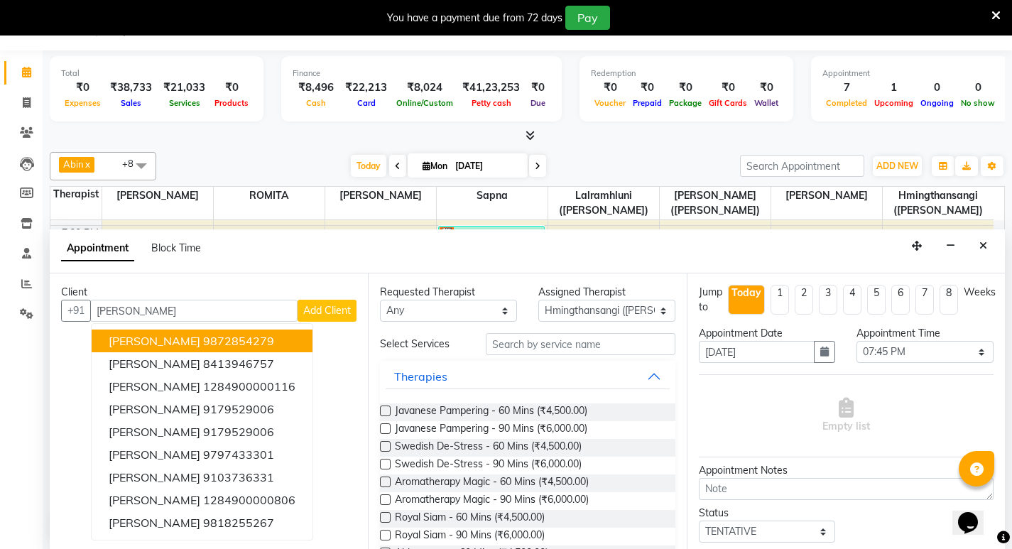
click at [178, 341] on span "Sachin Mahajan" at bounding box center [155, 341] width 92 height 14
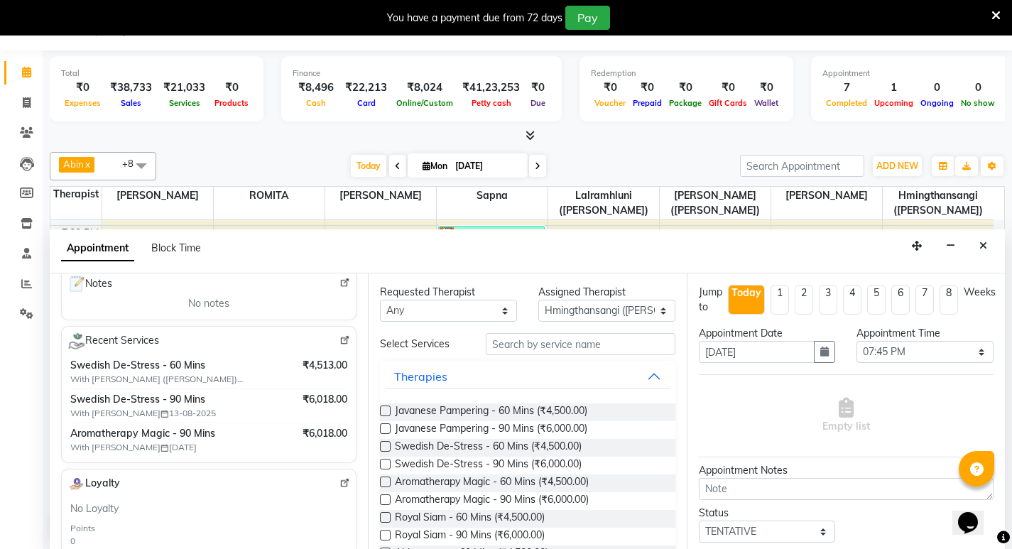
scroll to position [213, 0]
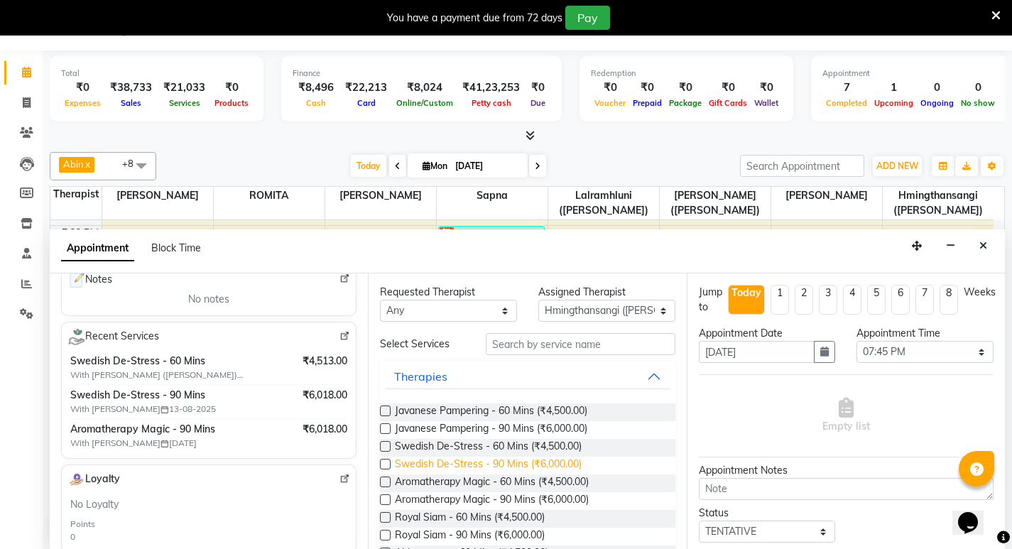
type input "9872854279"
click at [510, 460] on span "Swedish De-Stress - 90 Mins (₹6,000.00)" at bounding box center [488, 466] width 187 height 18
checkbox input "false"
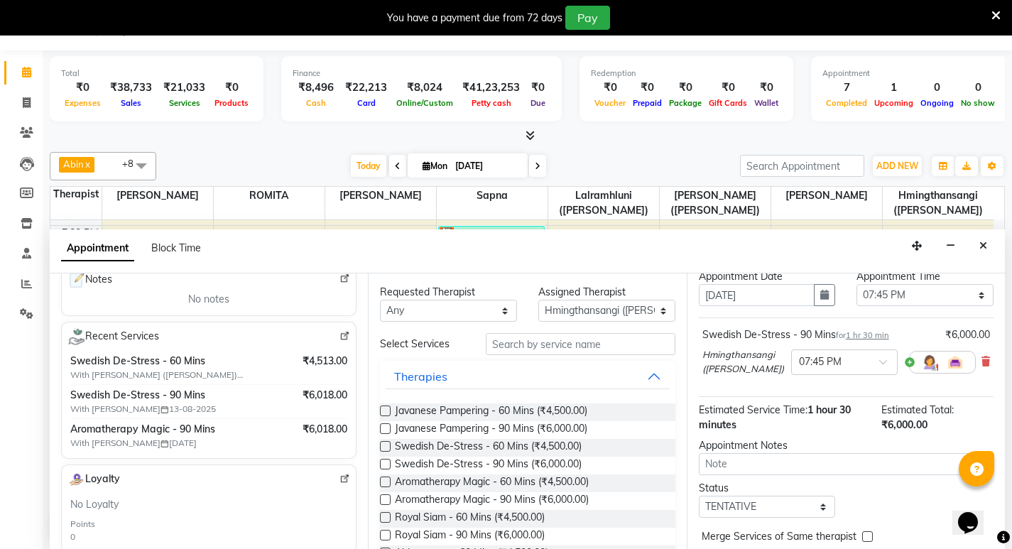
scroll to position [115, 0]
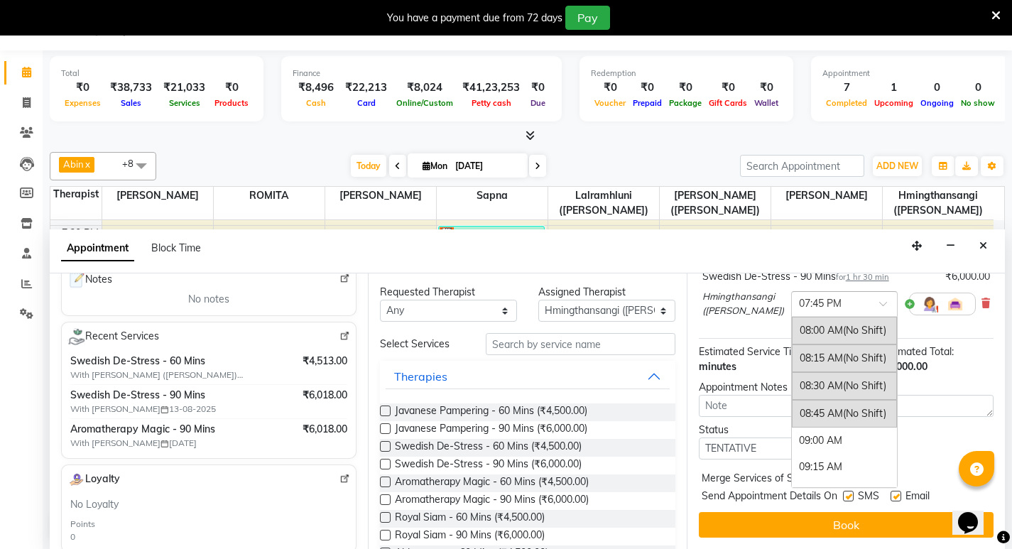
click at [879, 305] on span at bounding box center [888, 307] width 18 height 15
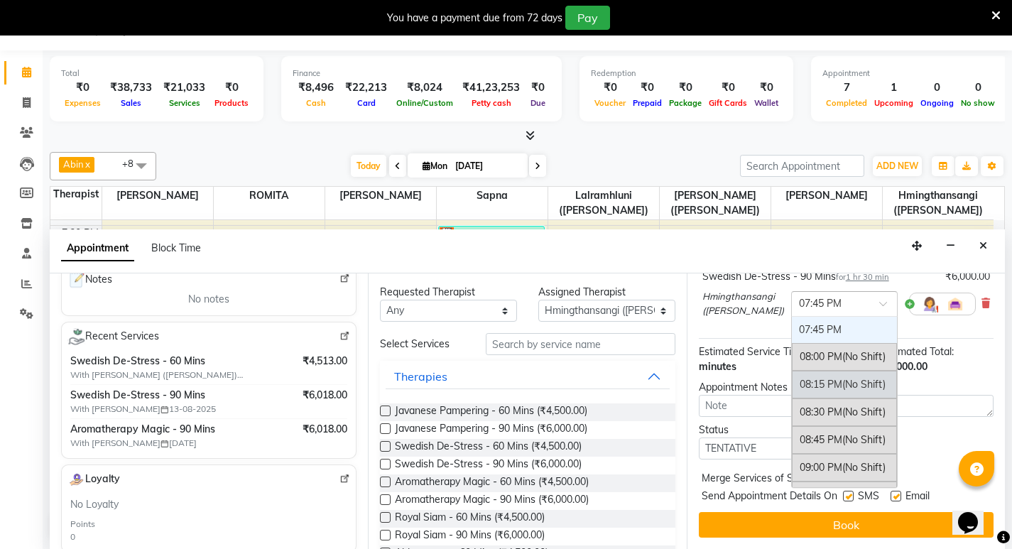
click at [829, 386] on div "08:15 PM (No Shift)" at bounding box center [844, 385] width 105 height 28
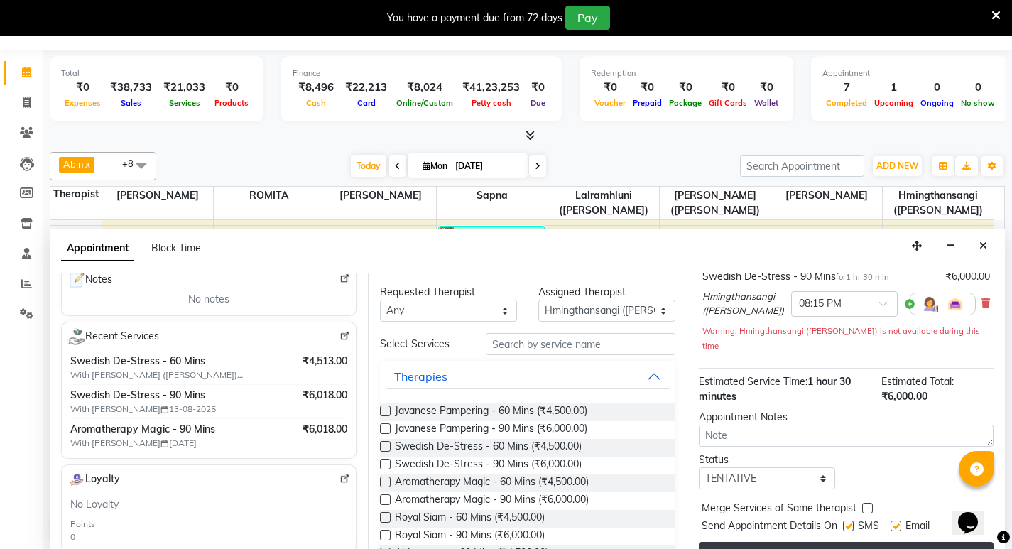
click at [840, 542] on button "Book" at bounding box center [846, 555] width 295 height 26
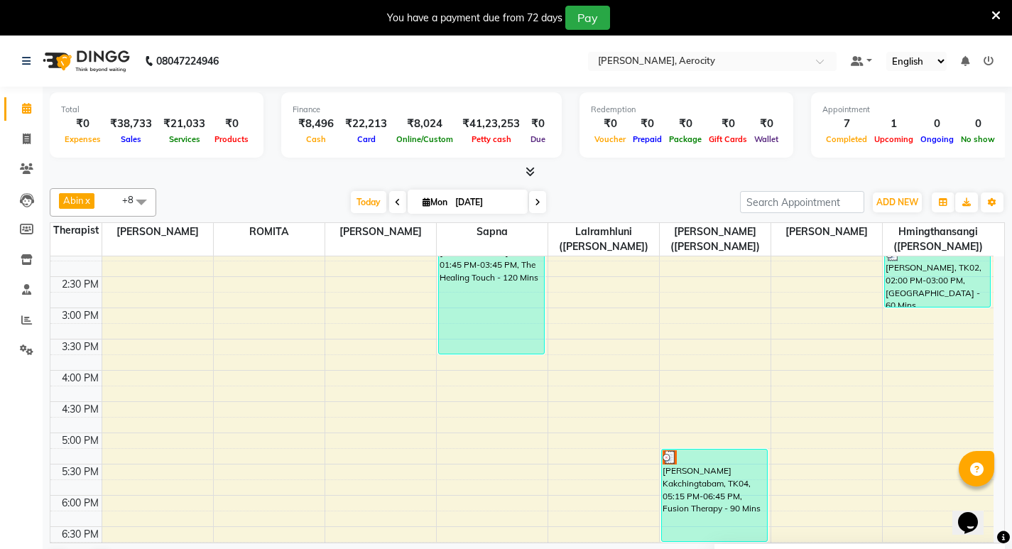
scroll to position [633, 0]
